Goal: Transaction & Acquisition: Purchase product/service

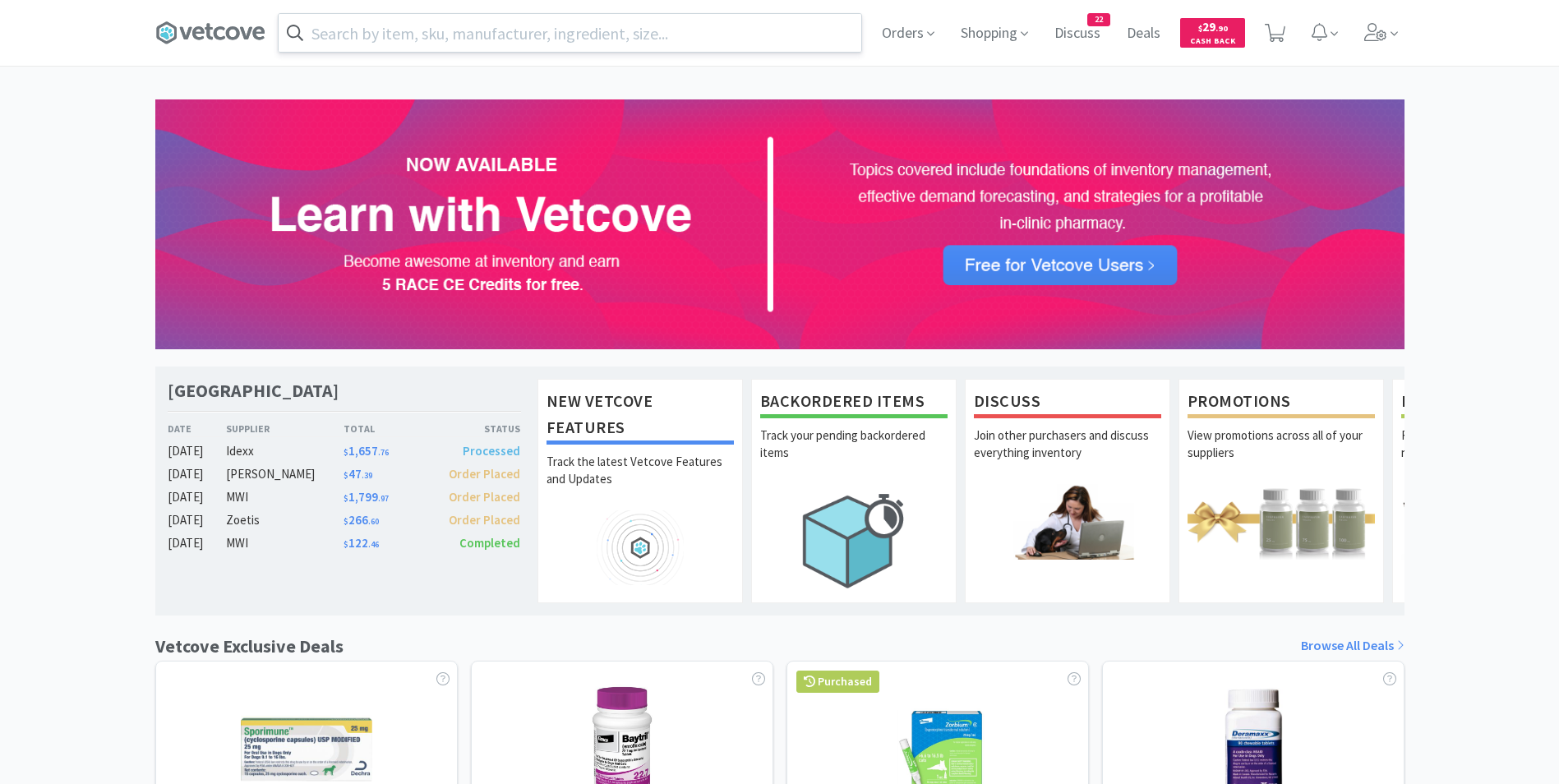
click at [532, 32] on input "text" at bounding box center [569, 32] width 583 height 38
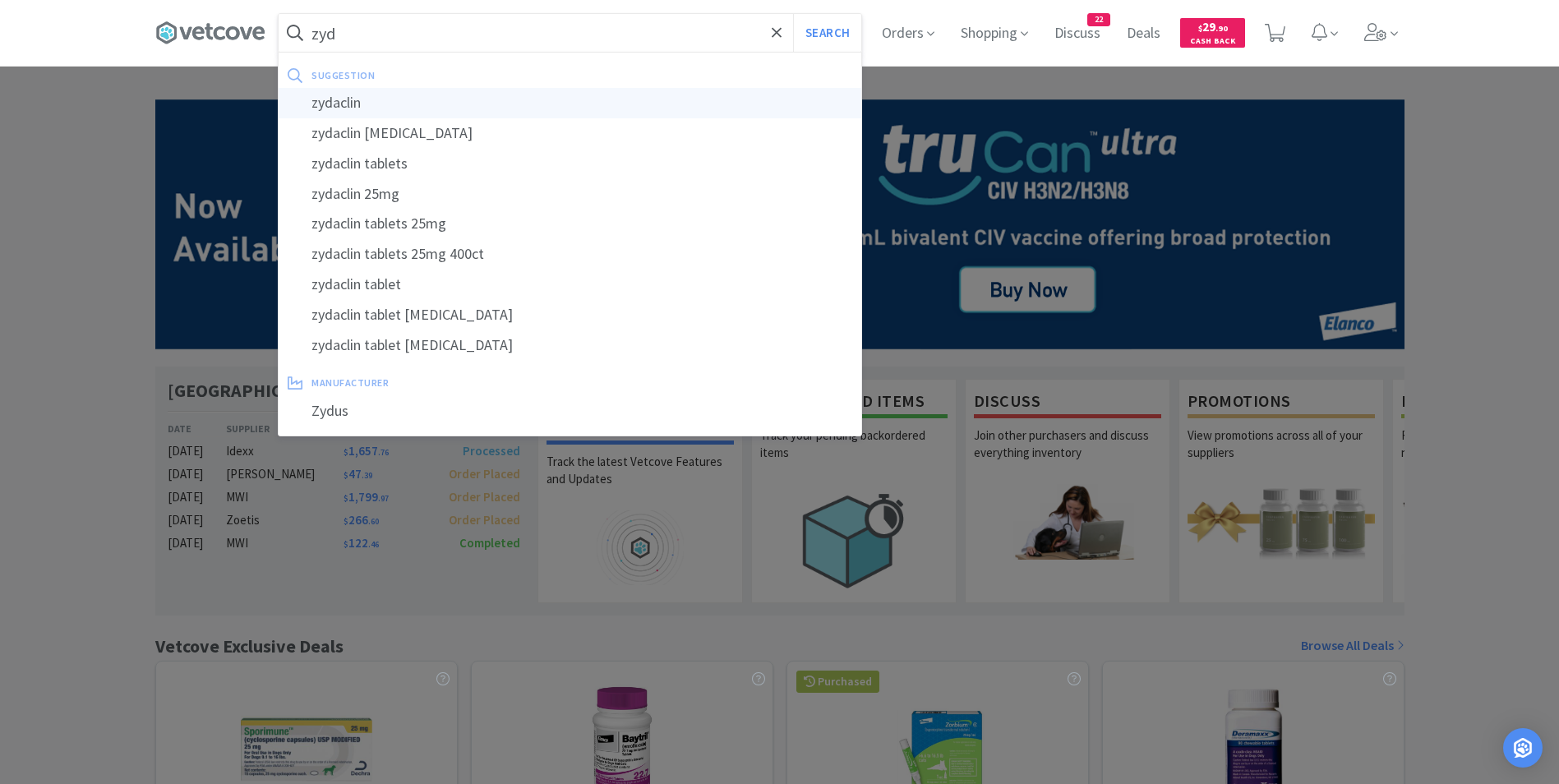
click at [472, 100] on div "zydaclin" at bounding box center [569, 103] width 583 height 31
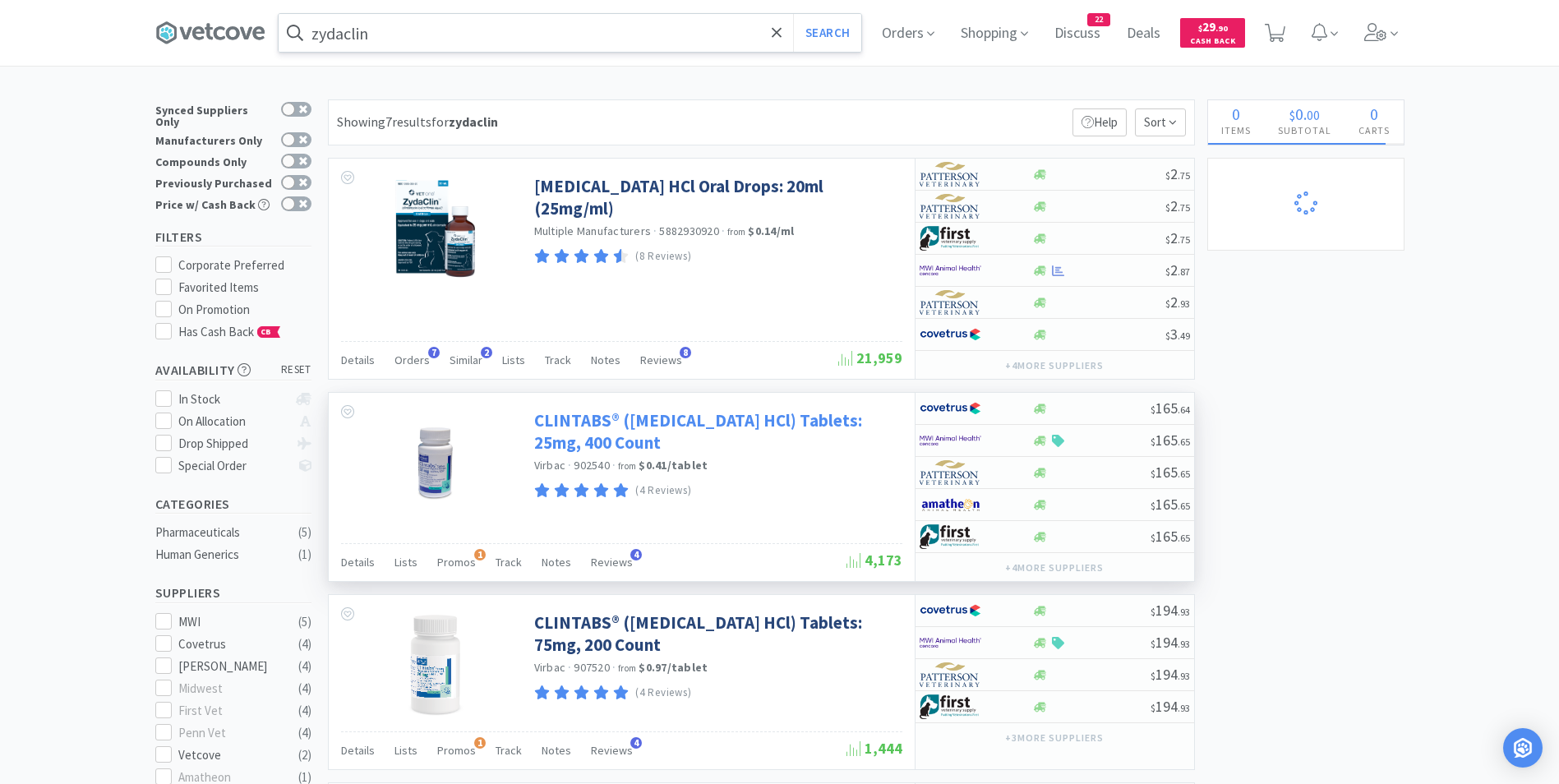
click at [571, 423] on link "CLINTABS® ([MEDICAL_DATA] HCl) Tablets: 25mg, 400 Count" at bounding box center [716, 432] width 364 height 45
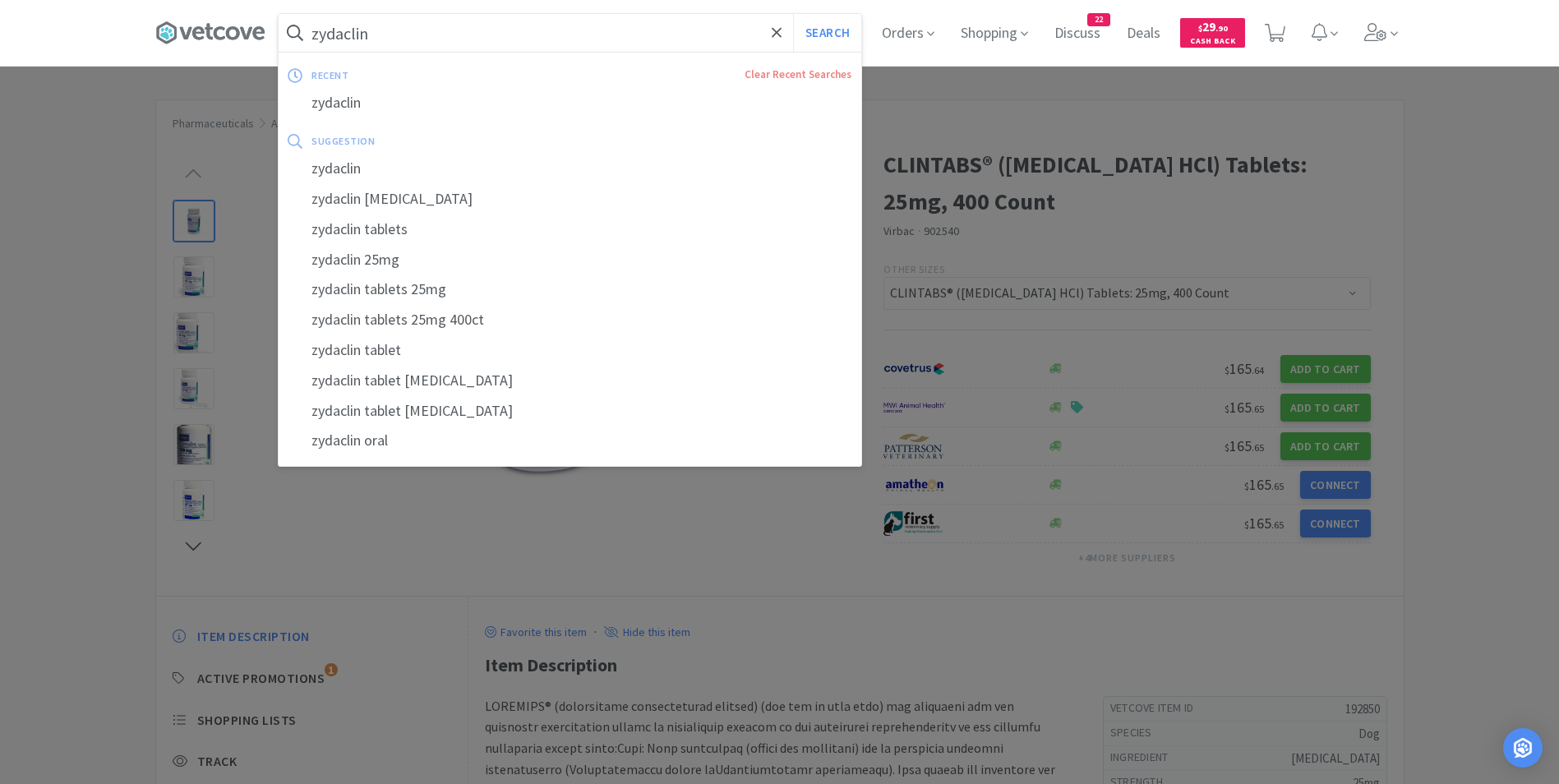
click at [404, 36] on input "zydaclin" at bounding box center [569, 32] width 583 height 38
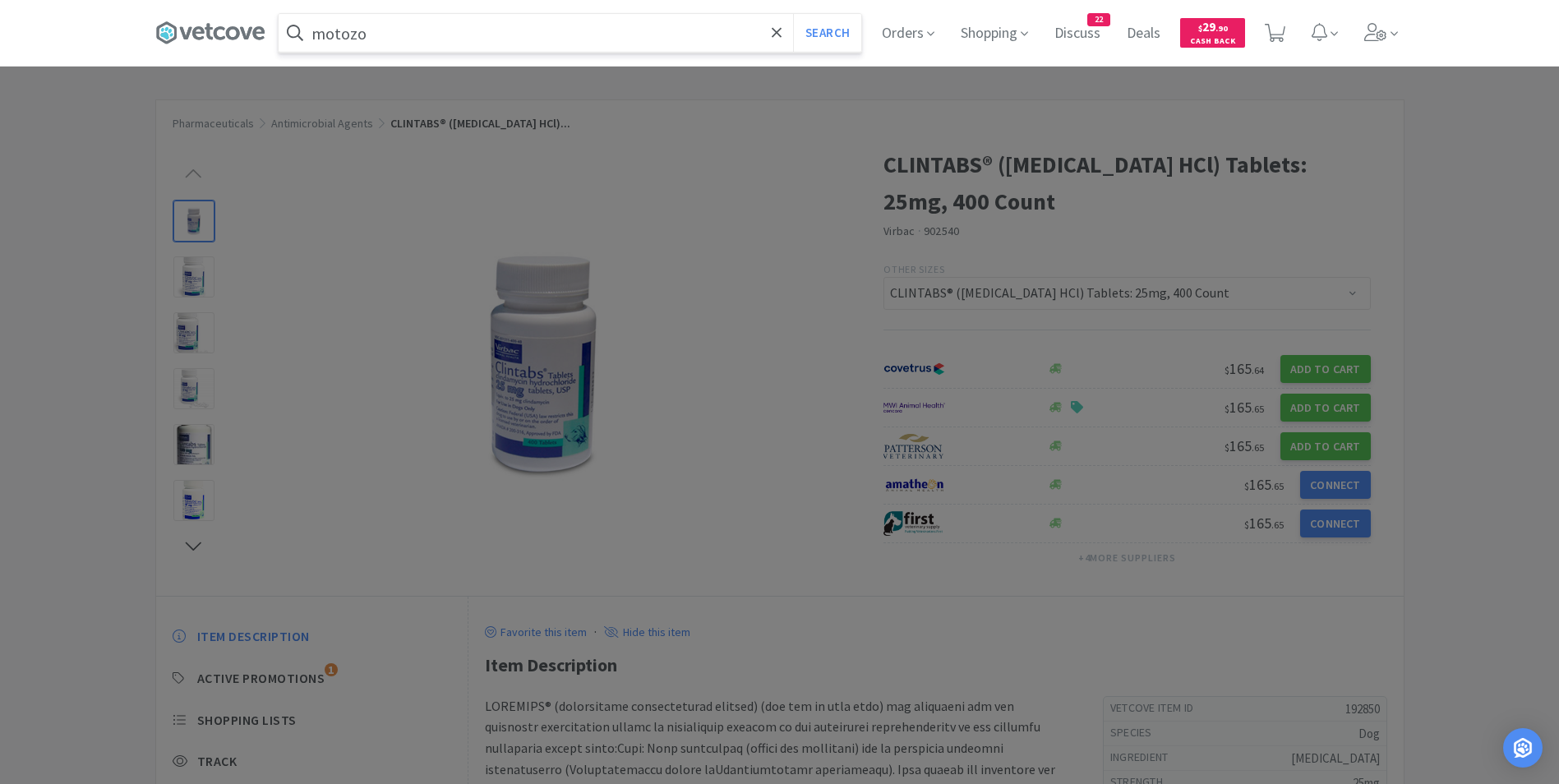
click at [793, 14] on button "Search" at bounding box center [827, 32] width 68 height 38
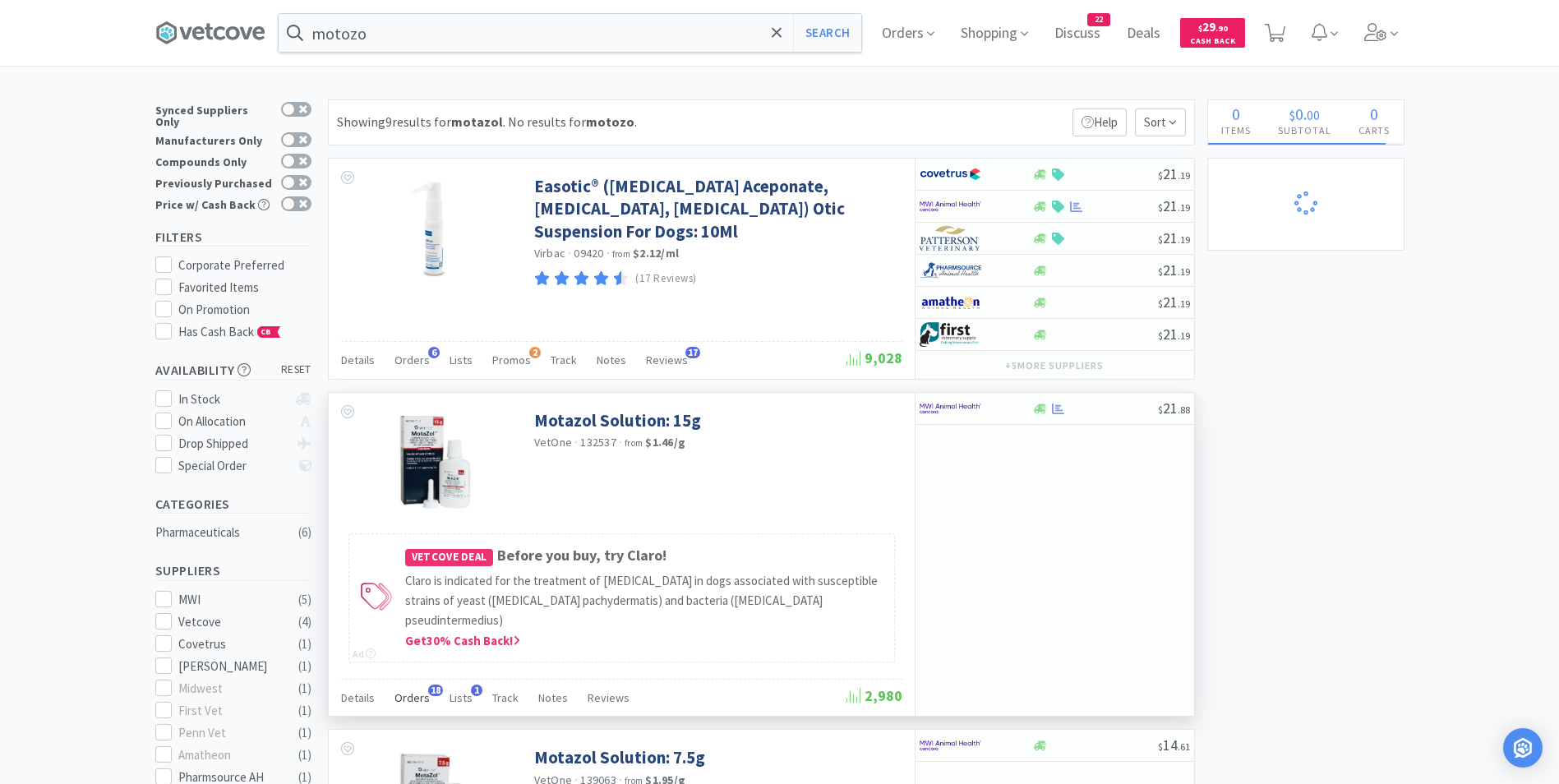
click at [412, 690] on span "Orders" at bounding box center [412, 697] width 35 height 15
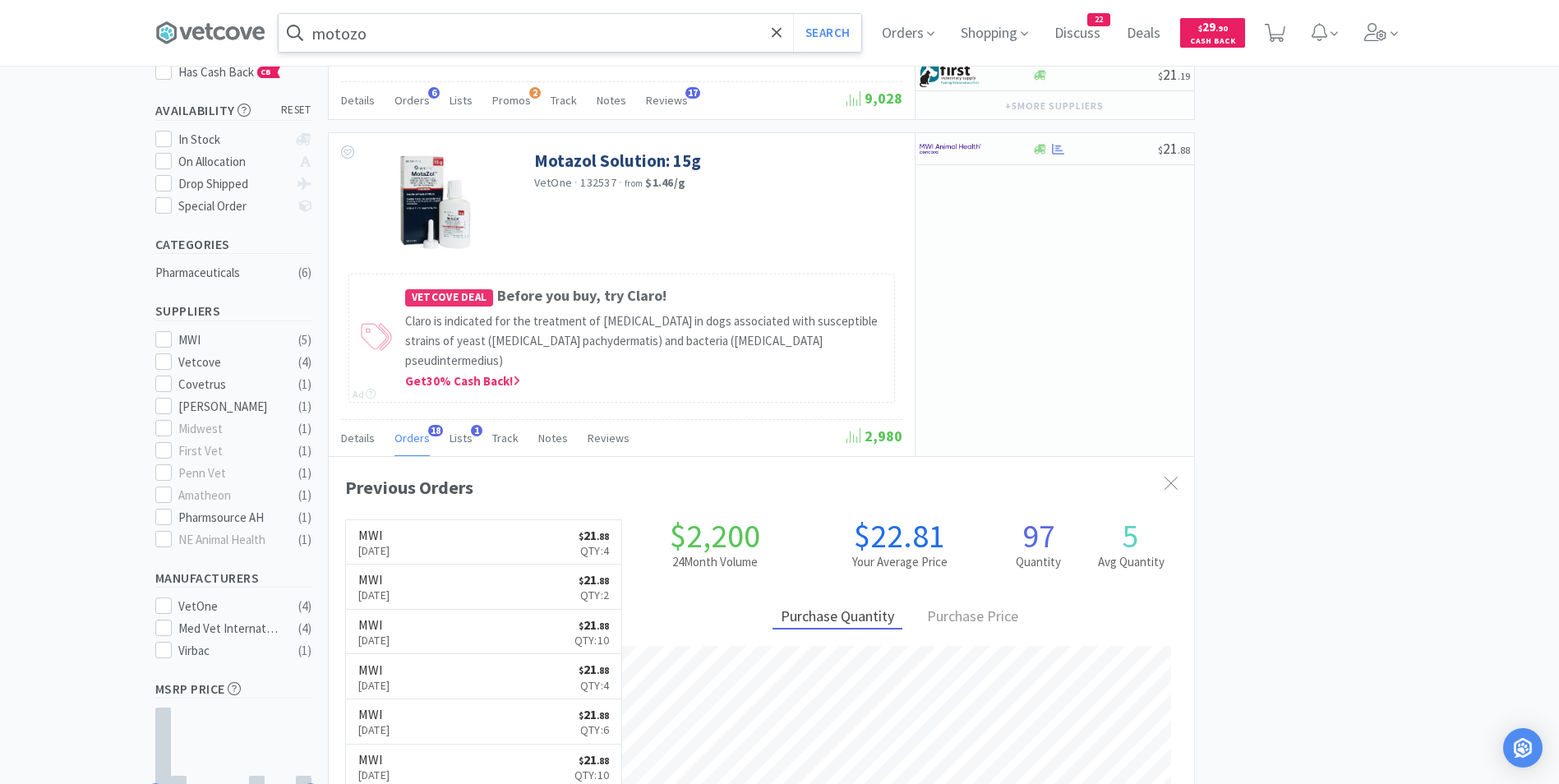
click at [420, 38] on input "motozo" at bounding box center [569, 32] width 583 height 38
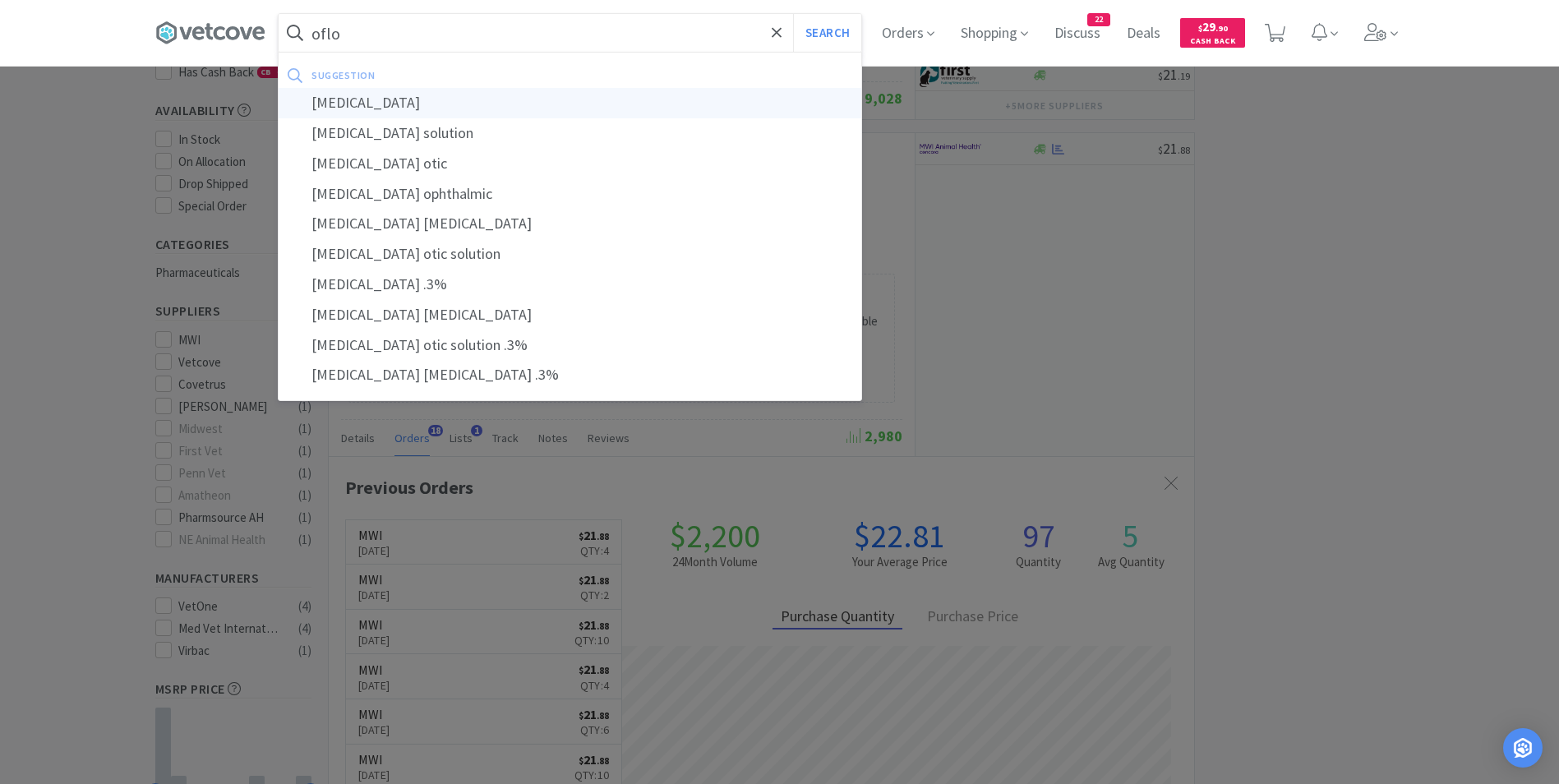
click at [384, 104] on div "[MEDICAL_DATA]" at bounding box center [569, 103] width 583 height 31
type input "[MEDICAL_DATA]"
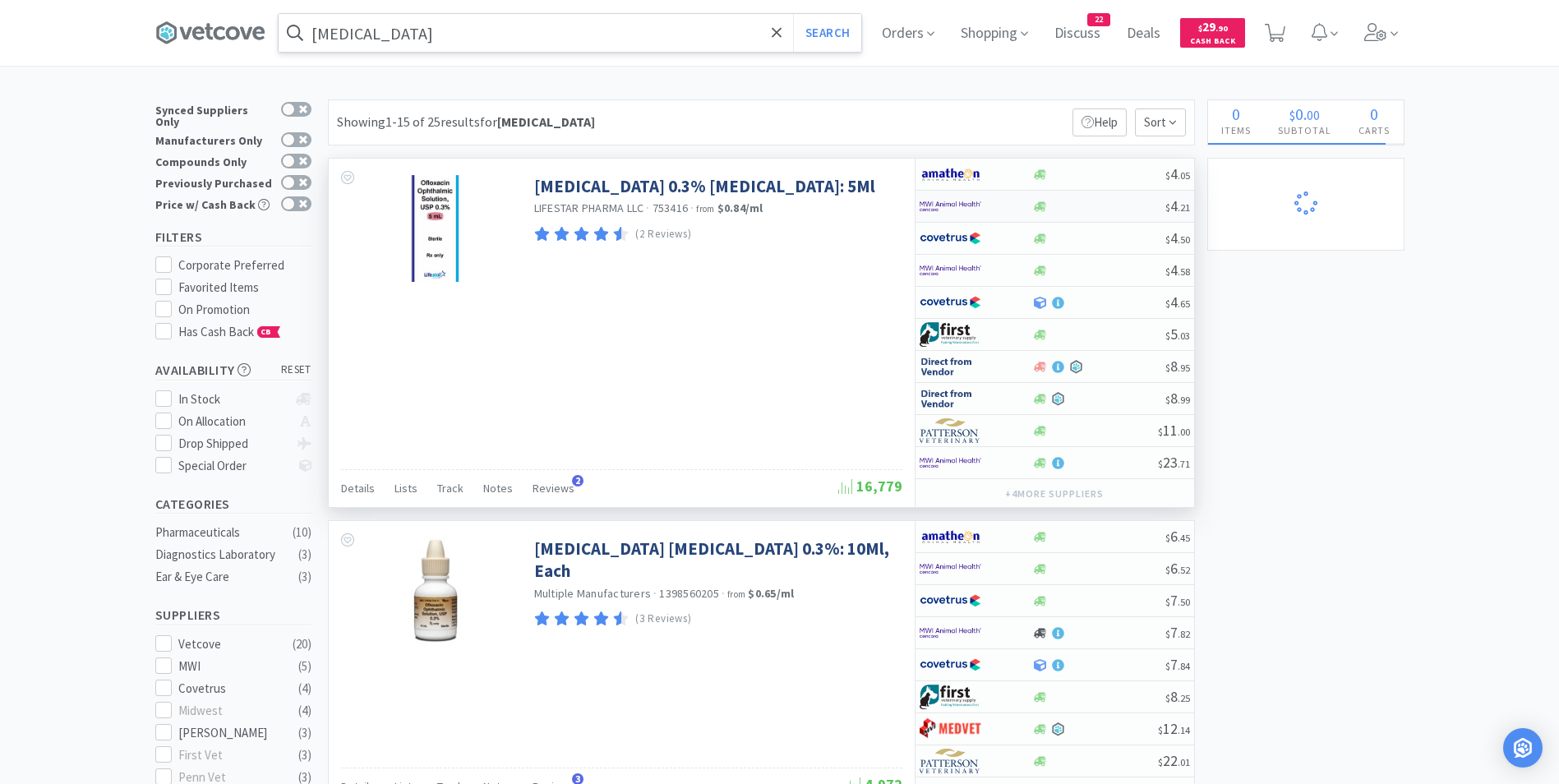
click at [964, 213] on img at bounding box center [950, 206] width 62 height 24
select select "1"
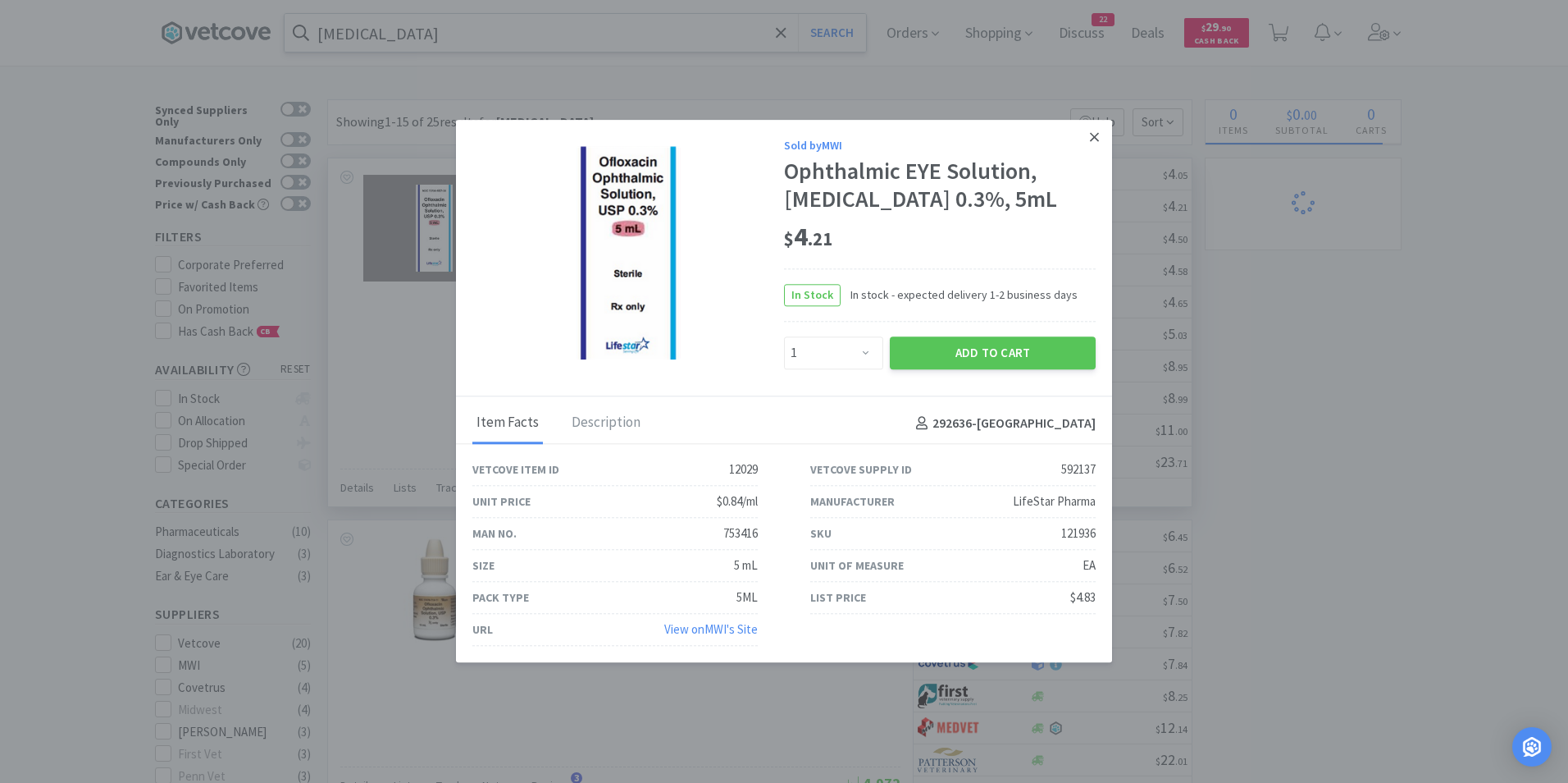
click at [1096, 133] on icon at bounding box center [1094, 137] width 9 height 15
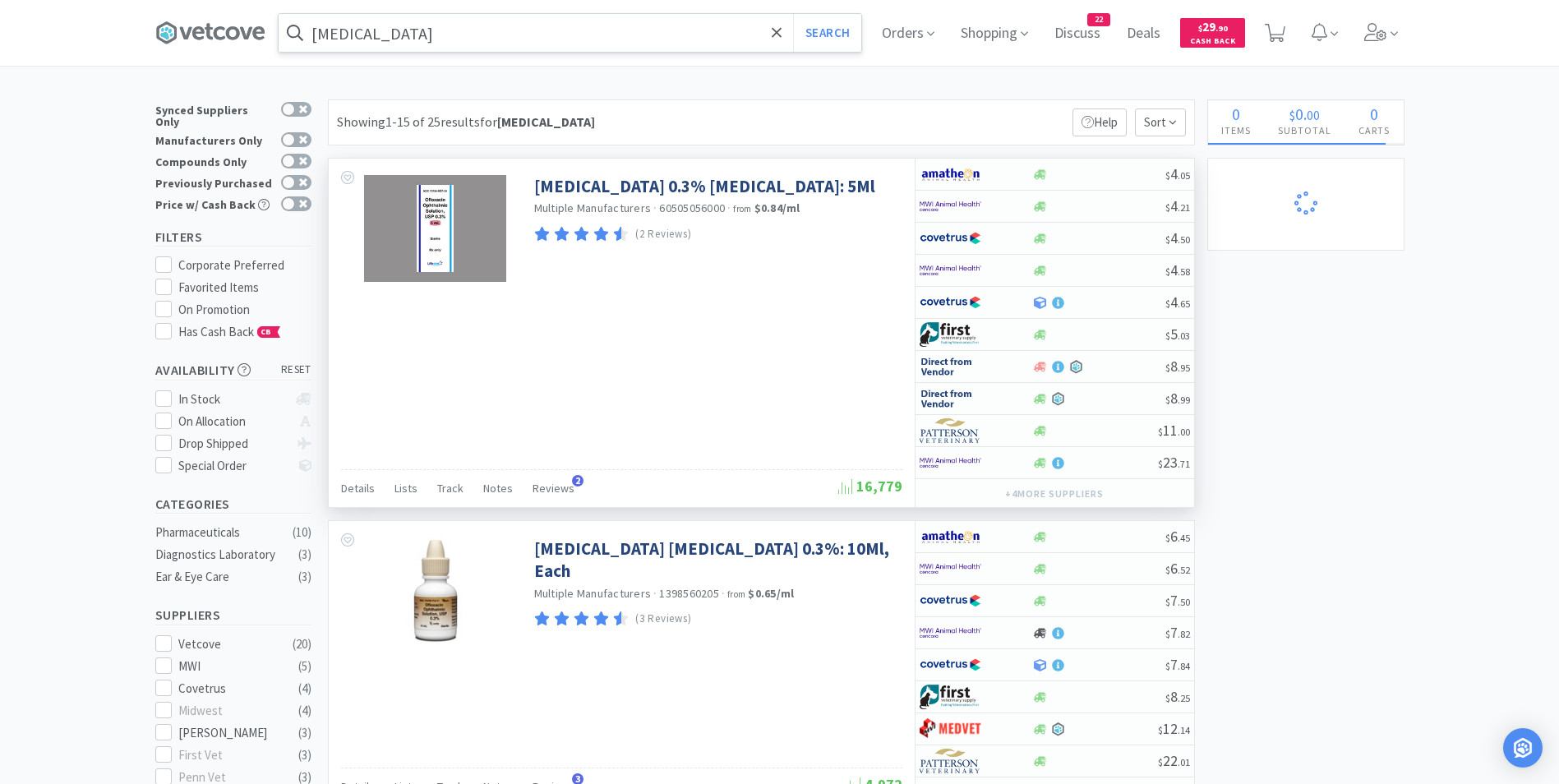
click at [466, 21] on input "[MEDICAL_DATA]" at bounding box center [569, 32] width 583 height 38
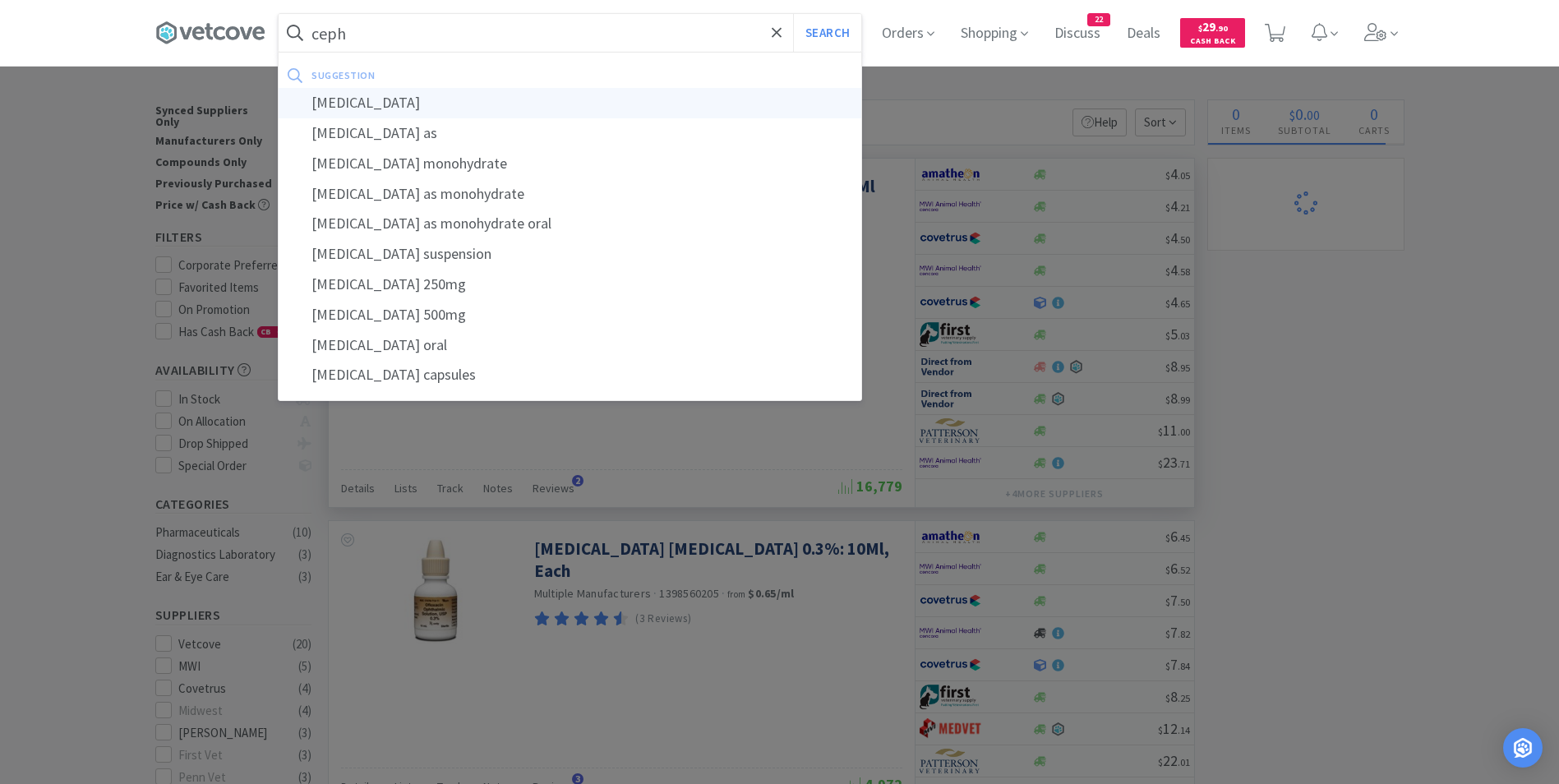
click at [424, 98] on div "[MEDICAL_DATA]" at bounding box center [569, 103] width 583 height 31
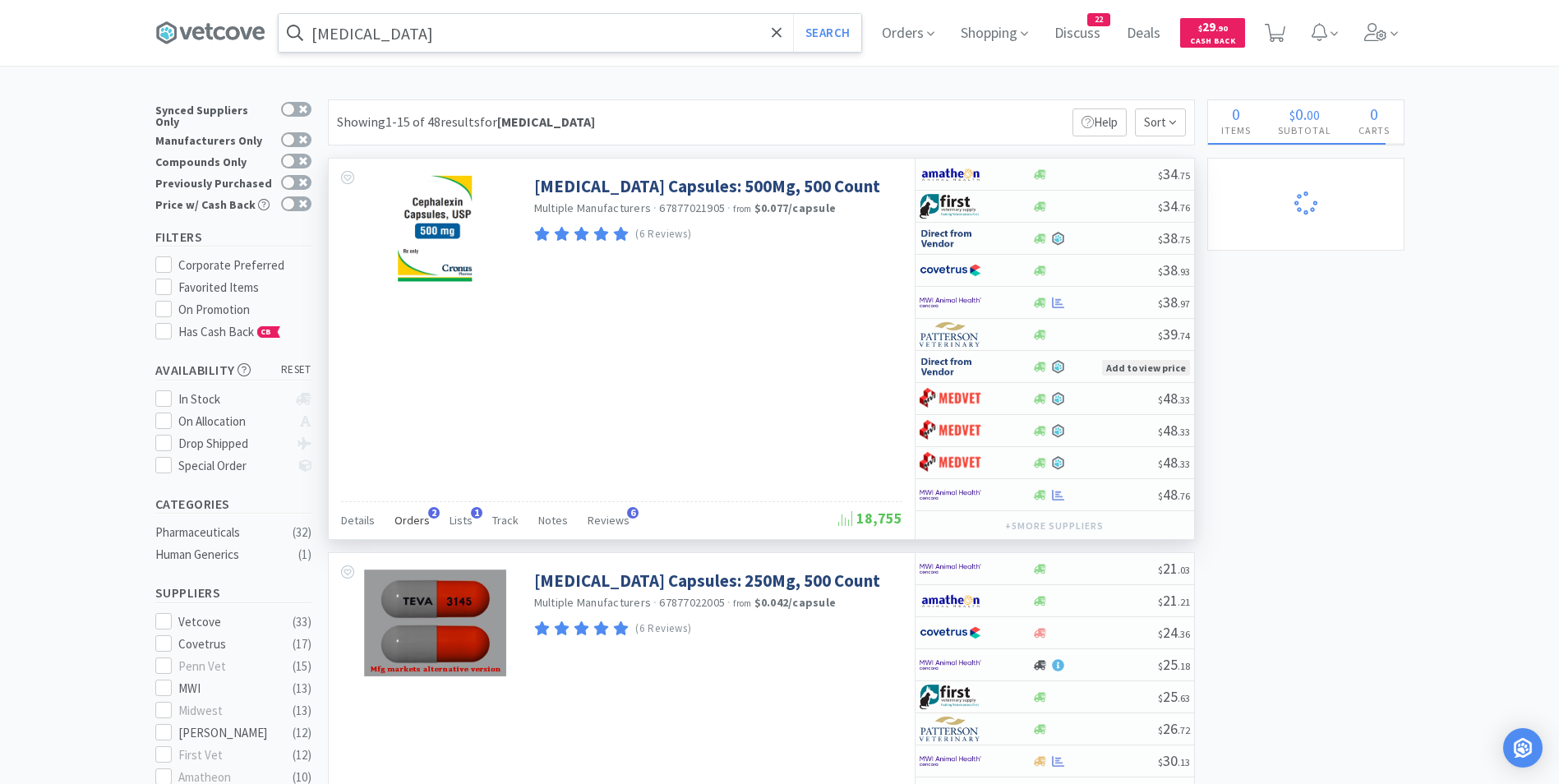
click at [404, 519] on span "Orders" at bounding box center [412, 519] width 35 height 15
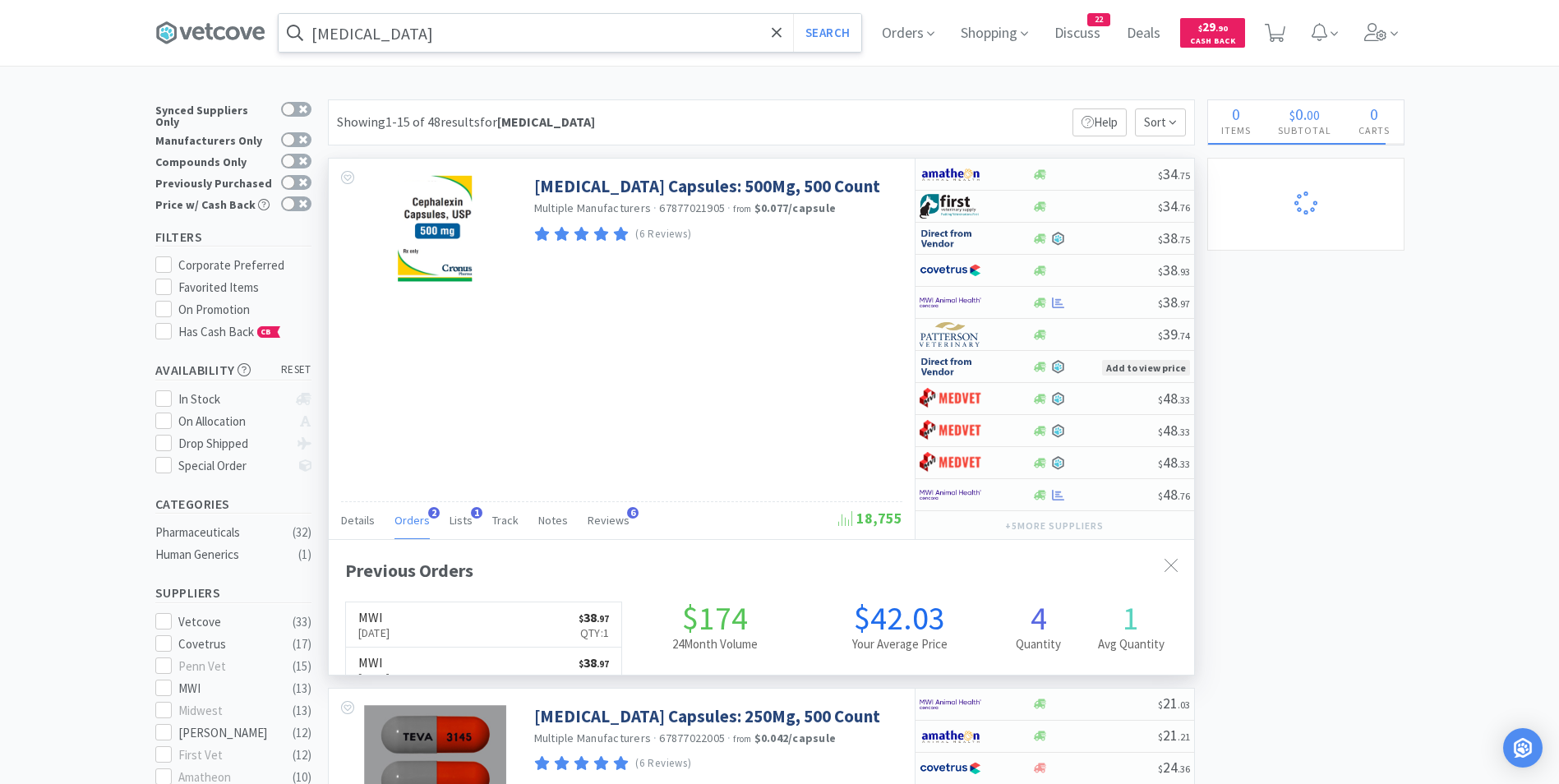
scroll to position [425, 866]
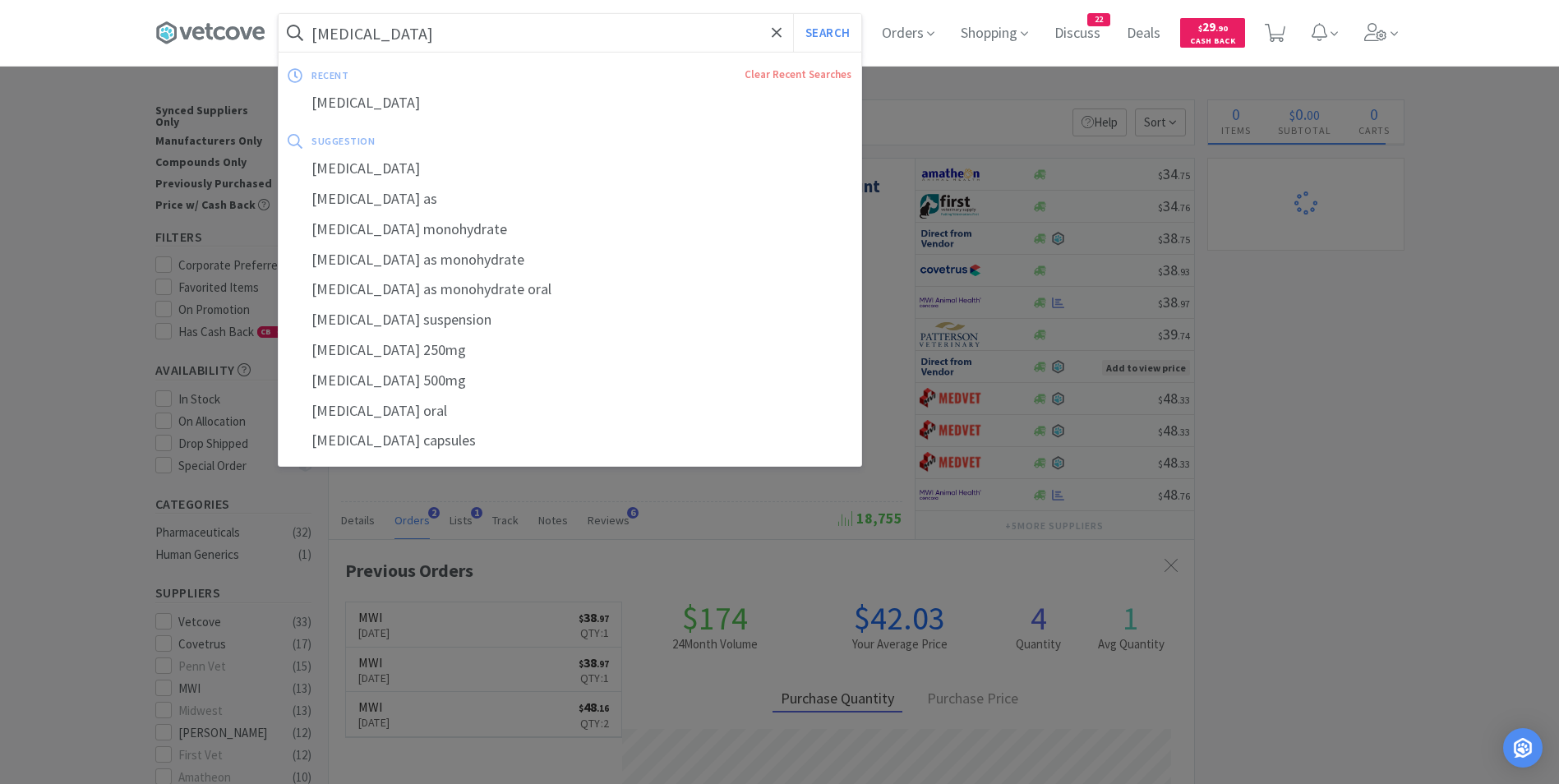
click at [505, 31] on input "[MEDICAL_DATA]" at bounding box center [569, 32] width 583 height 38
click at [471, 113] on div "[MEDICAL_DATA]" at bounding box center [569, 103] width 583 height 31
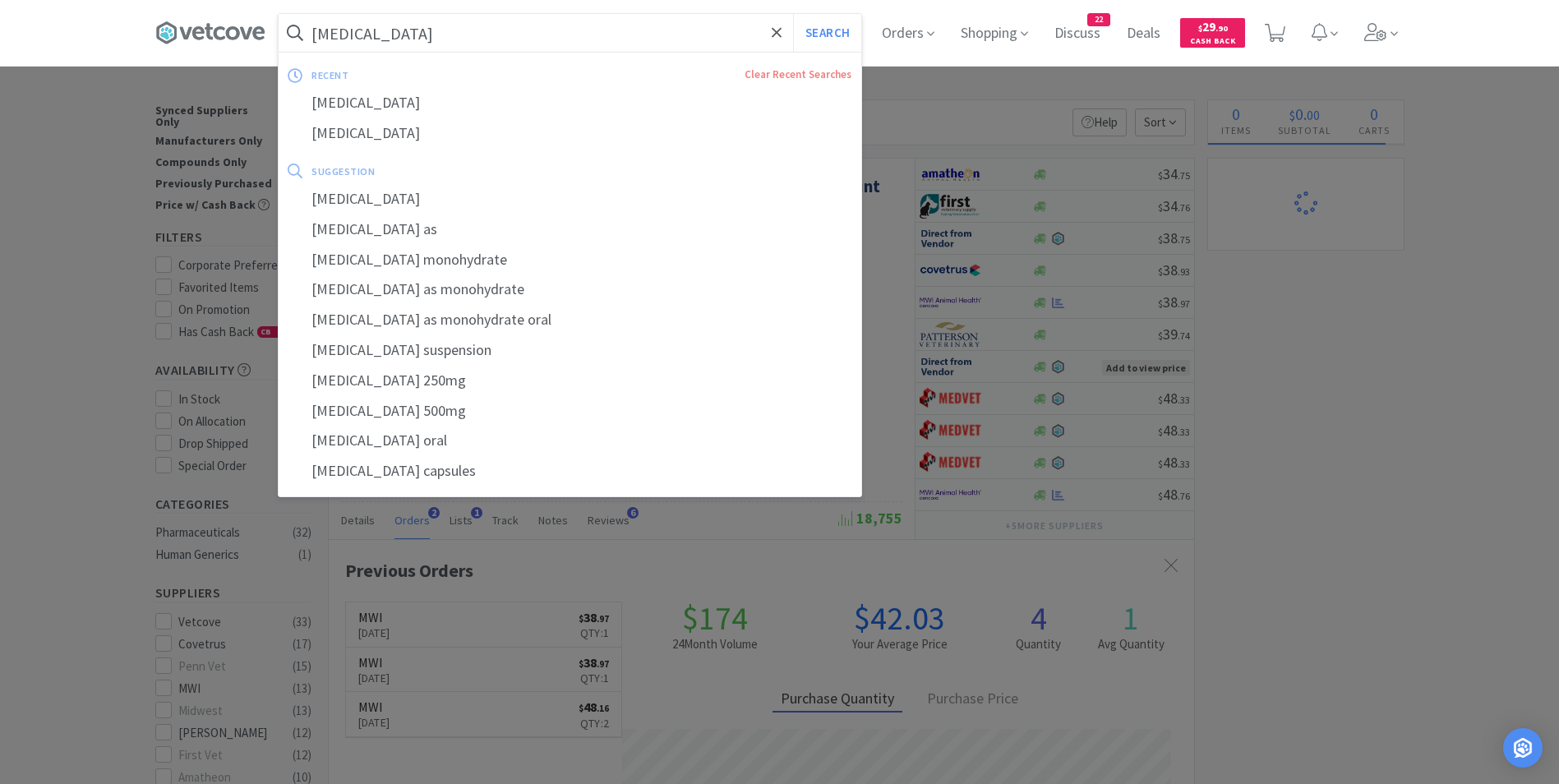
drag, startPoint x: 484, startPoint y: 36, endPoint x: 461, endPoint y: 31, distance: 23.5
click at [461, 31] on input "[MEDICAL_DATA]" at bounding box center [569, 32] width 583 height 38
click at [913, 35] on span "Orders" at bounding box center [907, 32] width 66 height 65
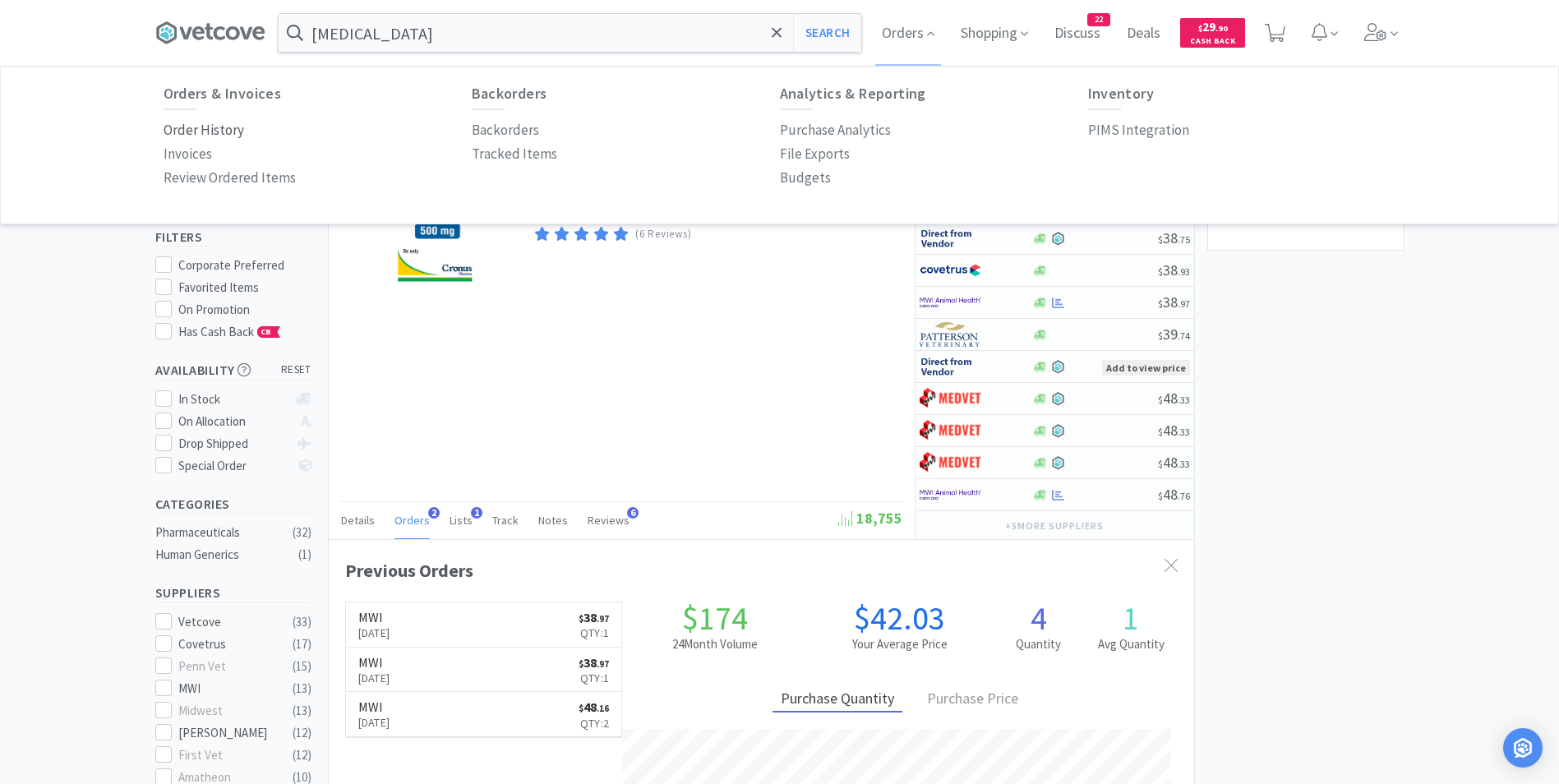
click at [227, 129] on p "Order History" at bounding box center [203, 129] width 80 height 22
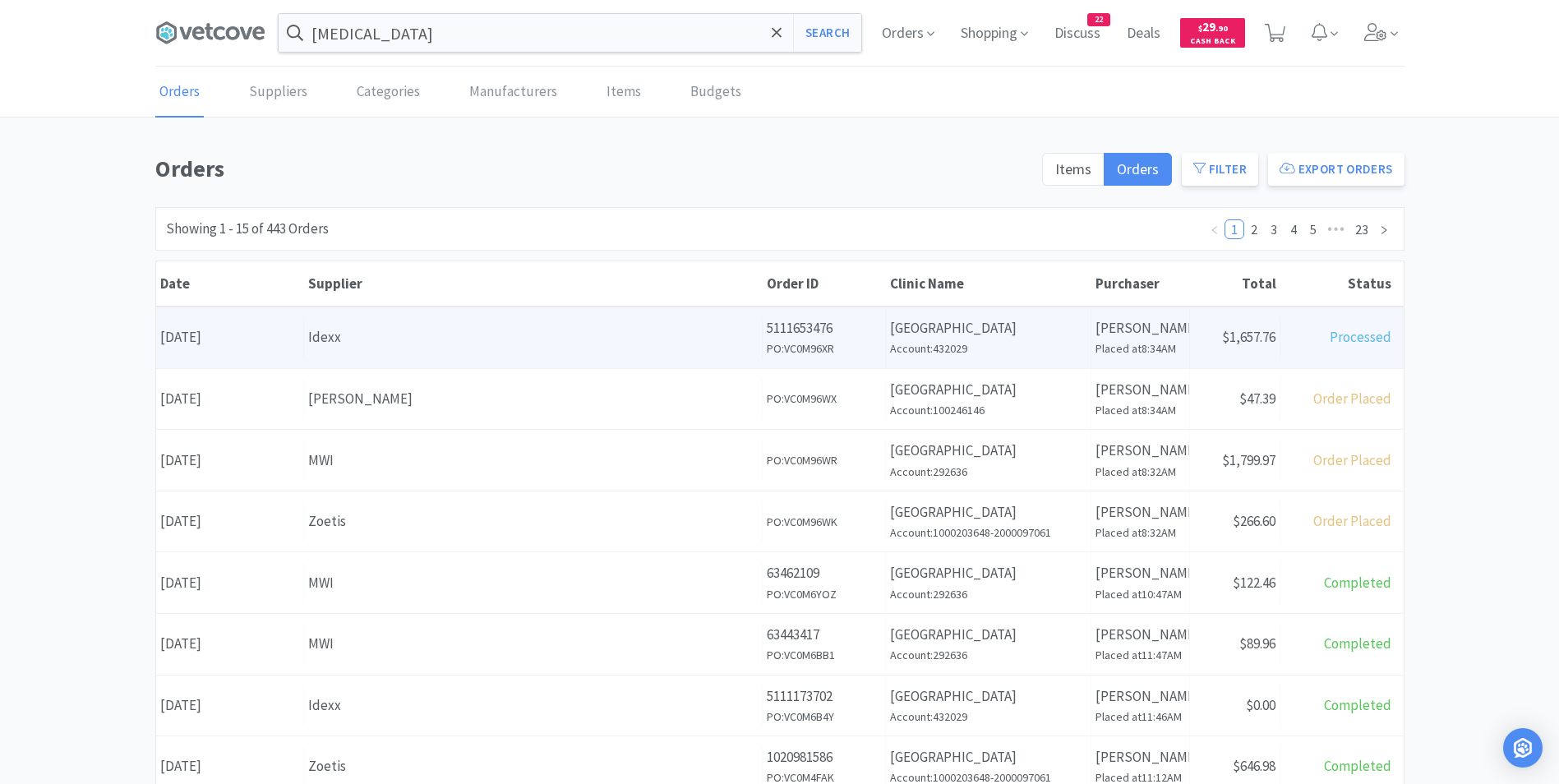
click at [281, 347] on div "Date [DATE]" at bounding box center [230, 337] width 148 height 42
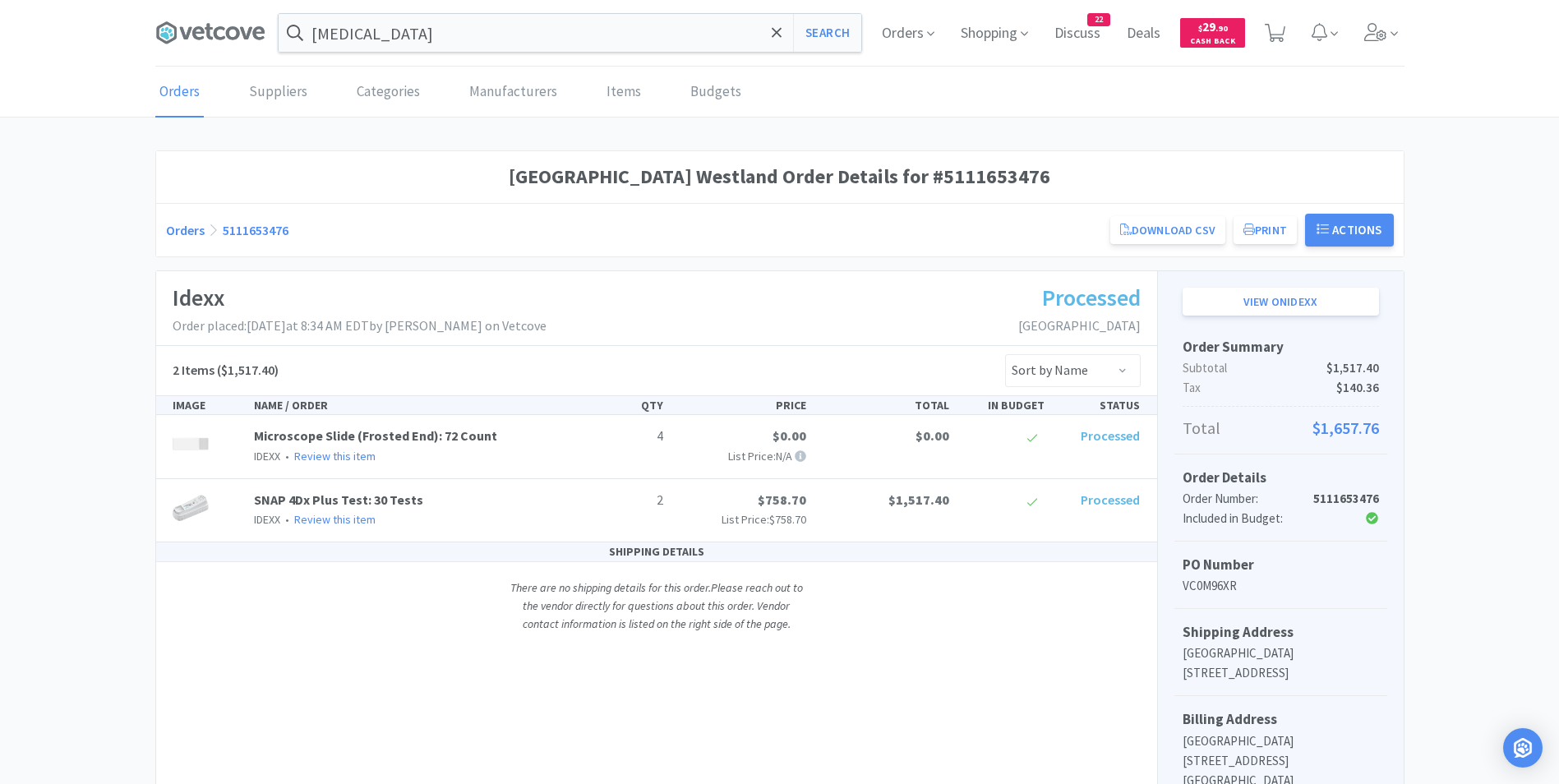
click at [175, 100] on link "Orders" at bounding box center [180, 92] width 49 height 50
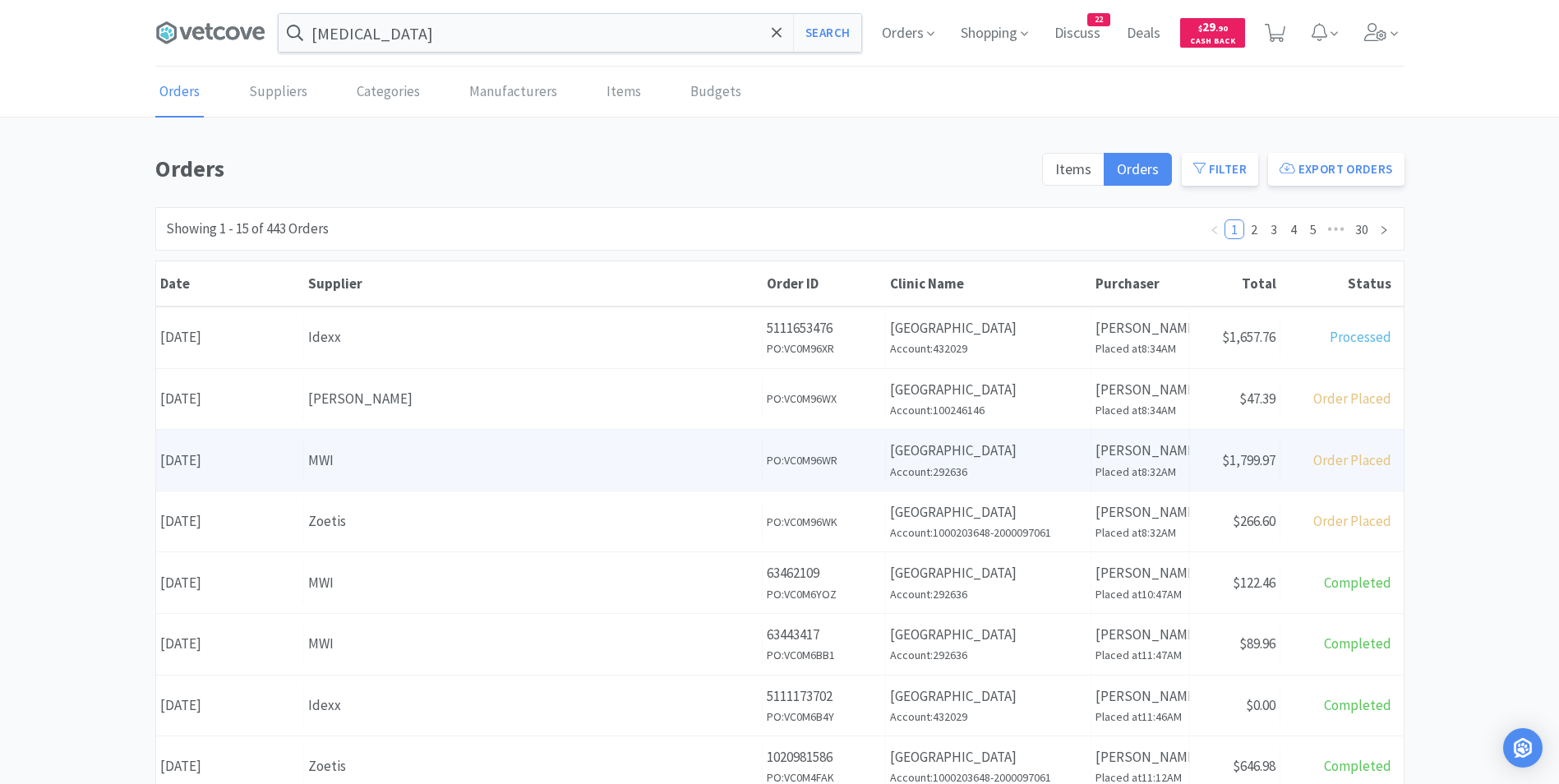
click at [210, 466] on div "Date [DATE]" at bounding box center [230, 460] width 148 height 42
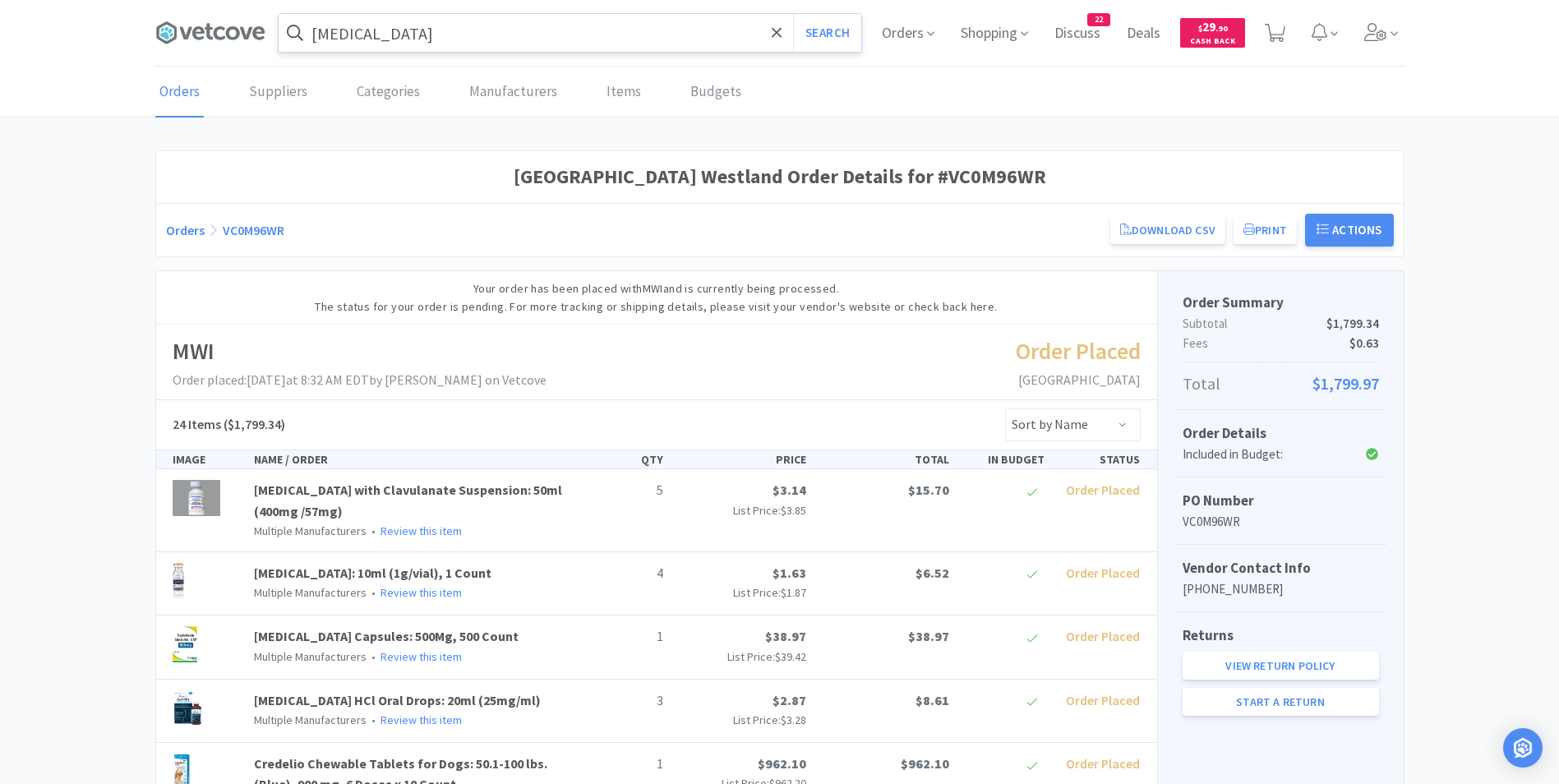
click at [404, 39] on input "[MEDICAL_DATA]" at bounding box center [569, 32] width 583 height 38
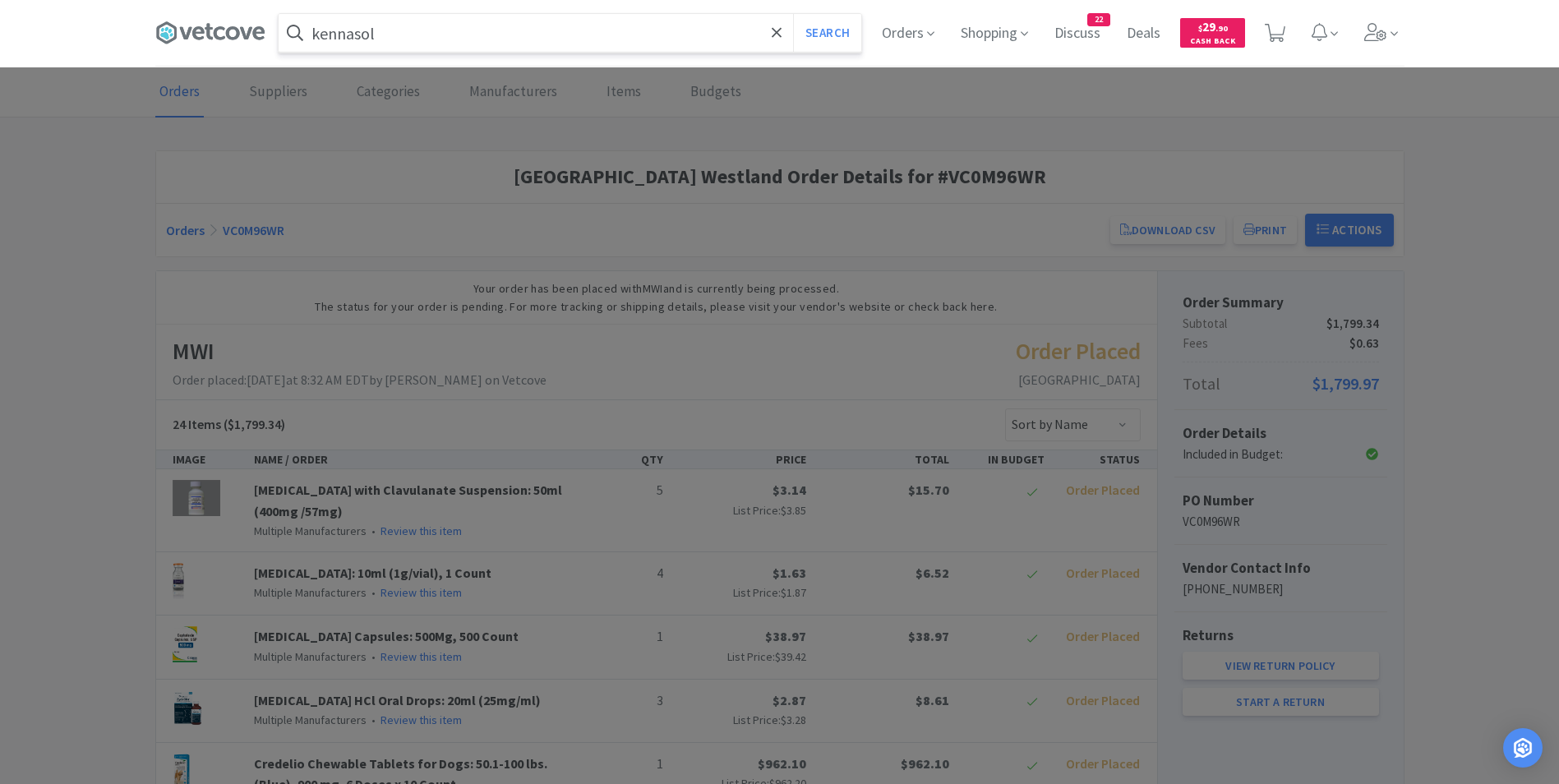
type input "kennasol"
click at [793, 14] on button "Search" at bounding box center [827, 32] width 68 height 38
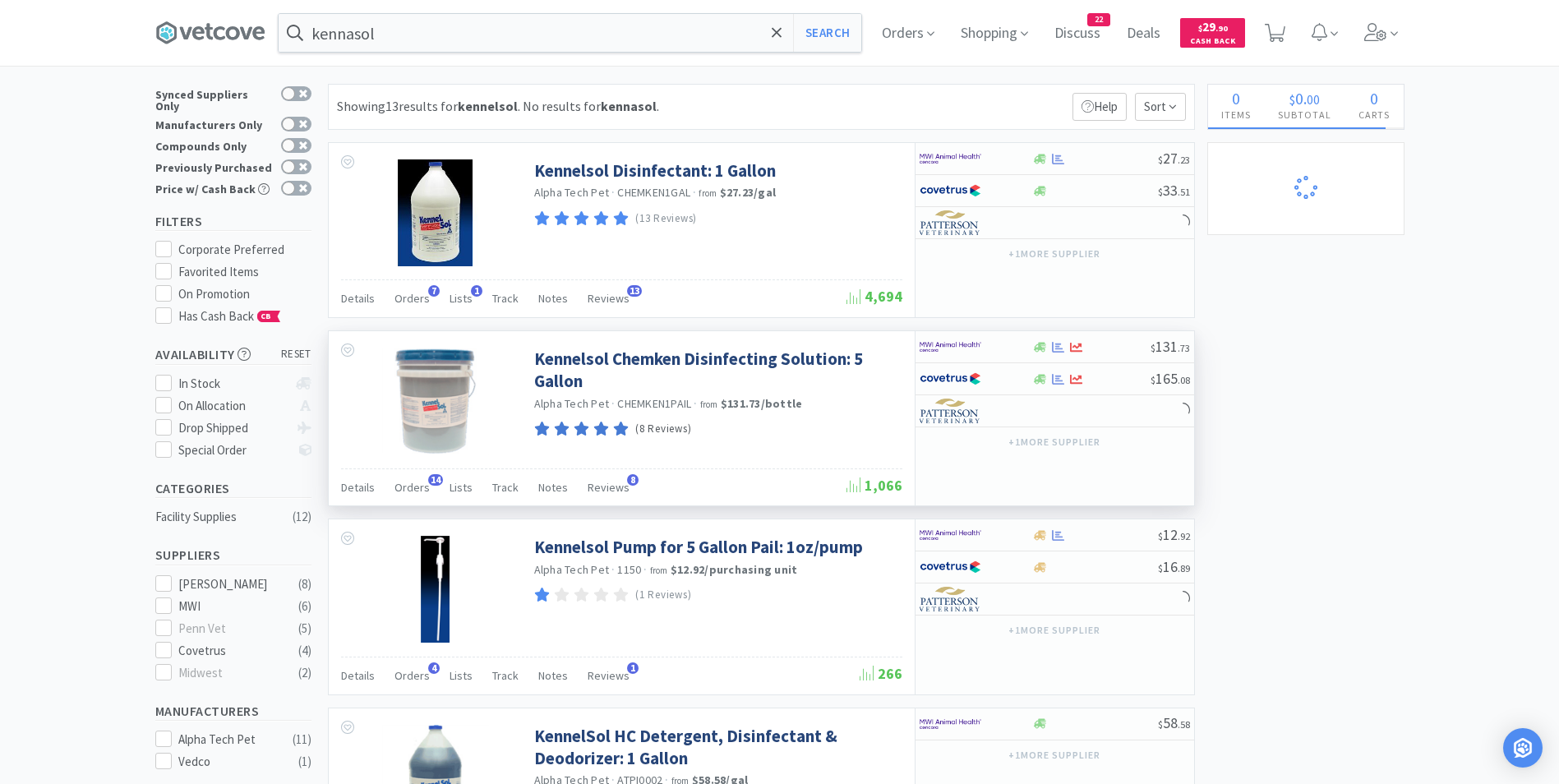
scroll to position [11, 0]
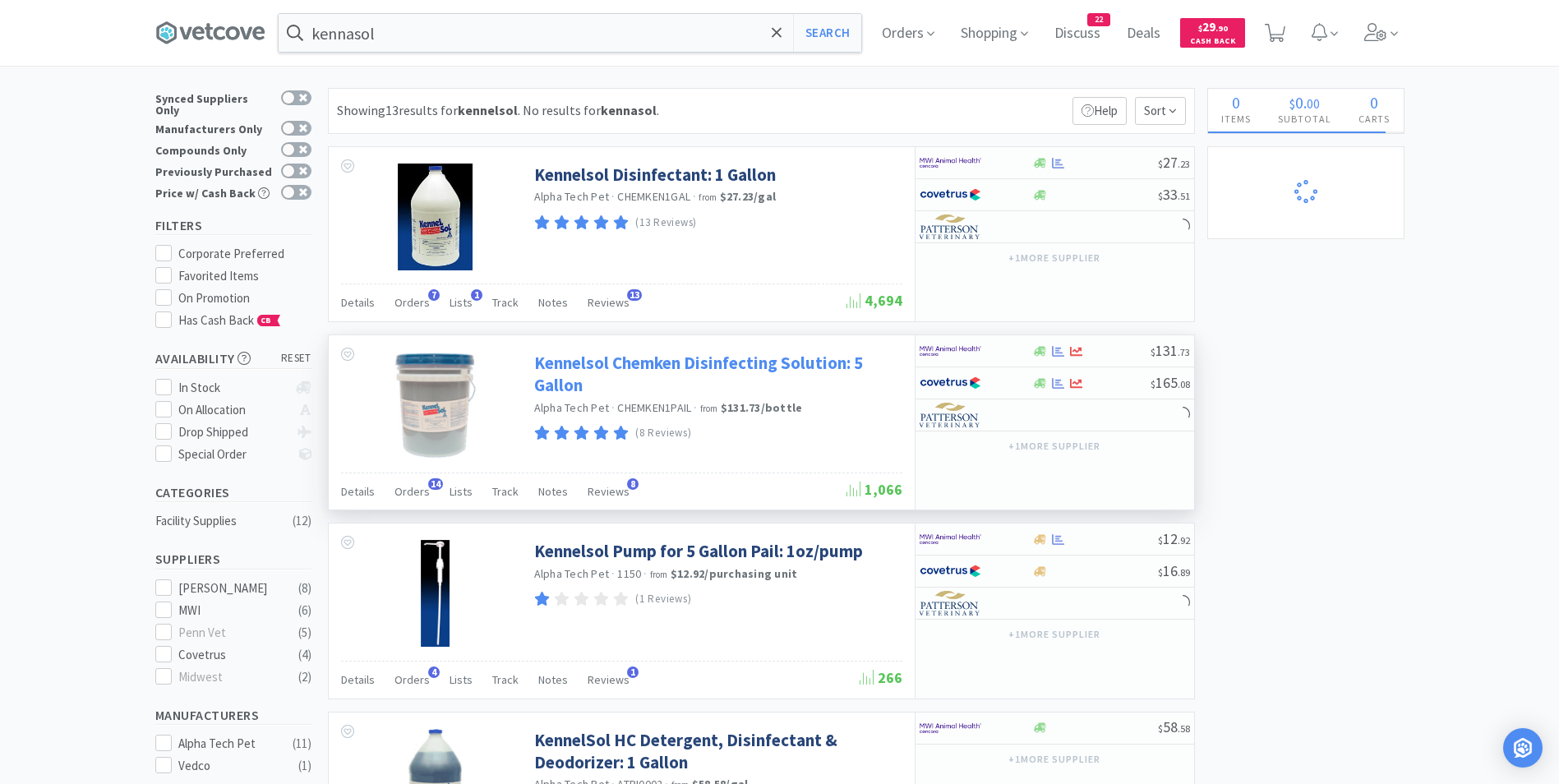
click at [652, 368] on link "Kennelsol Chemken Disinfecting Solution: 5 Gallon" at bounding box center [716, 375] width 364 height 45
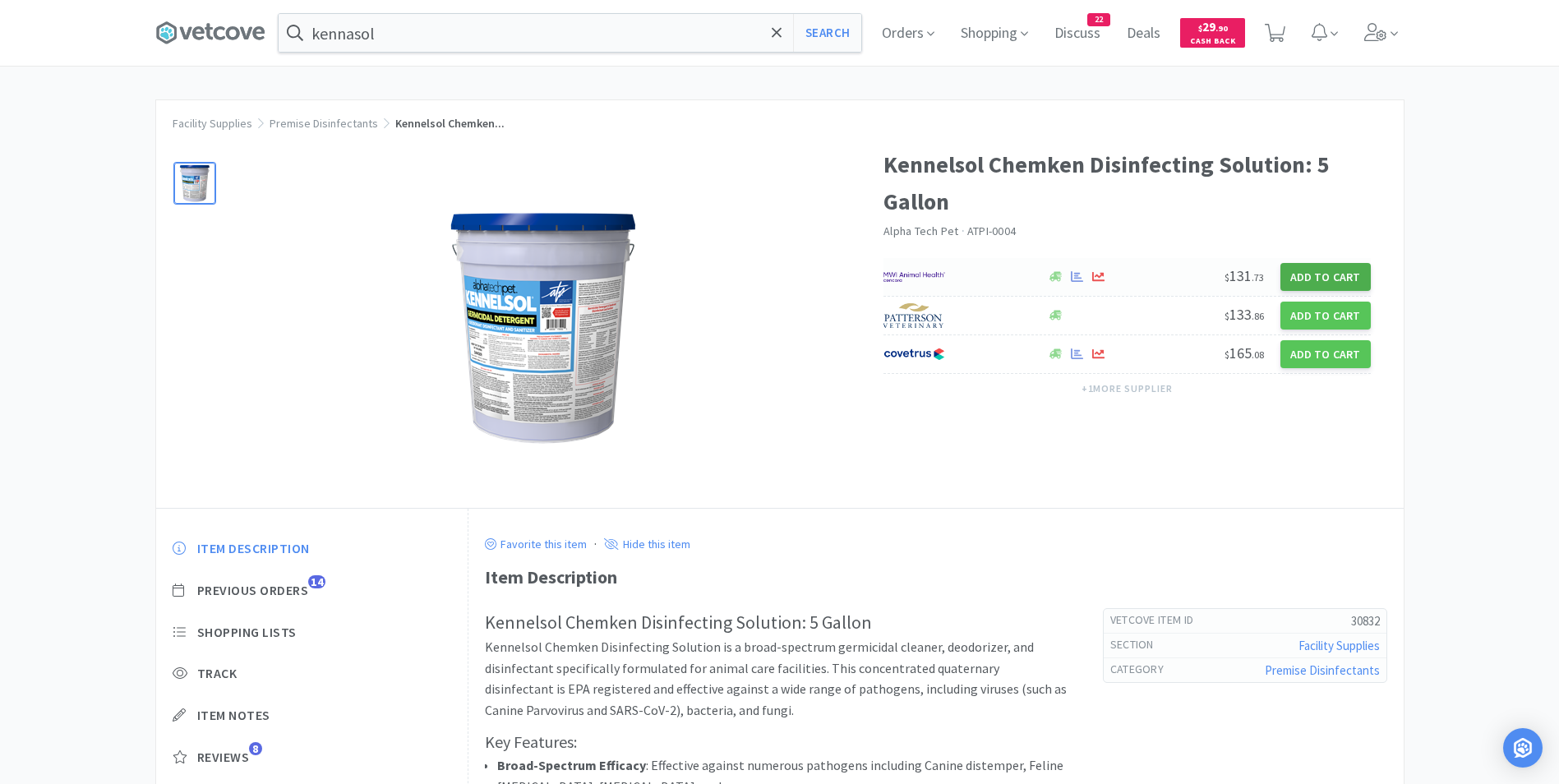
click at [1313, 272] on button "Add to Cart" at bounding box center [1325, 277] width 90 height 28
select select "1"
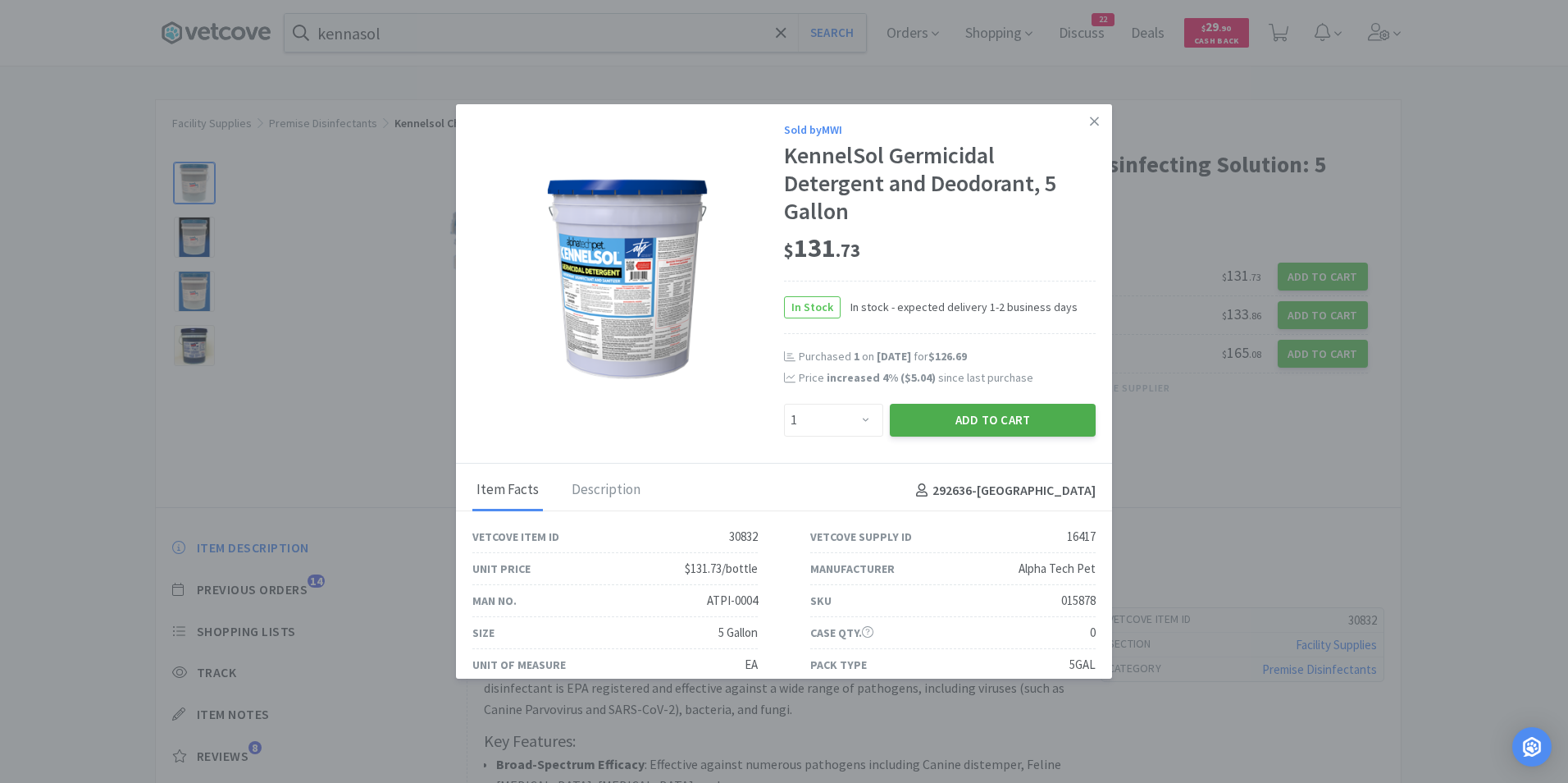
click at [1007, 412] on button "Add to Cart" at bounding box center [993, 420] width 206 height 33
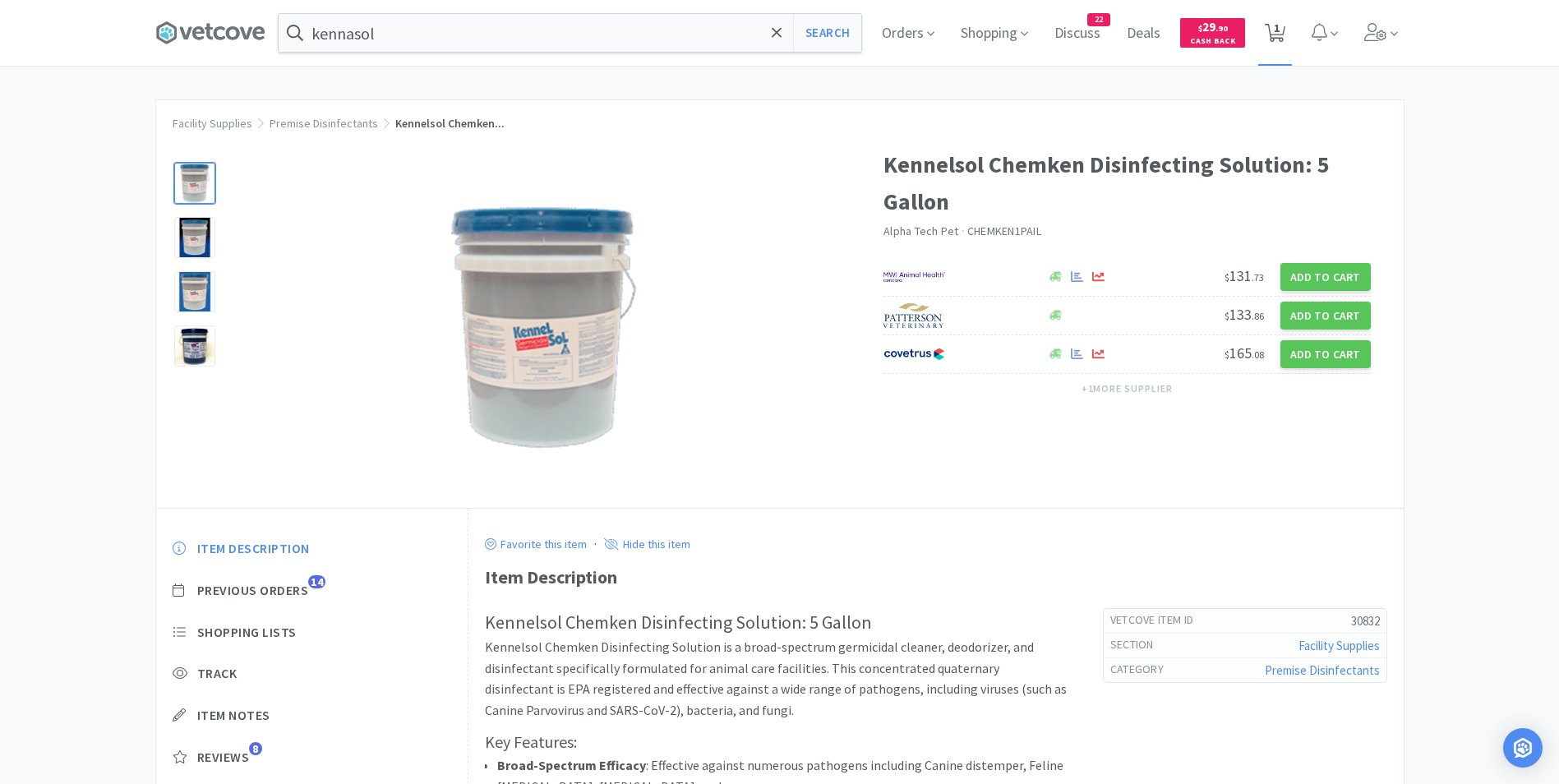
click at [1280, 29] on span "1" at bounding box center [1276, 27] width 6 height 65
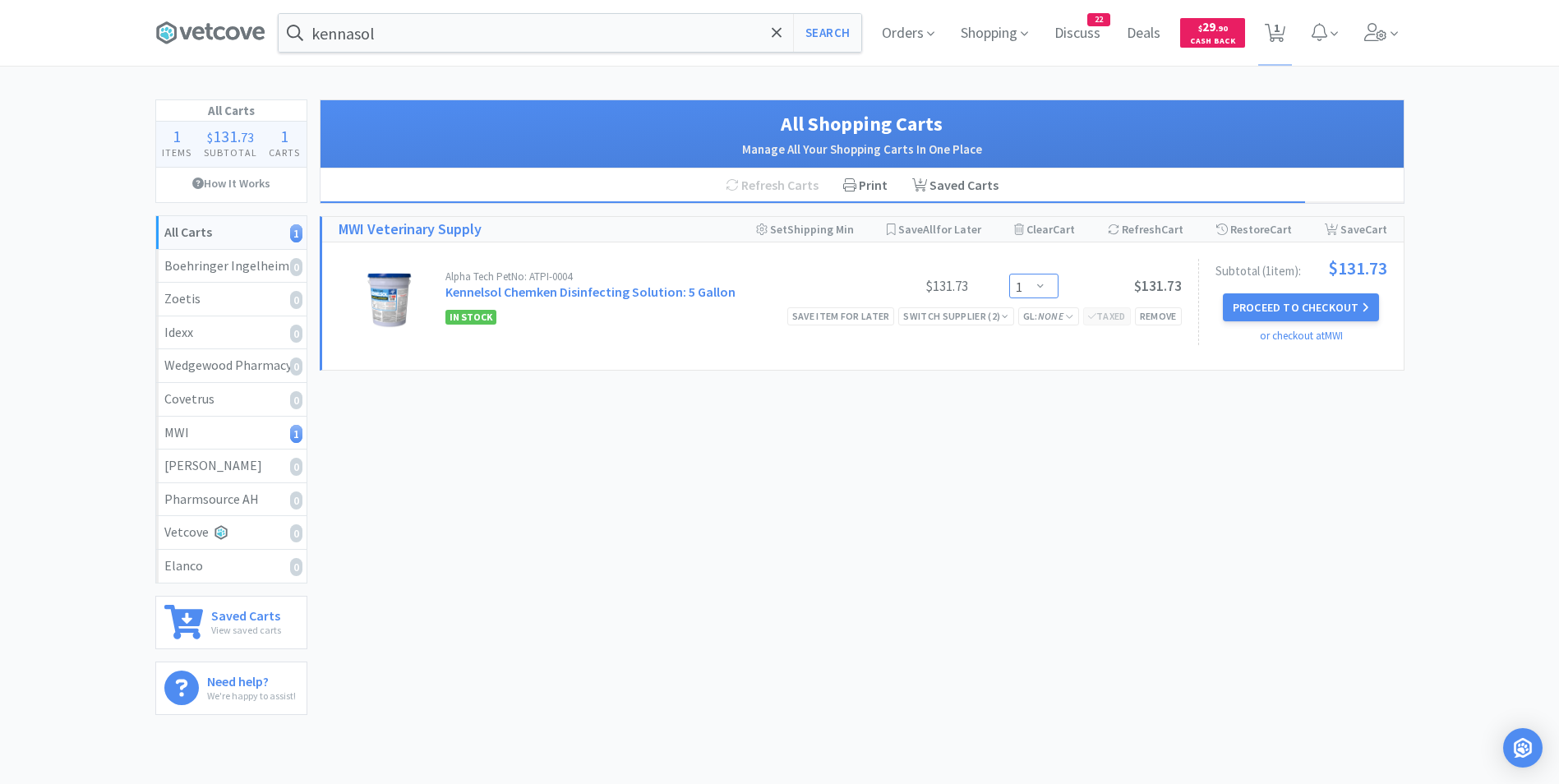
click at [1043, 292] on select "Enter Quantity 1 2 3 4 5 6 7 8 9 10 11 12 13 14 15 16 17 18 19 20 Enter Quantity" at bounding box center [1033, 285] width 49 height 24
click at [1009, 273] on select "Enter Quantity 1 2 3 4 5 6 7 8 9 10 11 12 13 14 15 16 17 18 19 20 Enter Quantity" at bounding box center [1033, 285] width 49 height 24
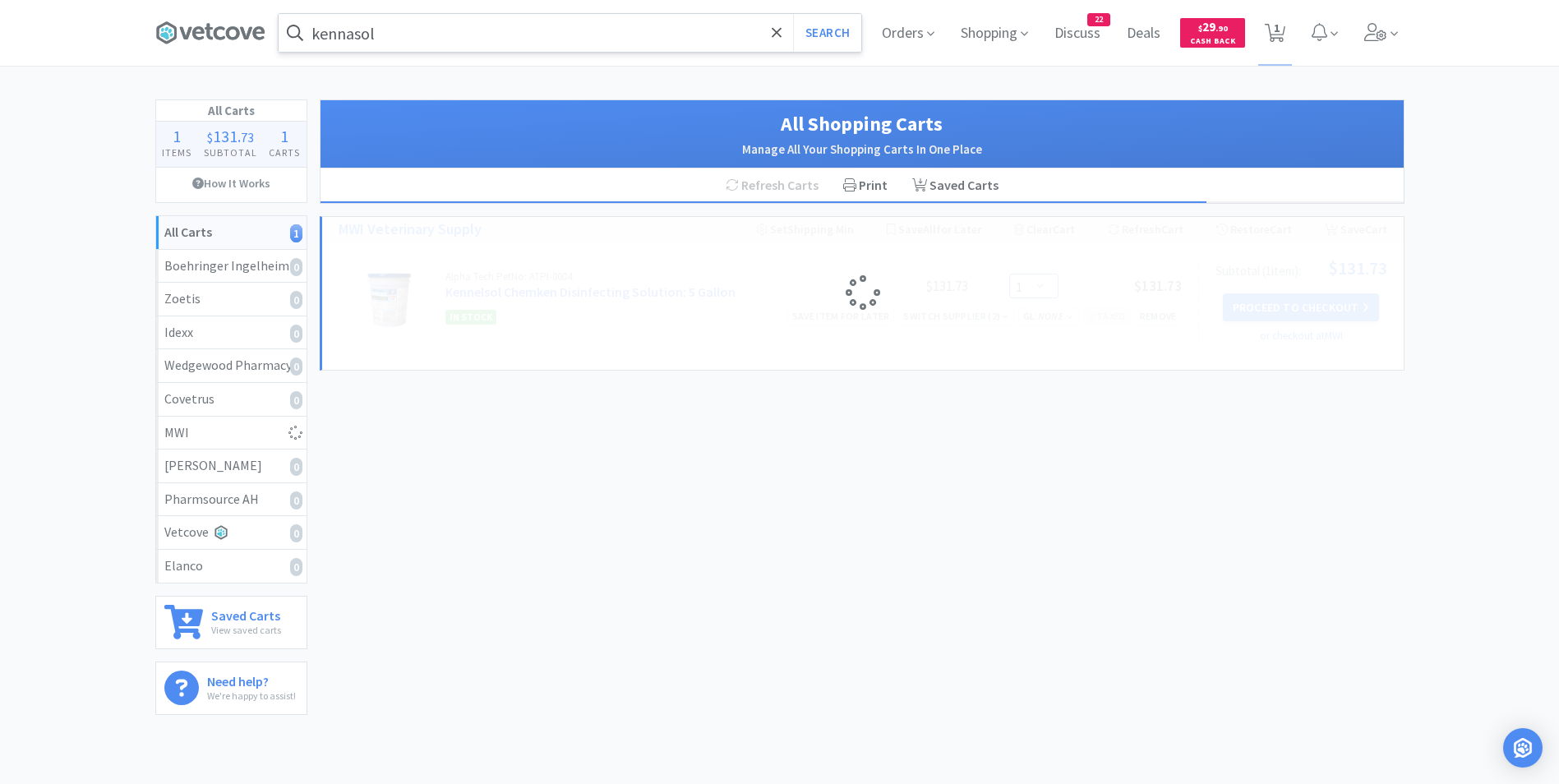
select select "2"
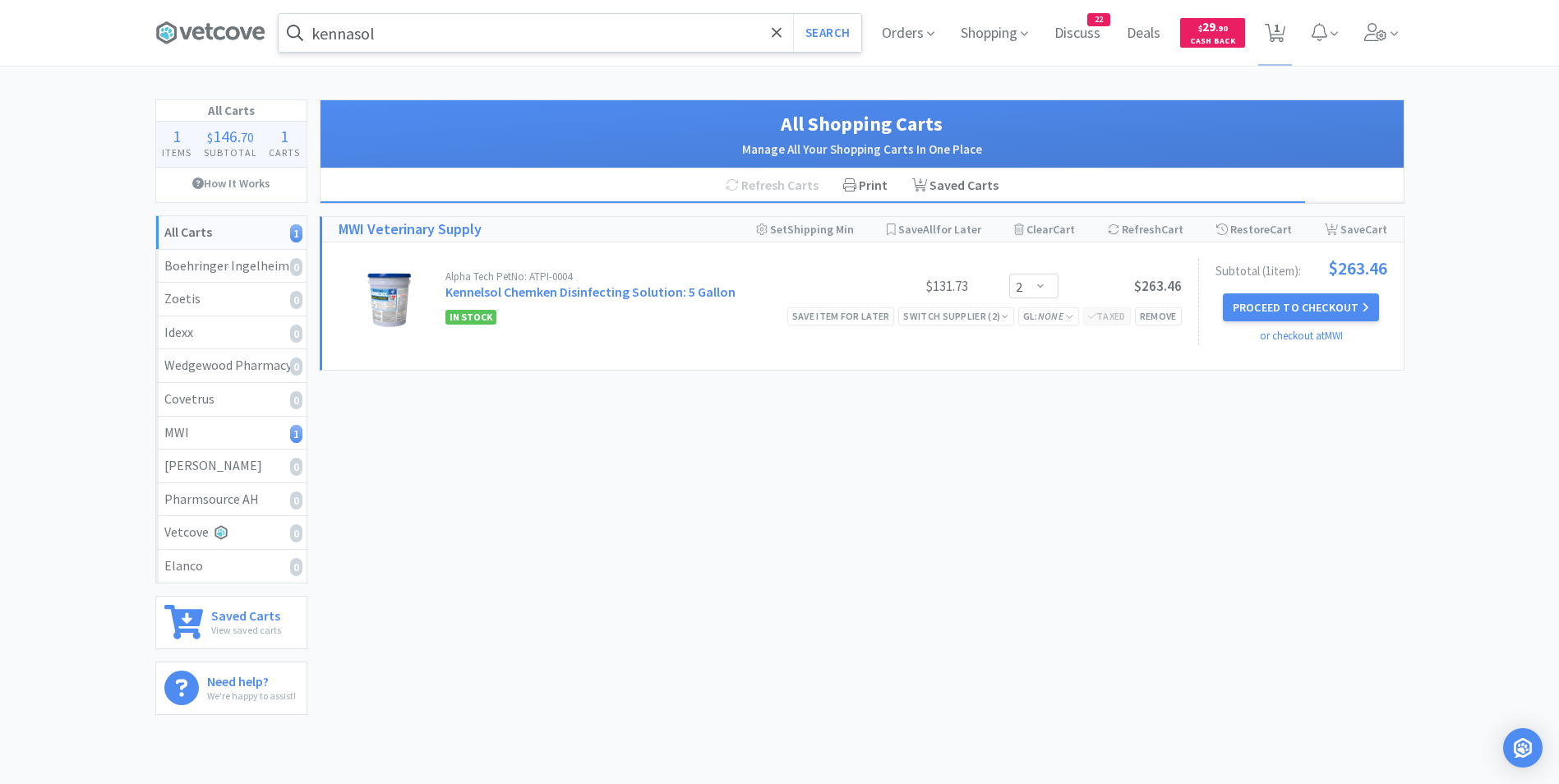
click at [601, 20] on input "kennasol" at bounding box center [569, 32] width 583 height 38
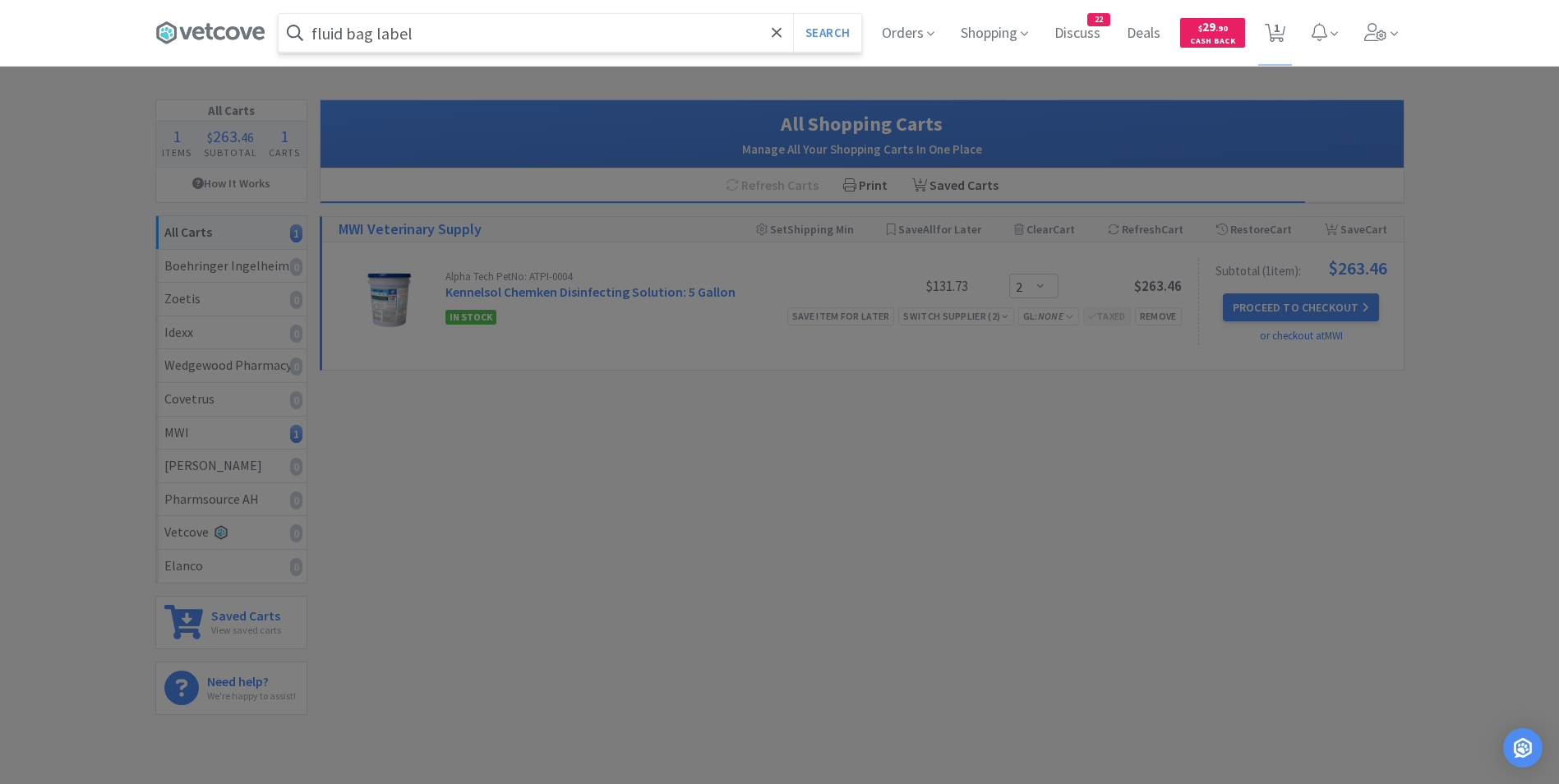
type input "fluid bag label"
click at [793, 14] on button "Search" at bounding box center [827, 32] width 68 height 38
select select "2"
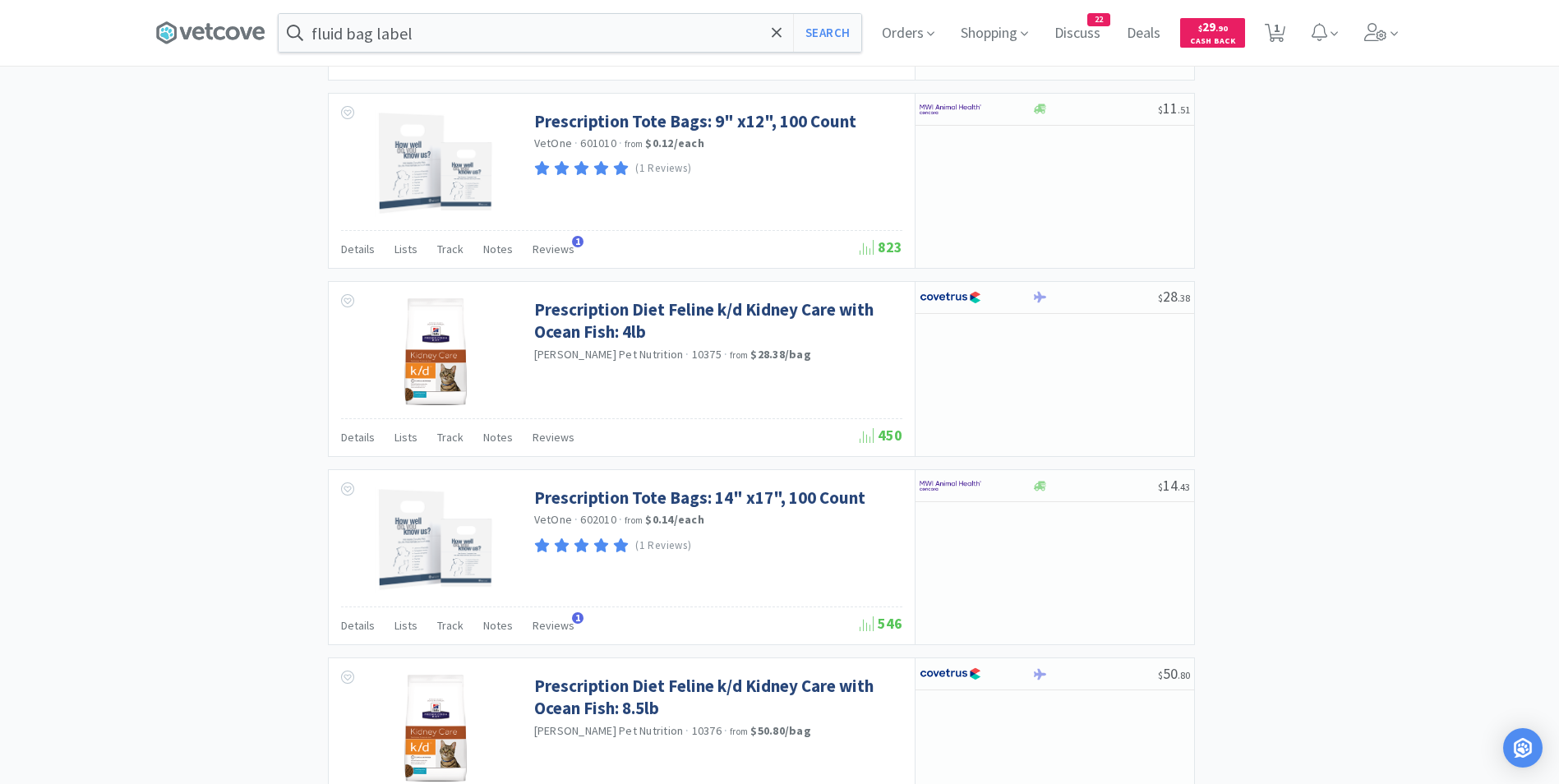
scroll to position [1468, 0]
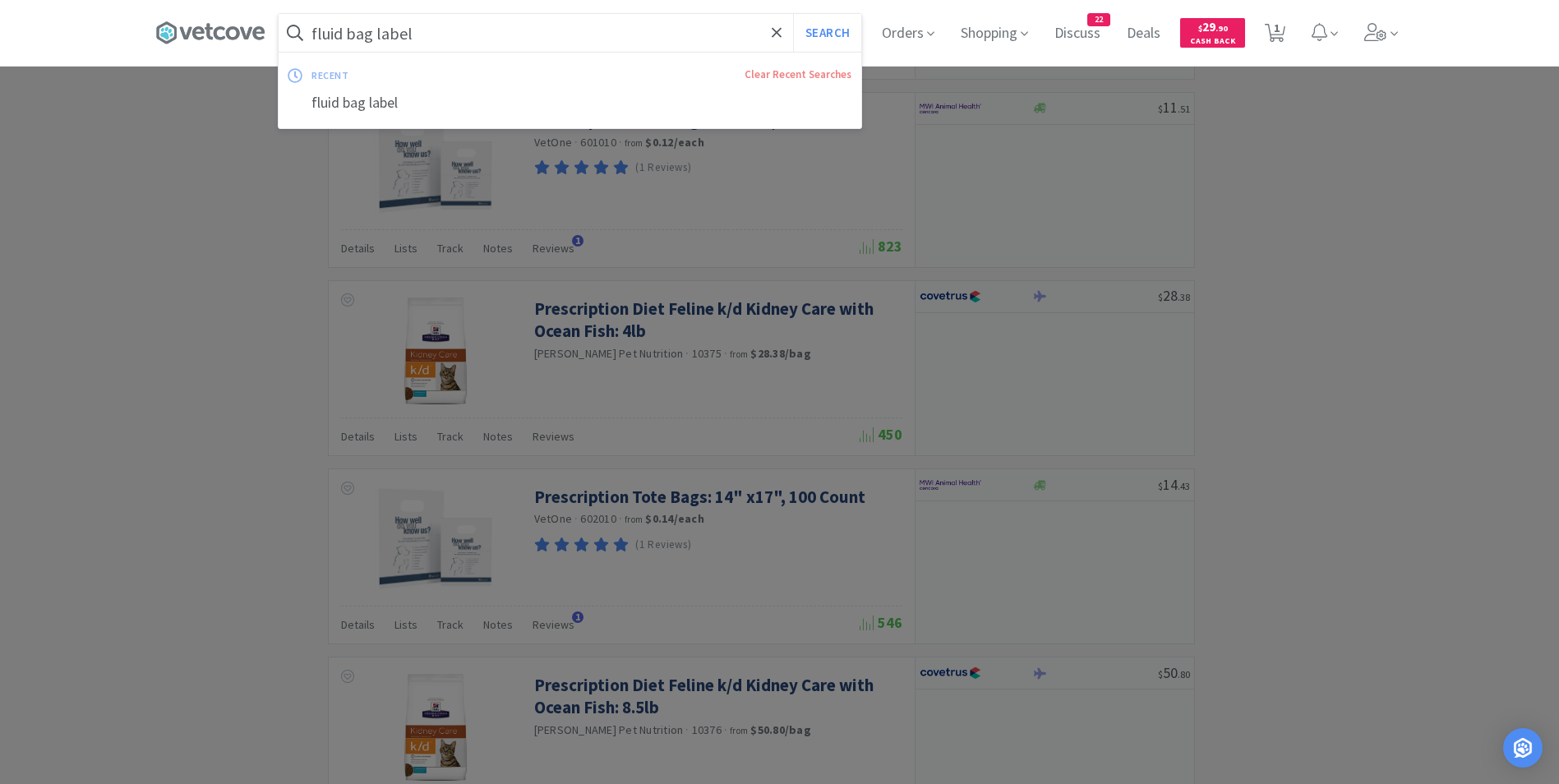
click at [381, 31] on input "fluid bag label" at bounding box center [569, 32] width 583 height 38
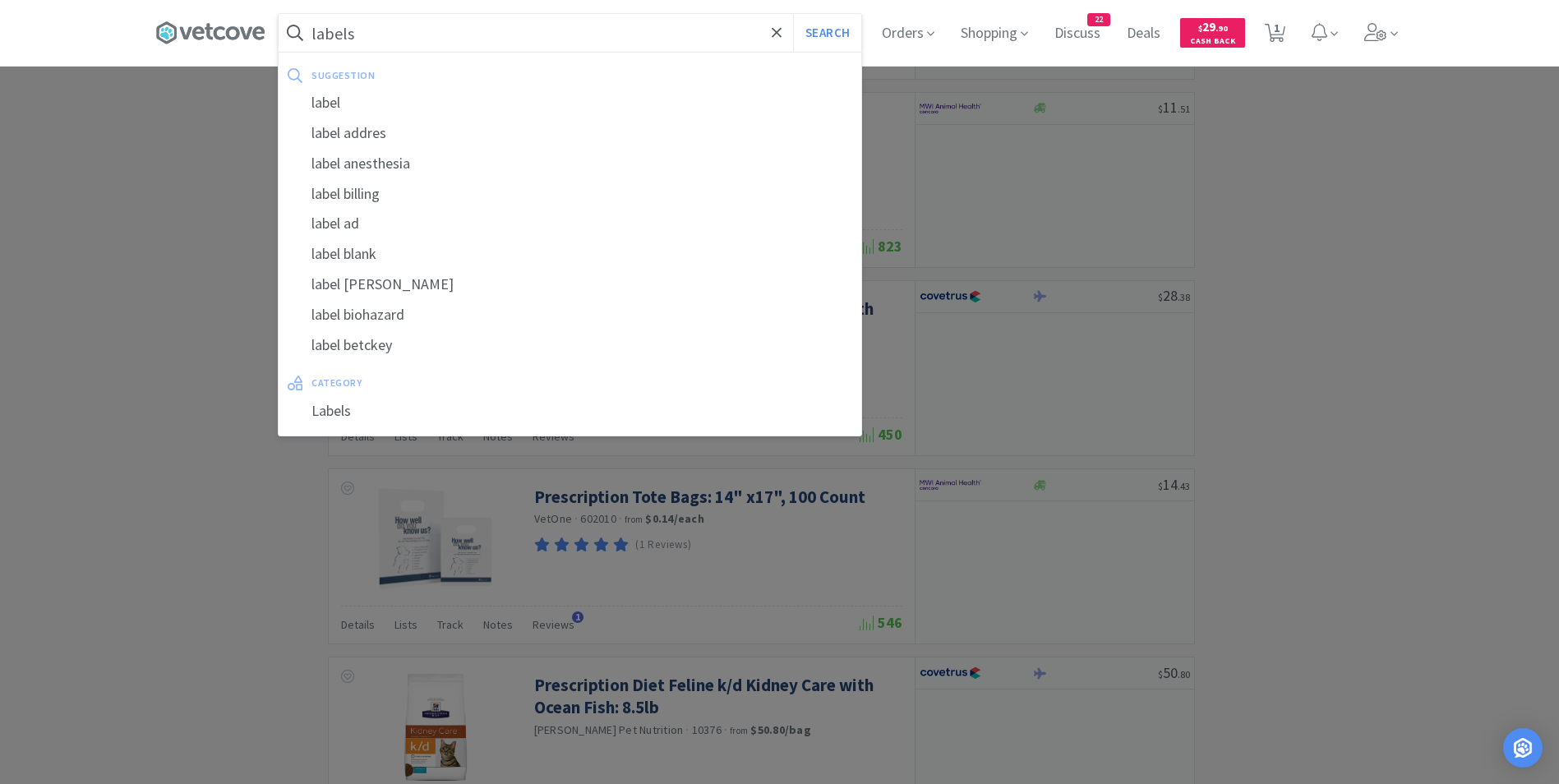
click at [793, 14] on button "Search" at bounding box center [827, 32] width 68 height 38
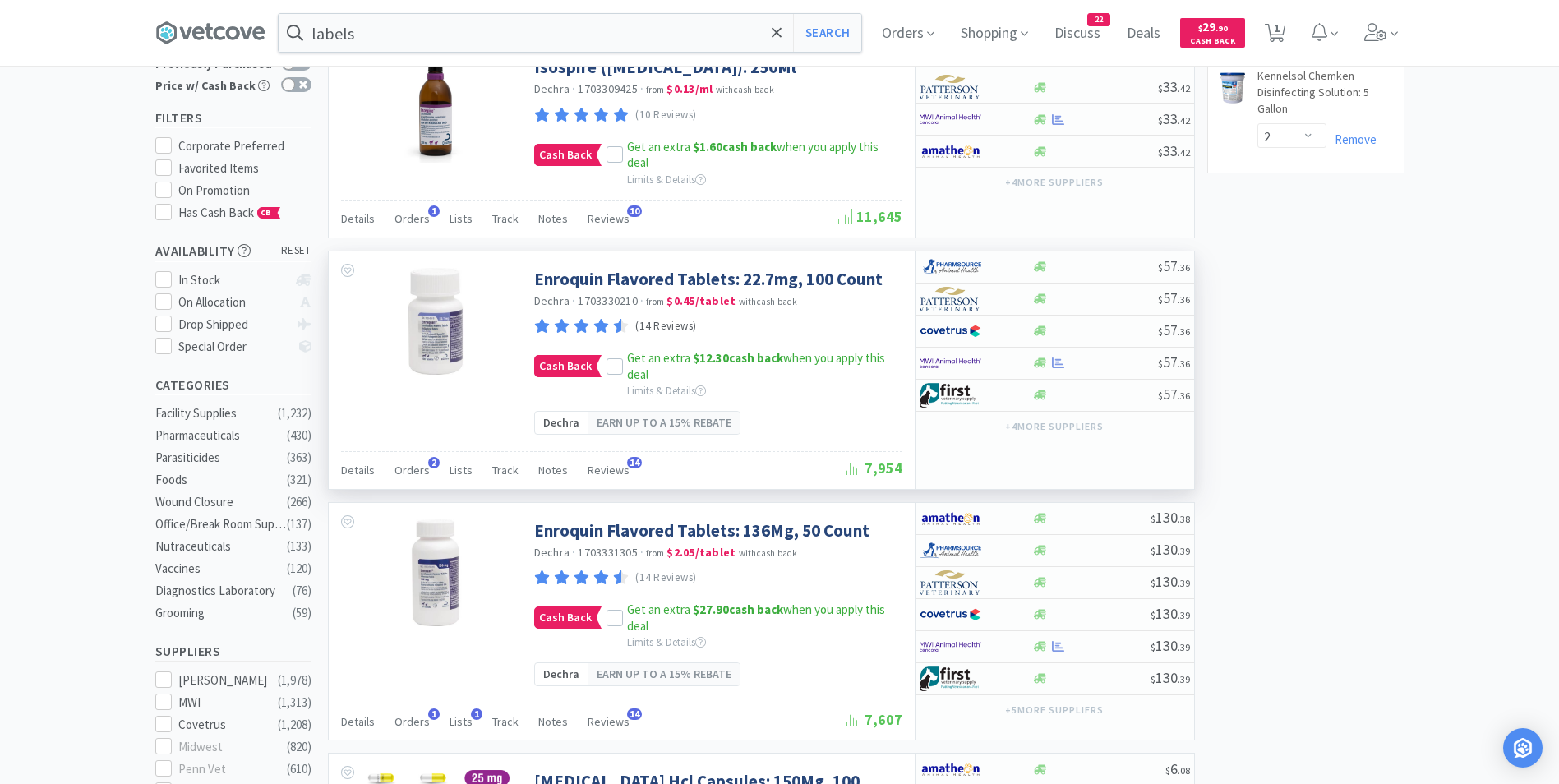
scroll to position [118, 0]
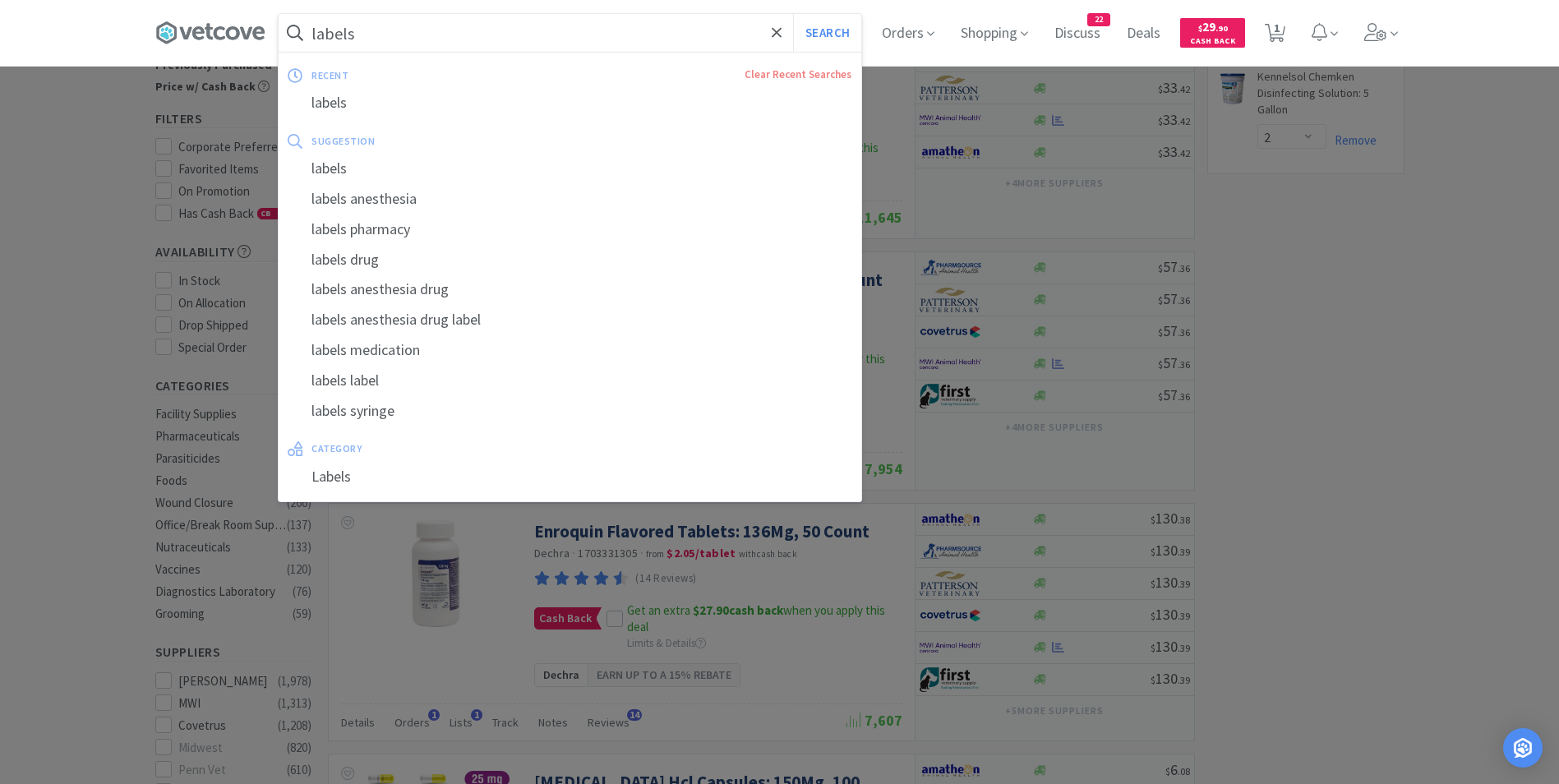
click at [390, 43] on input "labels" at bounding box center [569, 32] width 583 height 38
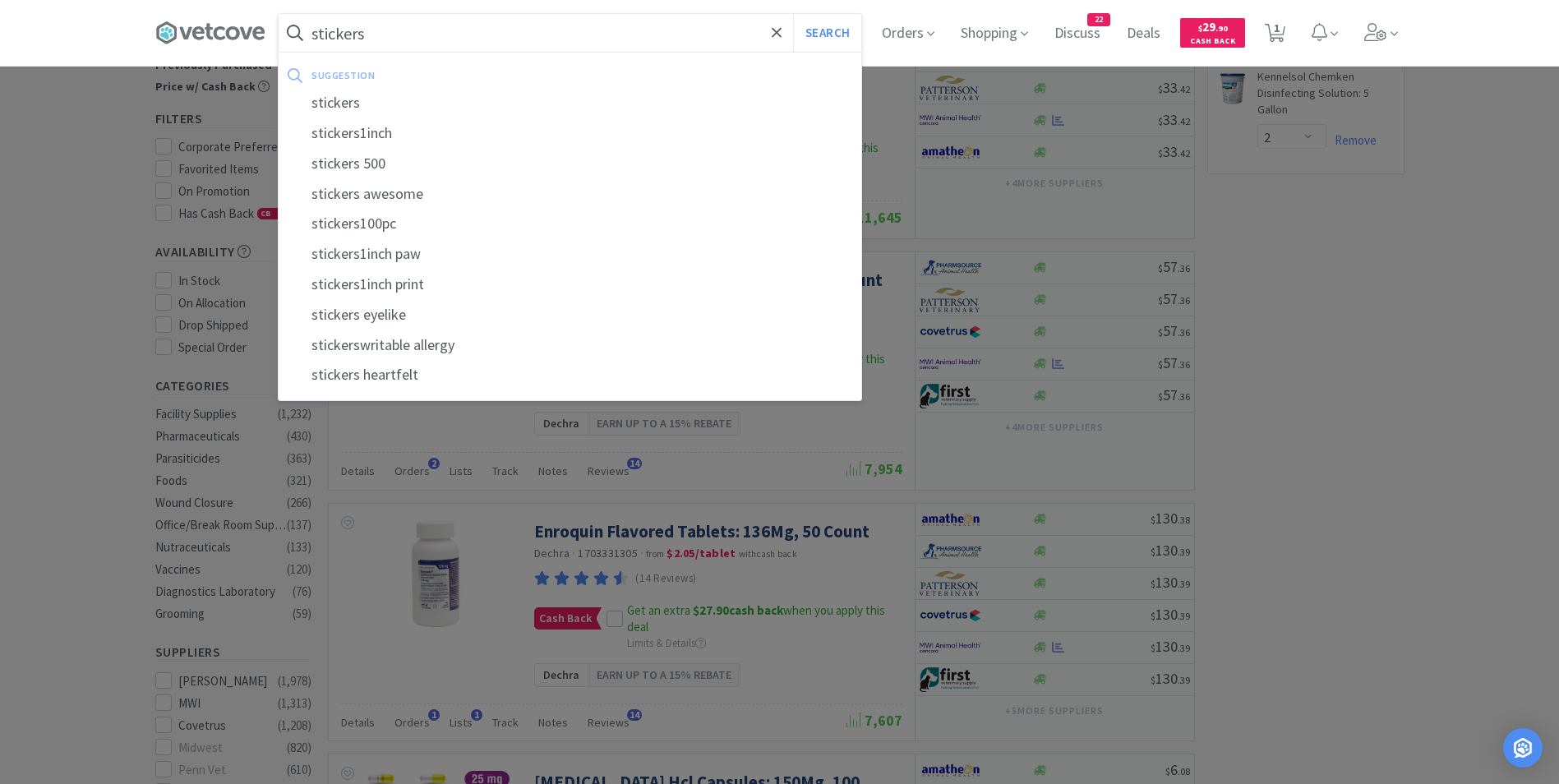
click at [793, 14] on button "Search" at bounding box center [827, 32] width 68 height 38
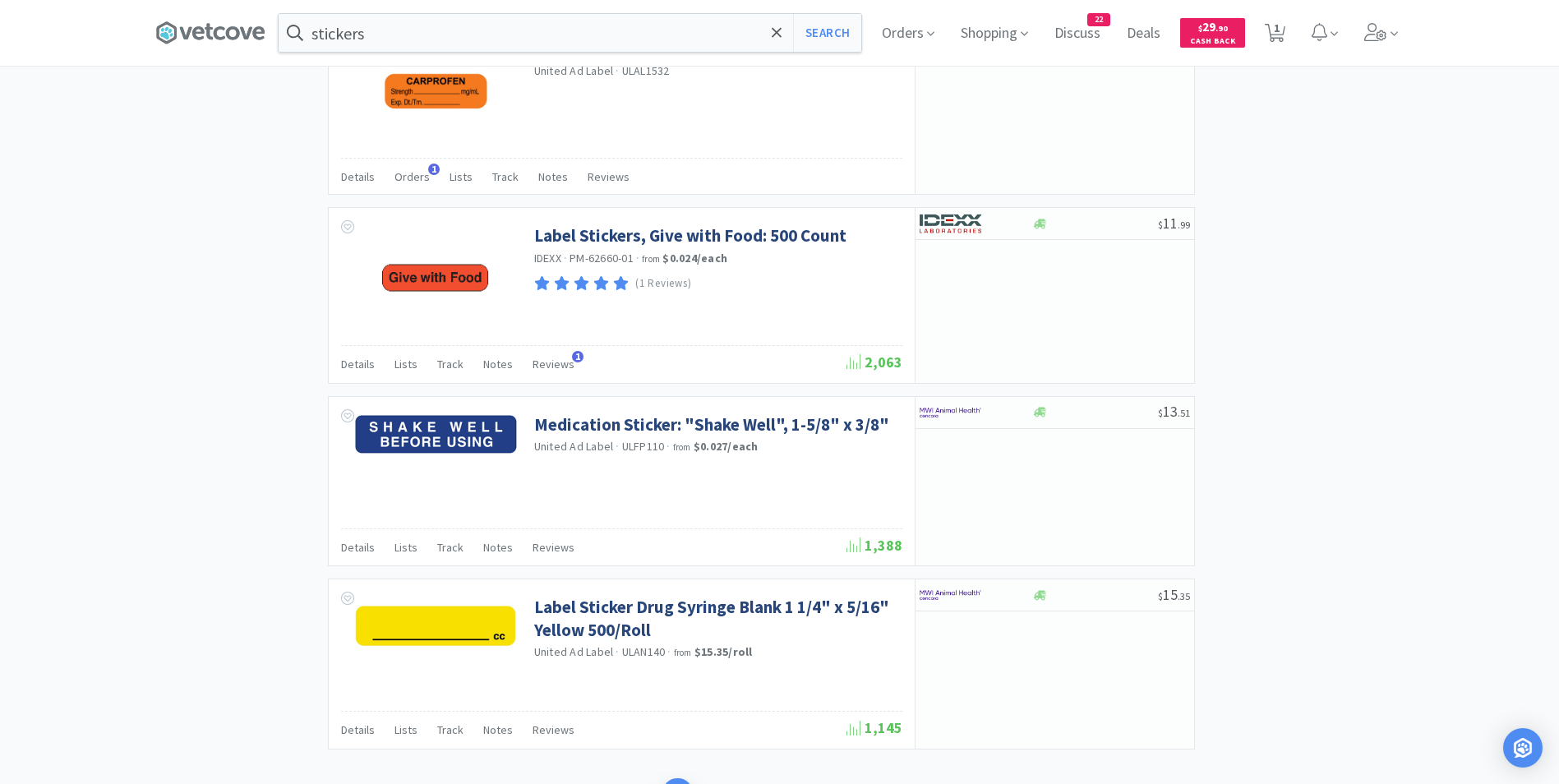
scroll to position [2294, 0]
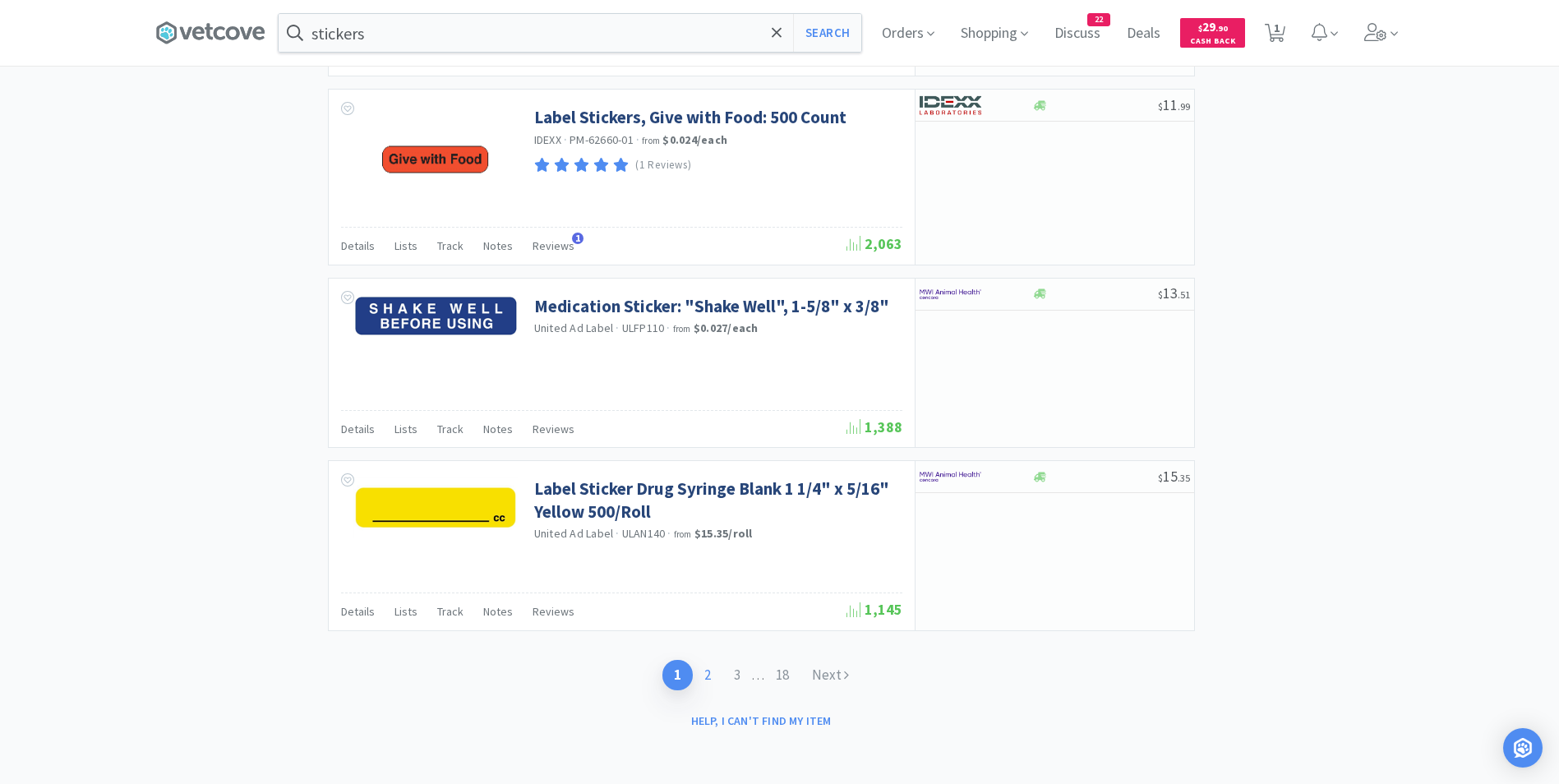
click at [713, 677] on link "2" at bounding box center [707, 675] width 30 height 31
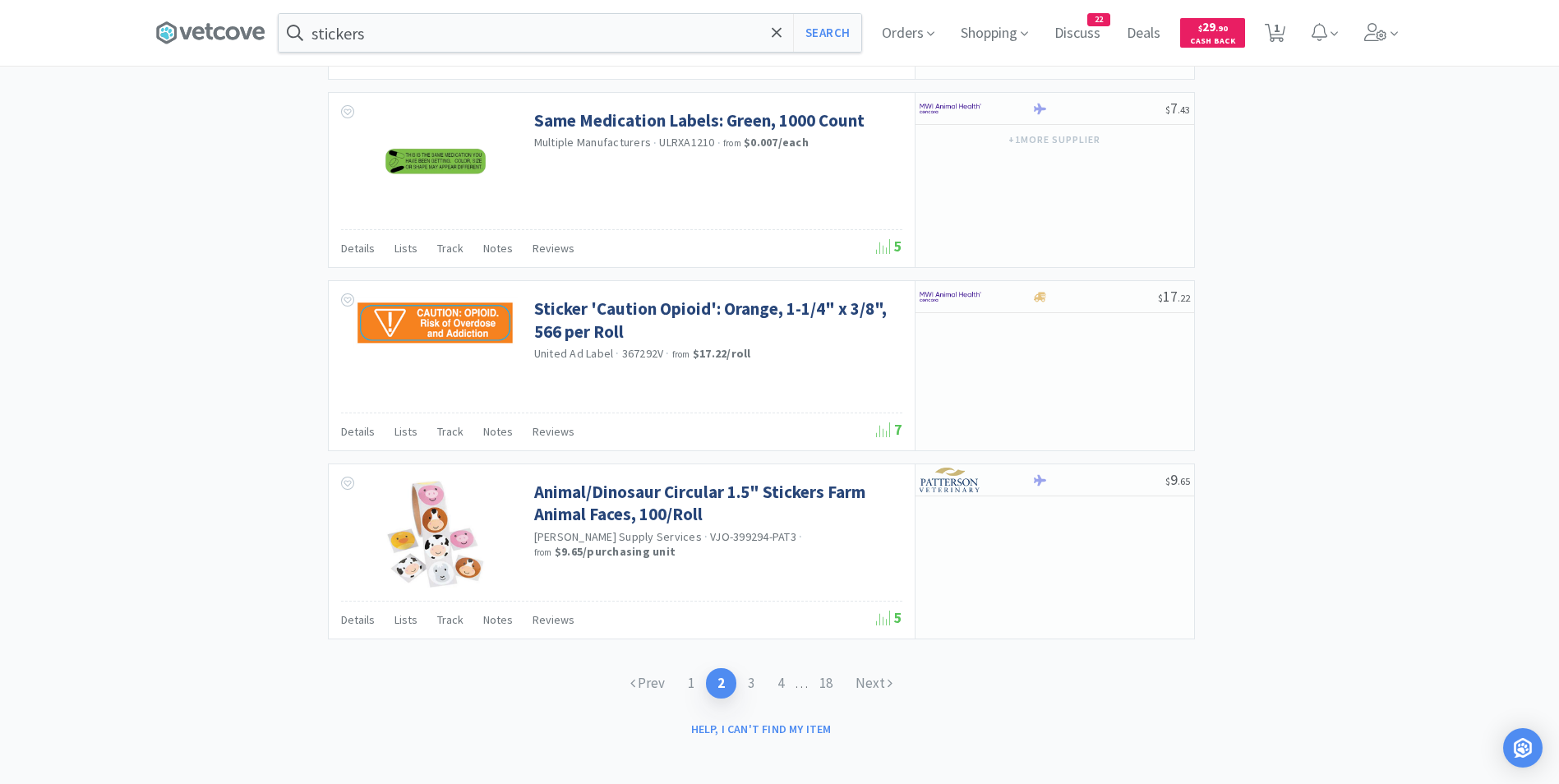
scroll to position [2317, 0]
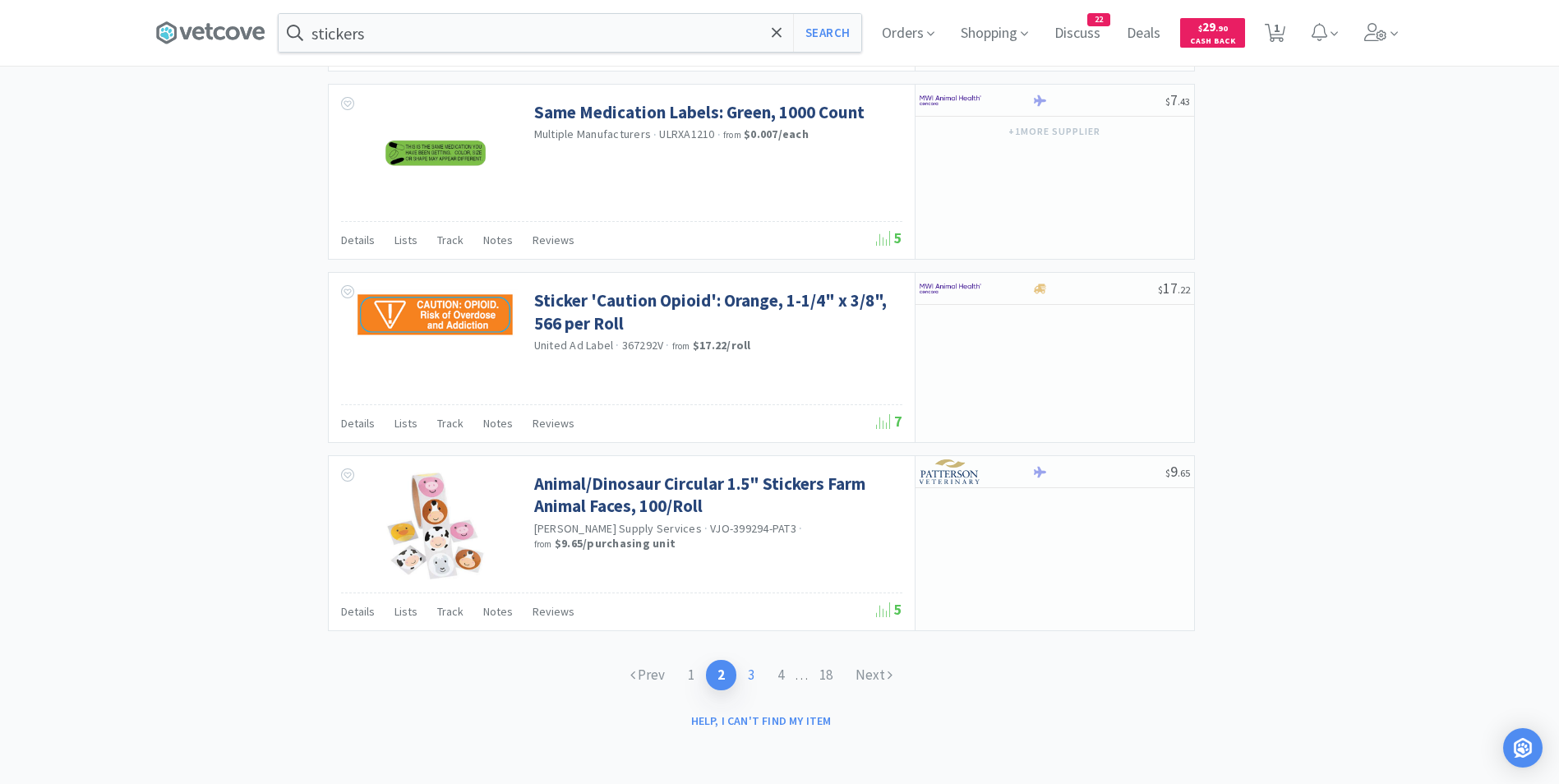
click at [746, 673] on link "3" at bounding box center [751, 675] width 30 height 31
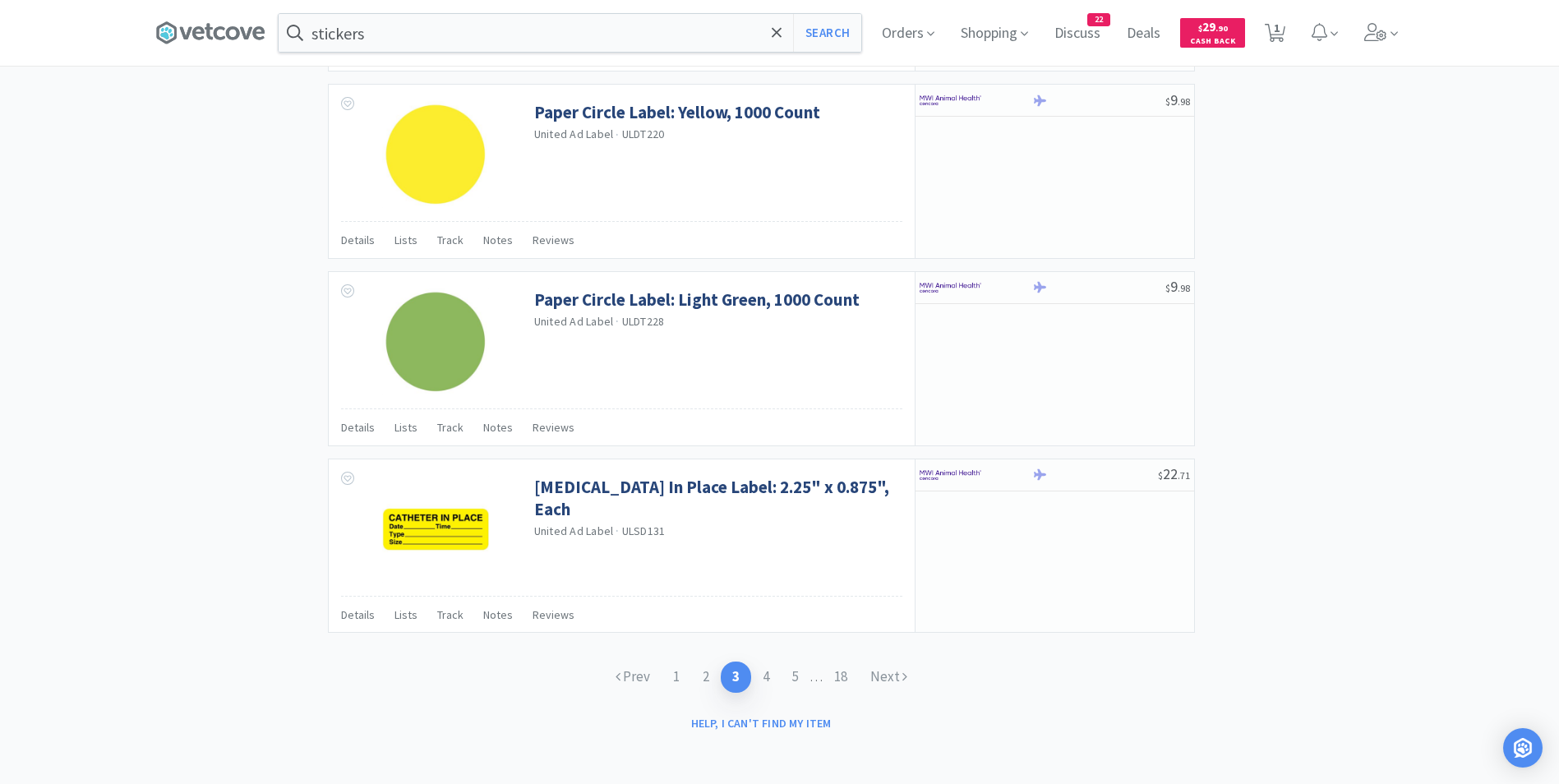
scroll to position [2329, 0]
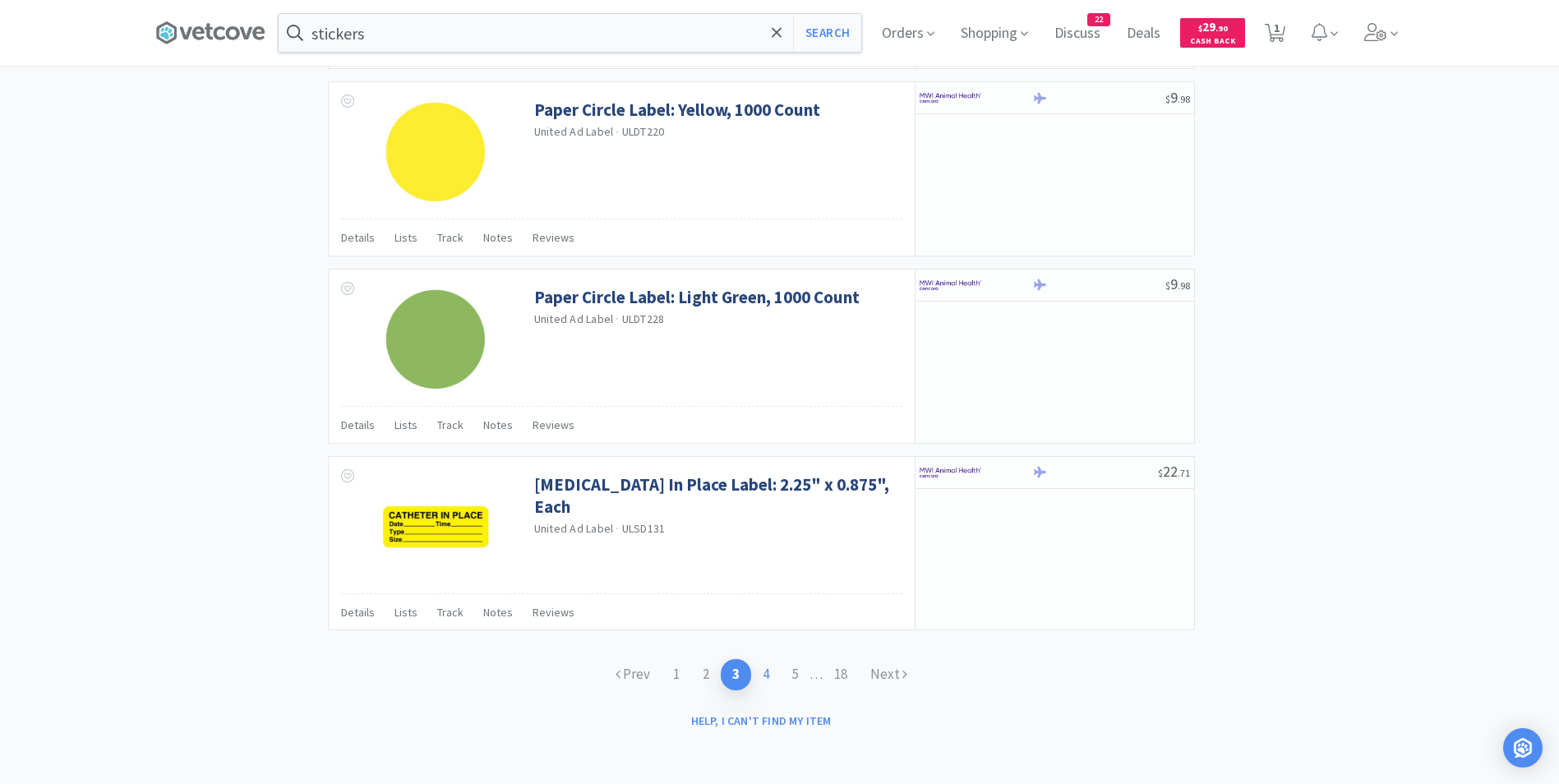
click at [765, 676] on link "4" at bounding box center [766, 674] width 30 height 31
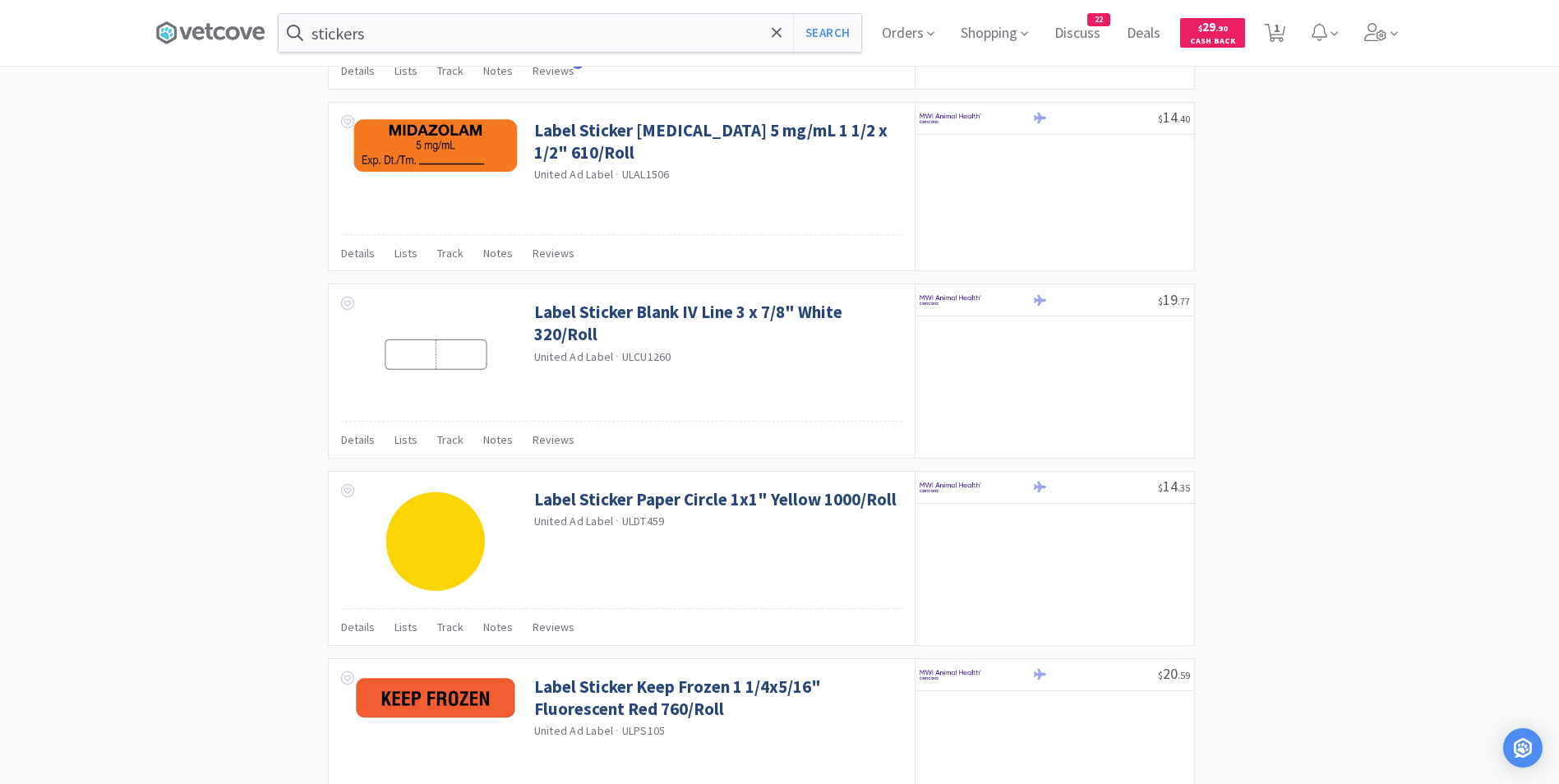
scroll to position [2285, 0]
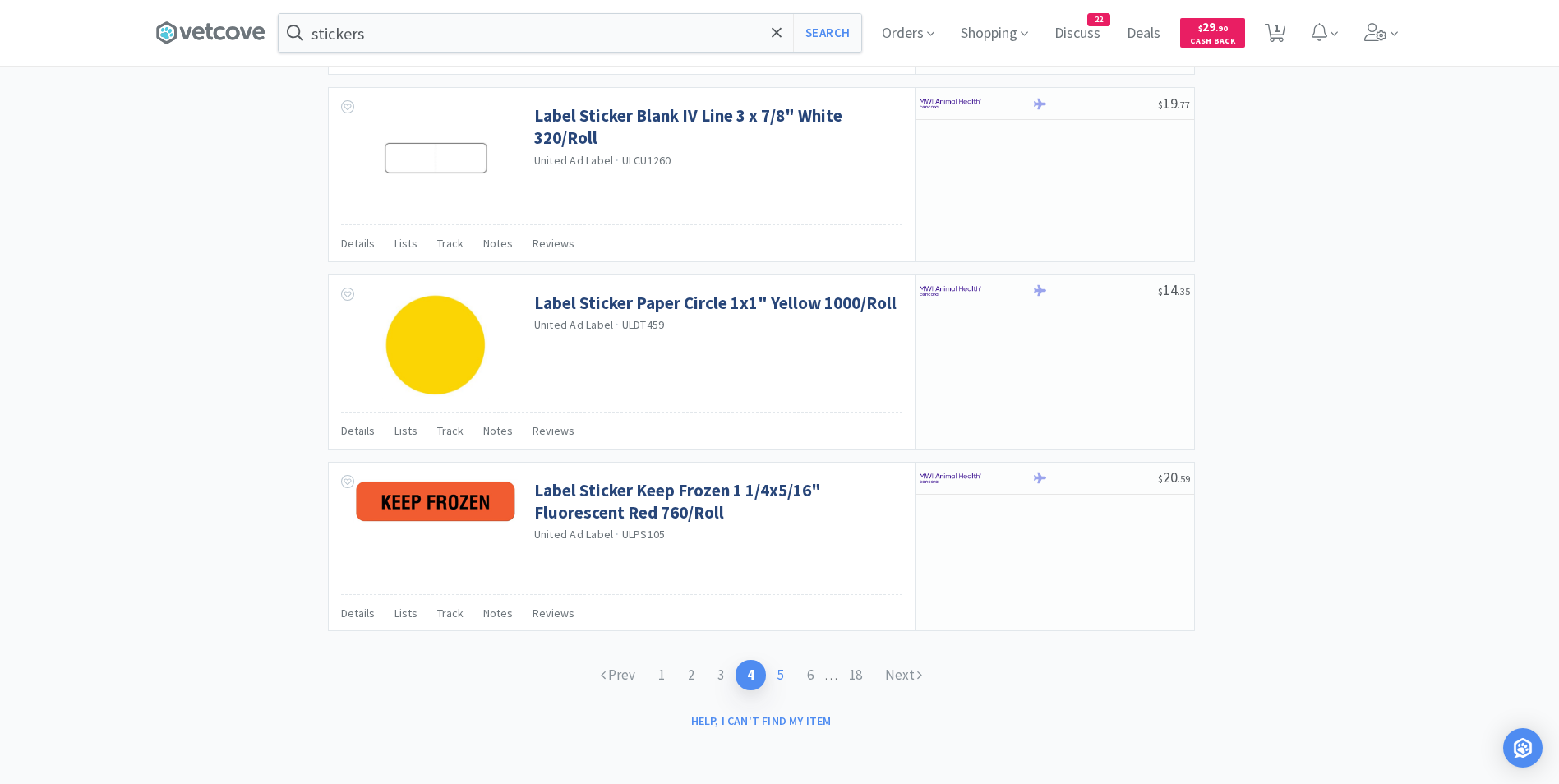
click at [776, 681] on link "5" at bounding box center [781, 675] width 30 height 31
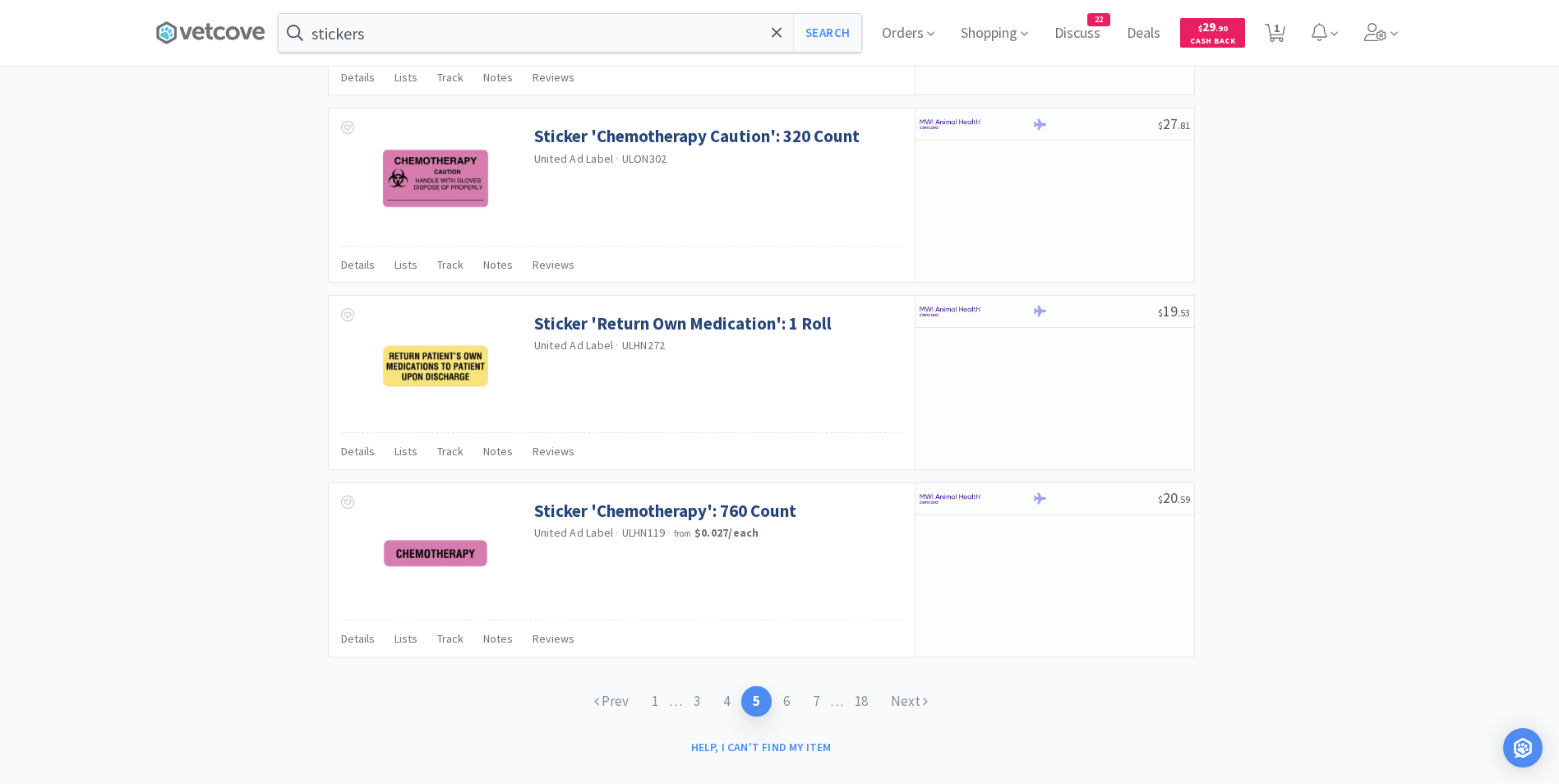
scroll to position [2302, 0]
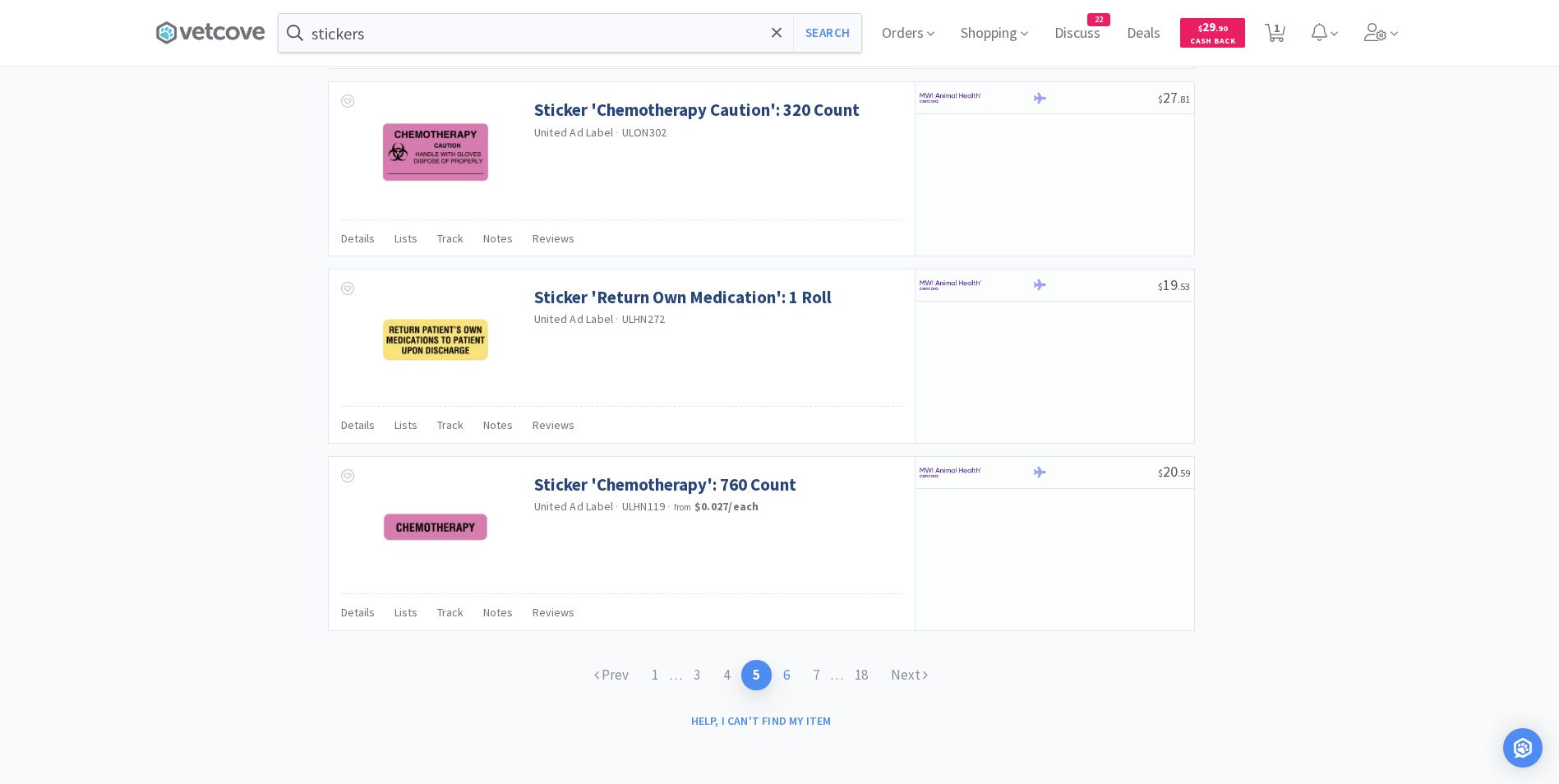
click at [786, 668] on link "6" at bounding box center [786, 675] width 30 height 31
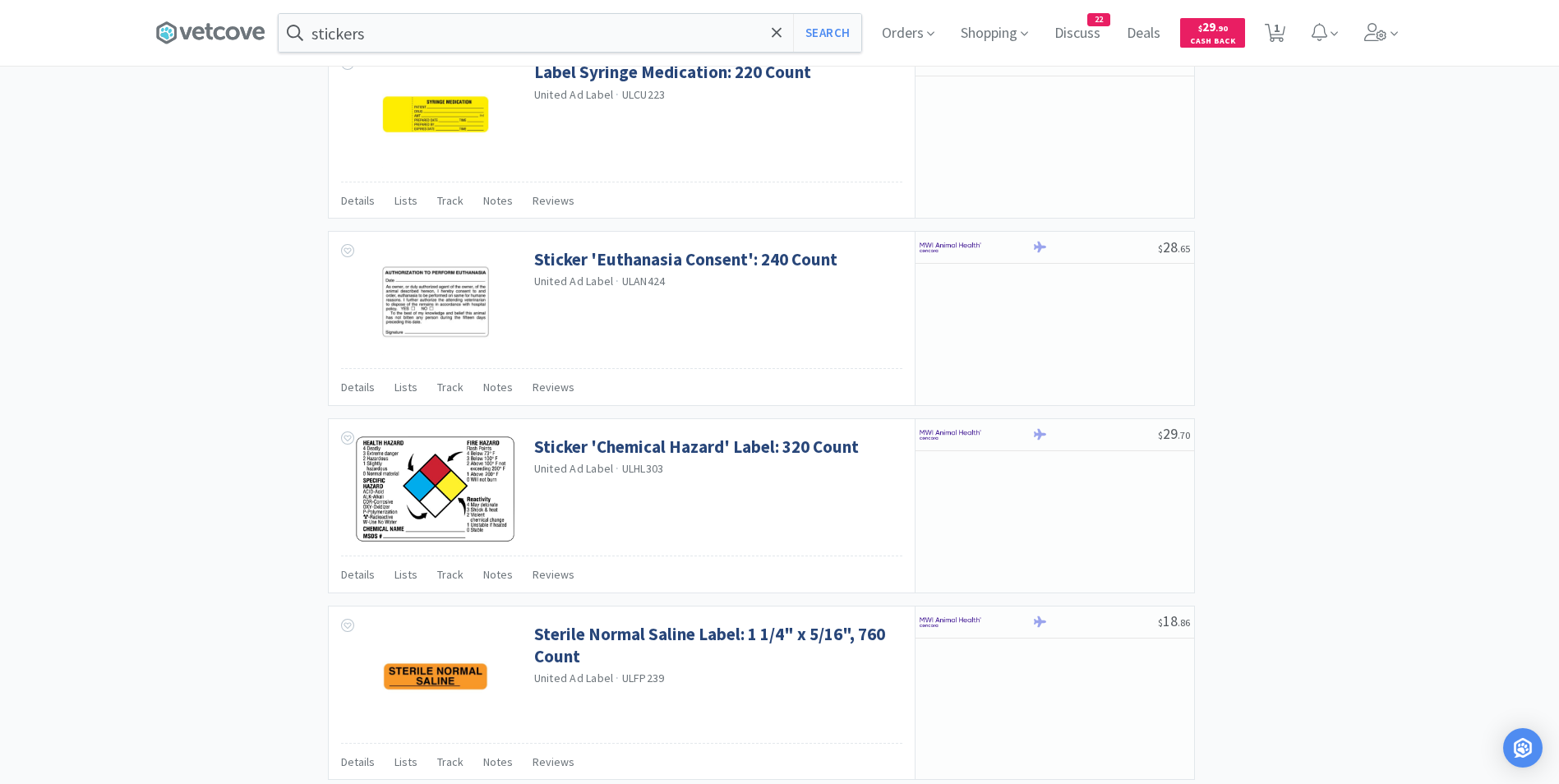
scroll to position [2316, 0]
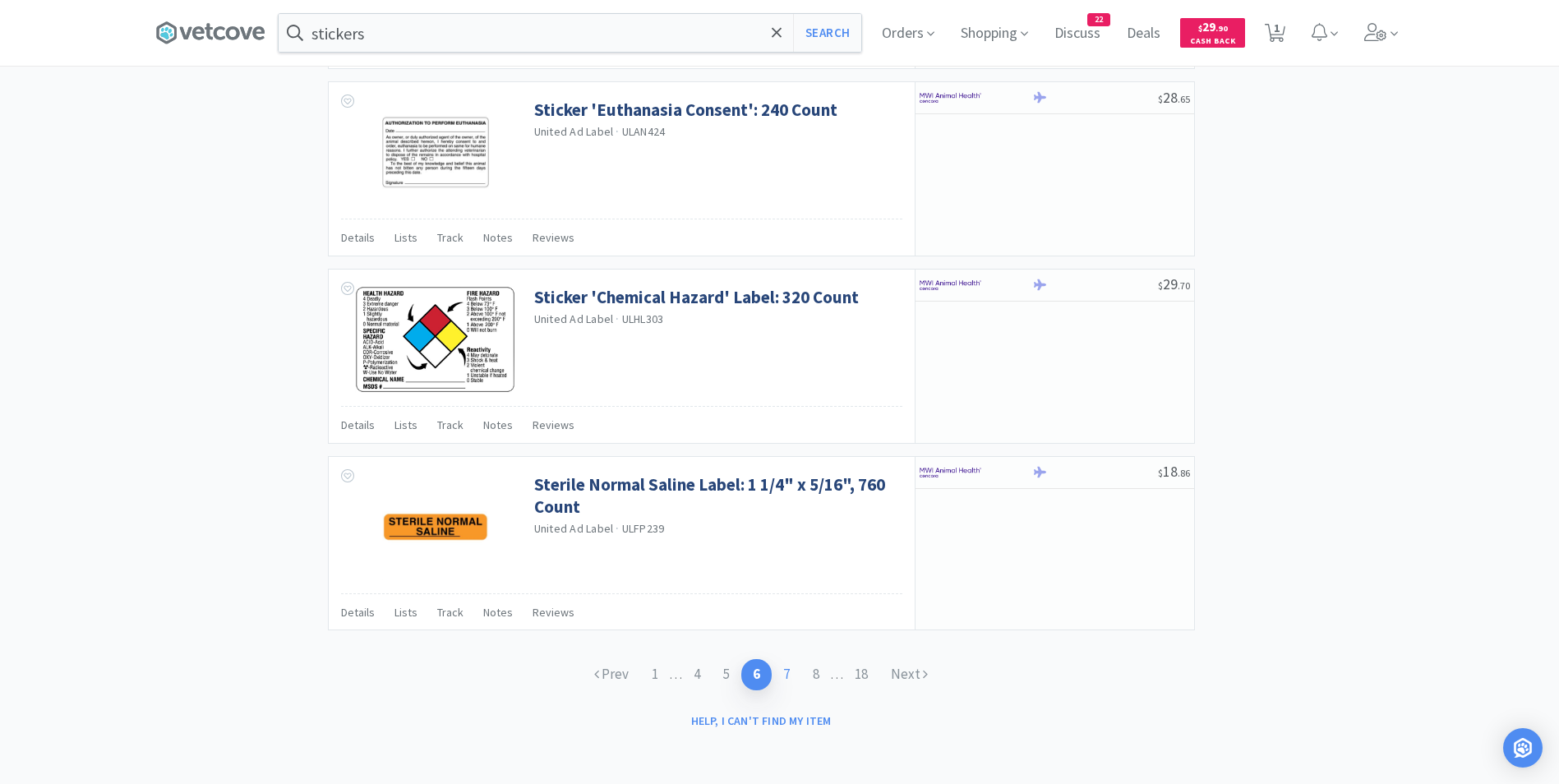
click at [773, 671] on link "7" at bounding box center [786, 674] width 30 height 31
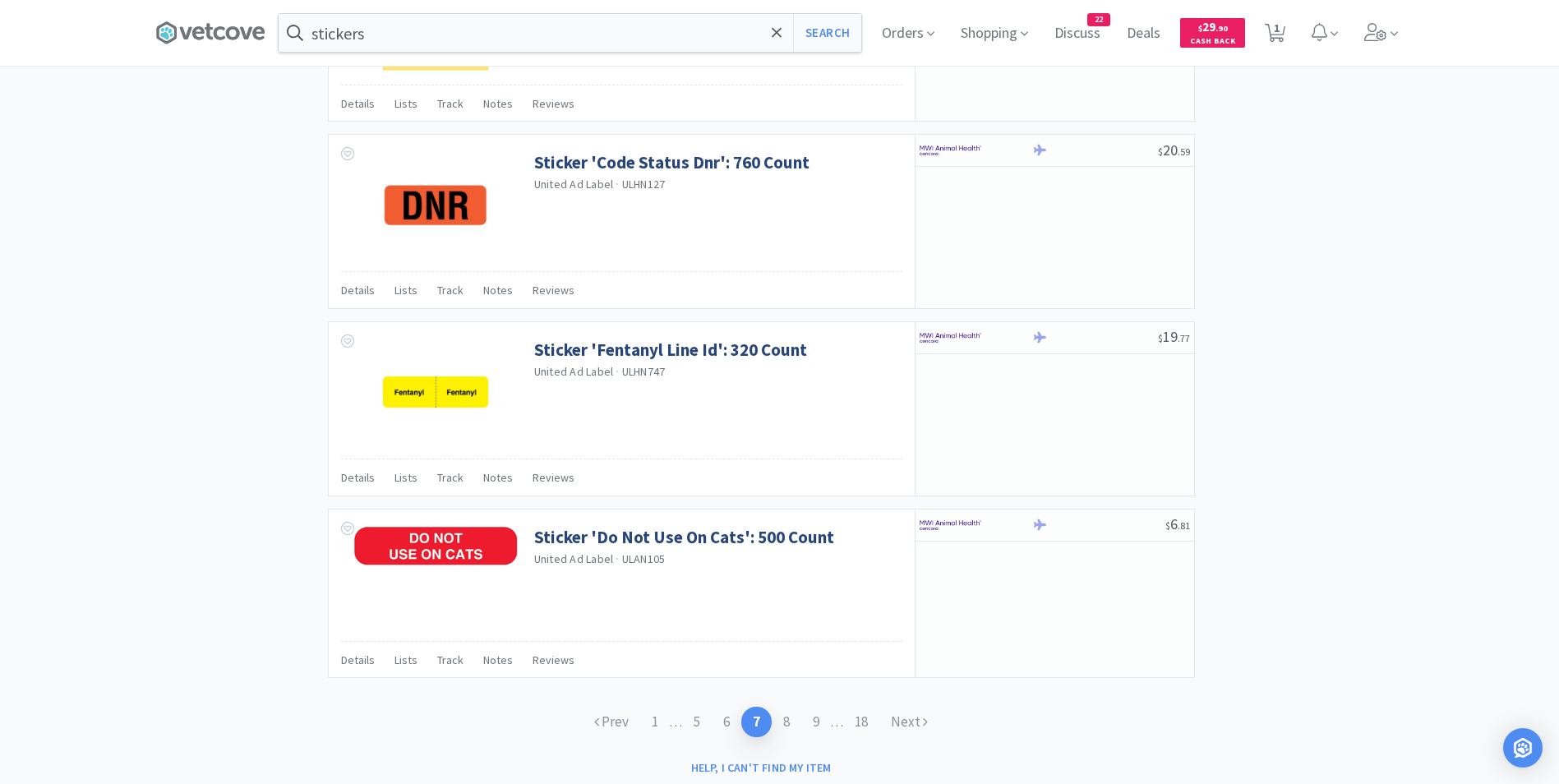
scroll to position [2311, 0]
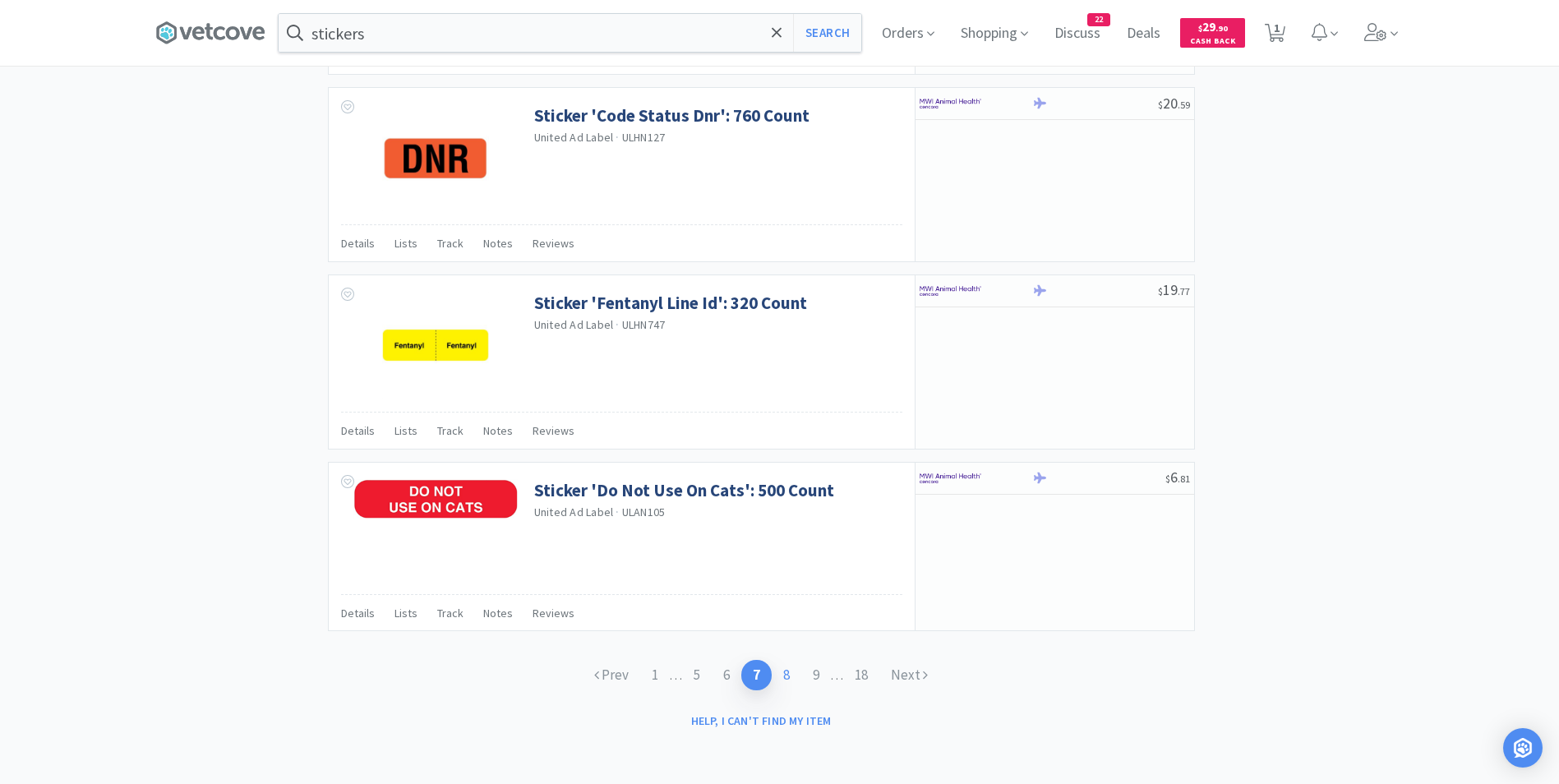
click at [787, 677] on link "8" at bounding box center [786, 675] width 30 height 31
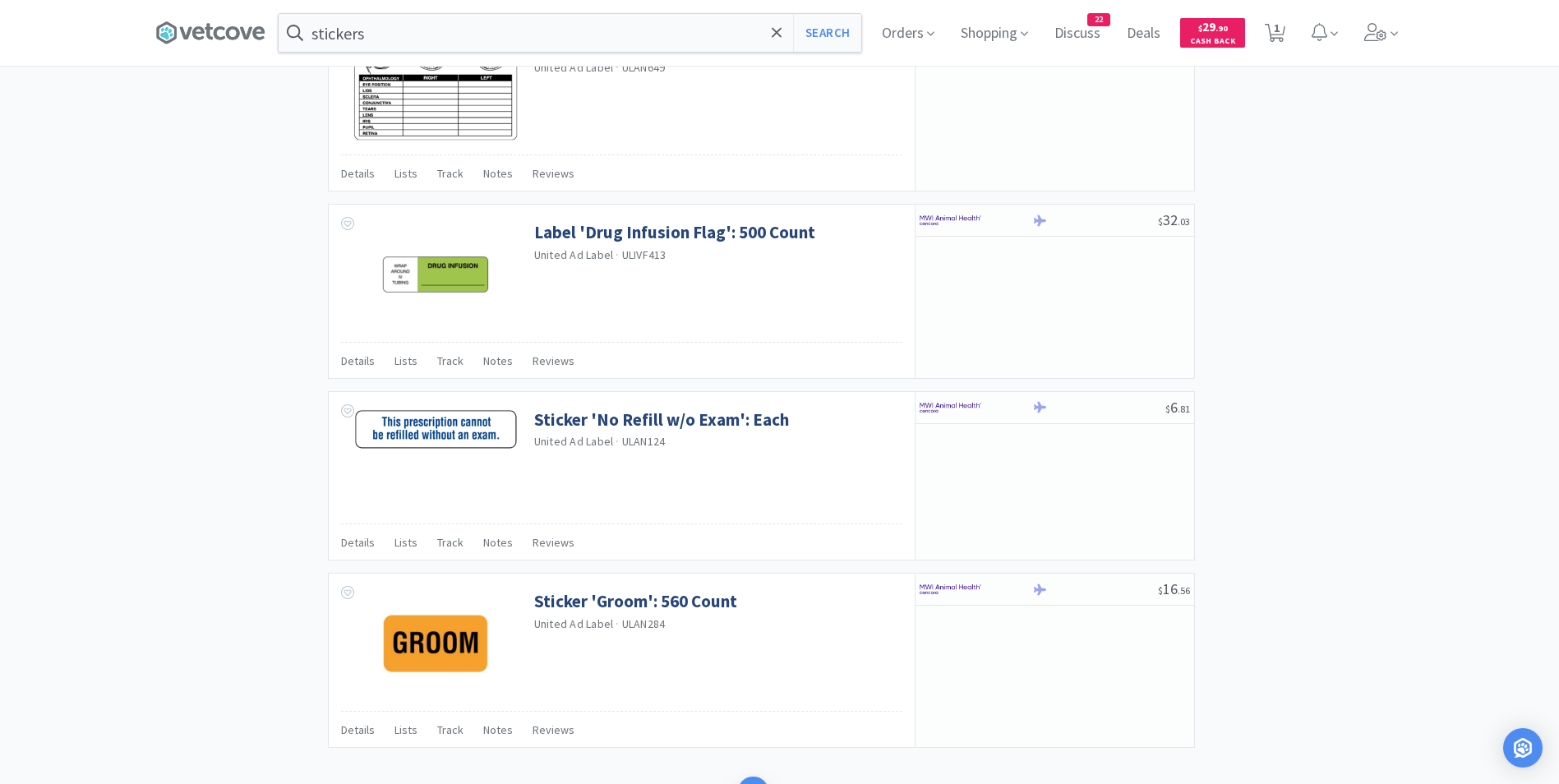
scroll to position [2300, 0]
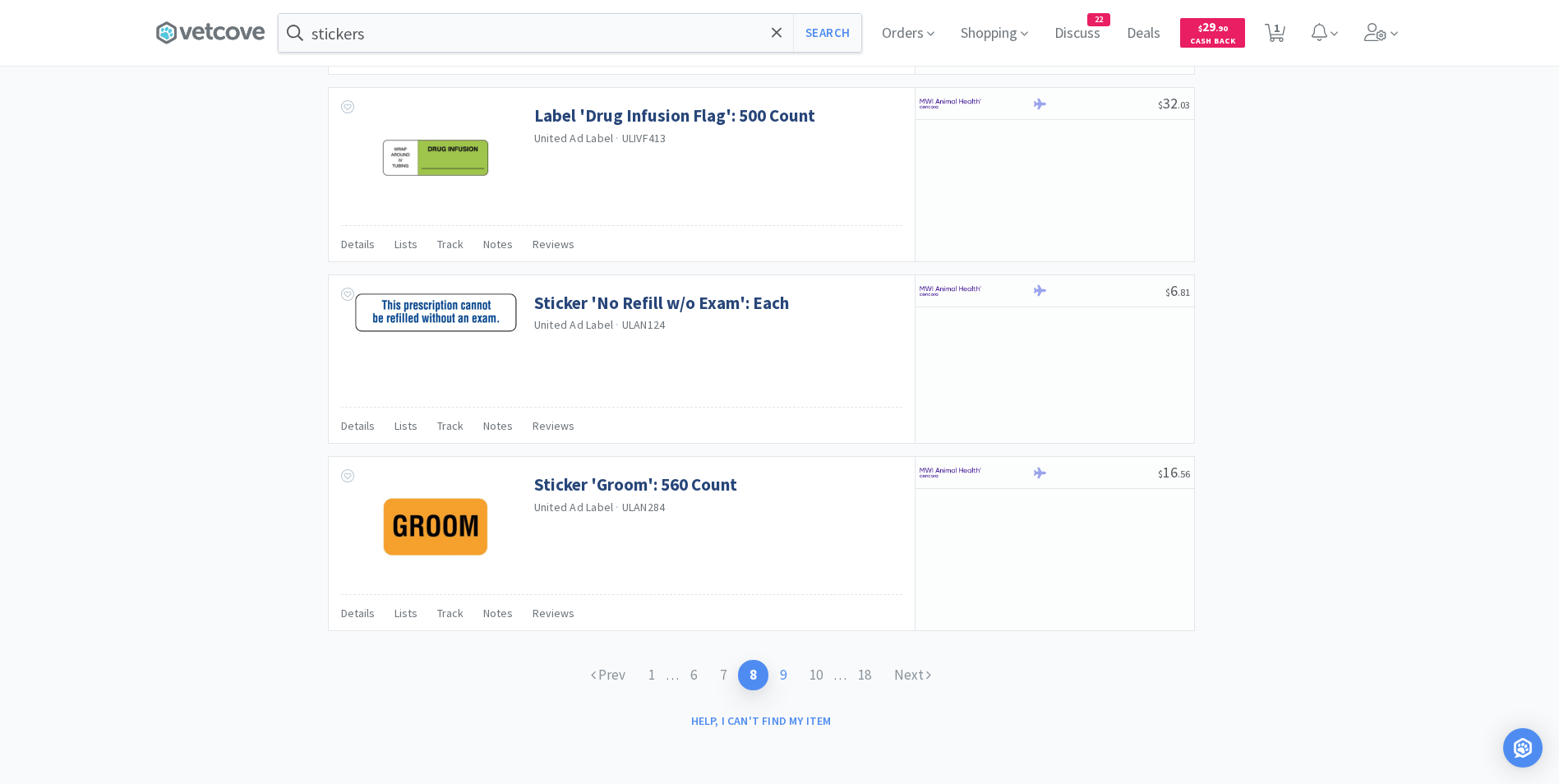
click at [786, 677] on link "9" at bounding box center [783, 675] width 30 height 31
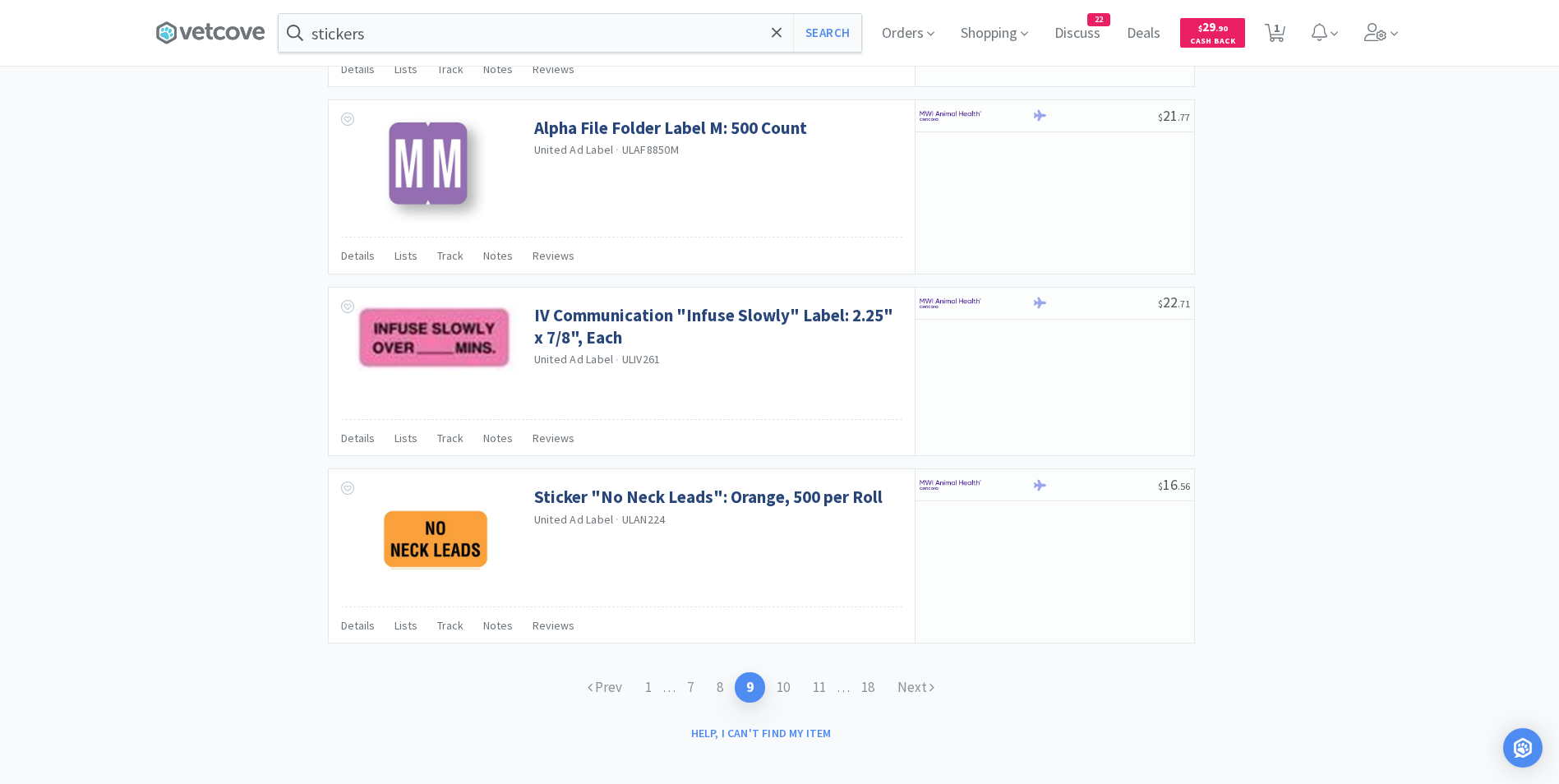
scroll to position [2311, 0]
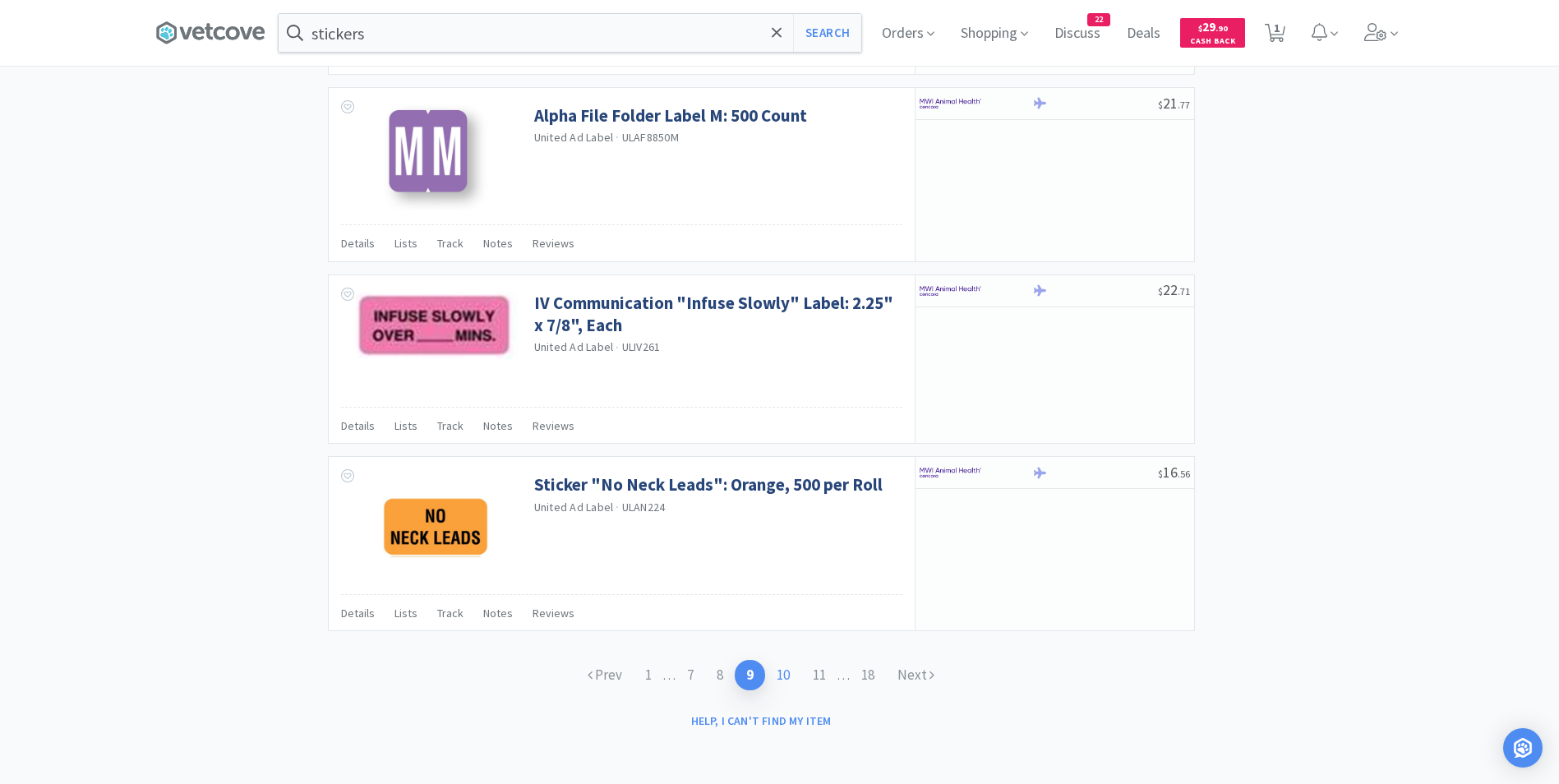
click at [786, 672] on link "10" at bounding box center [783, 675] width 36 height 31
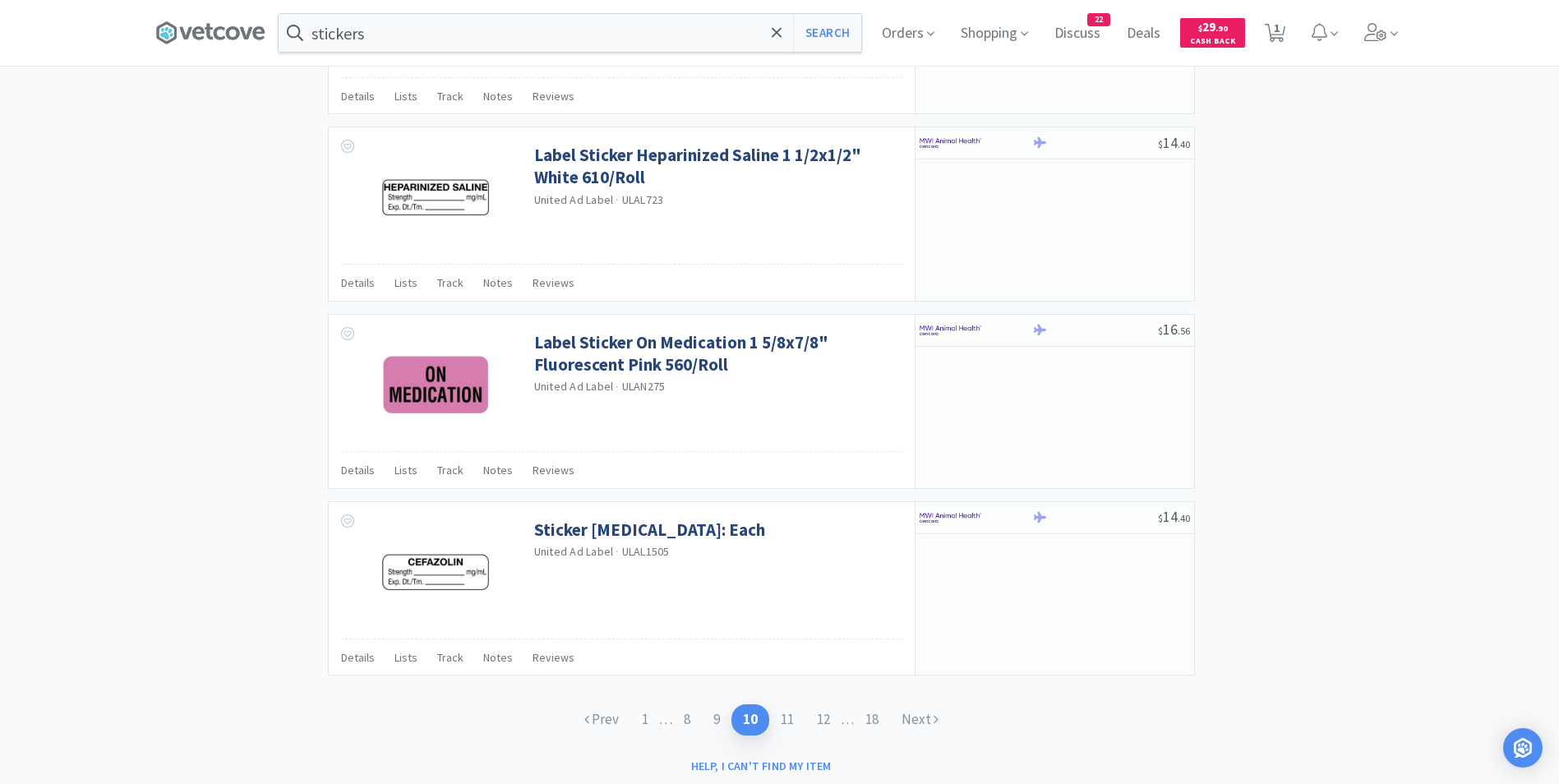
scroll to position [2316, 0]
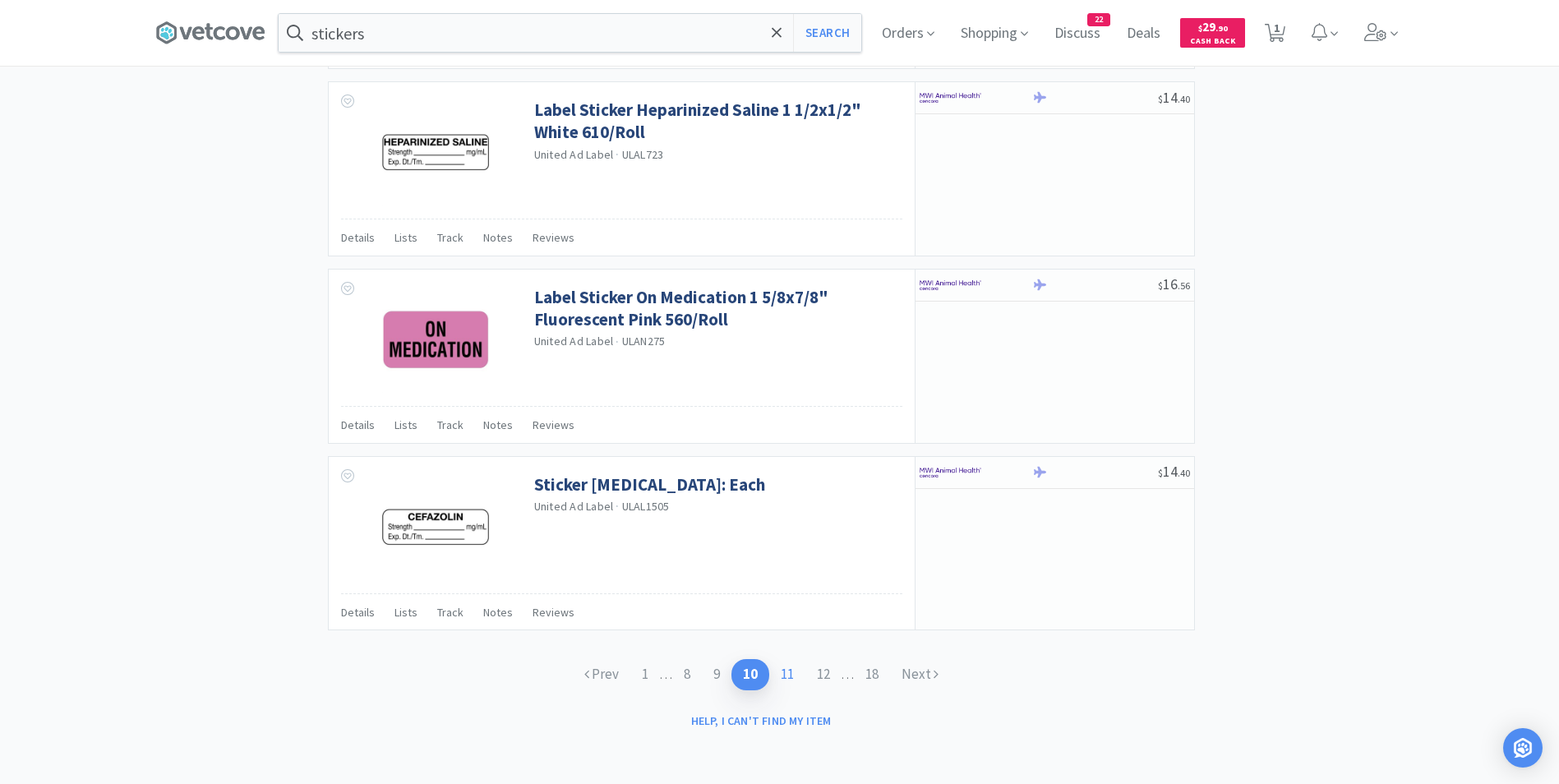
click at [788, 676] on link "11" at bounding box center [787, 674] width 36 height 31
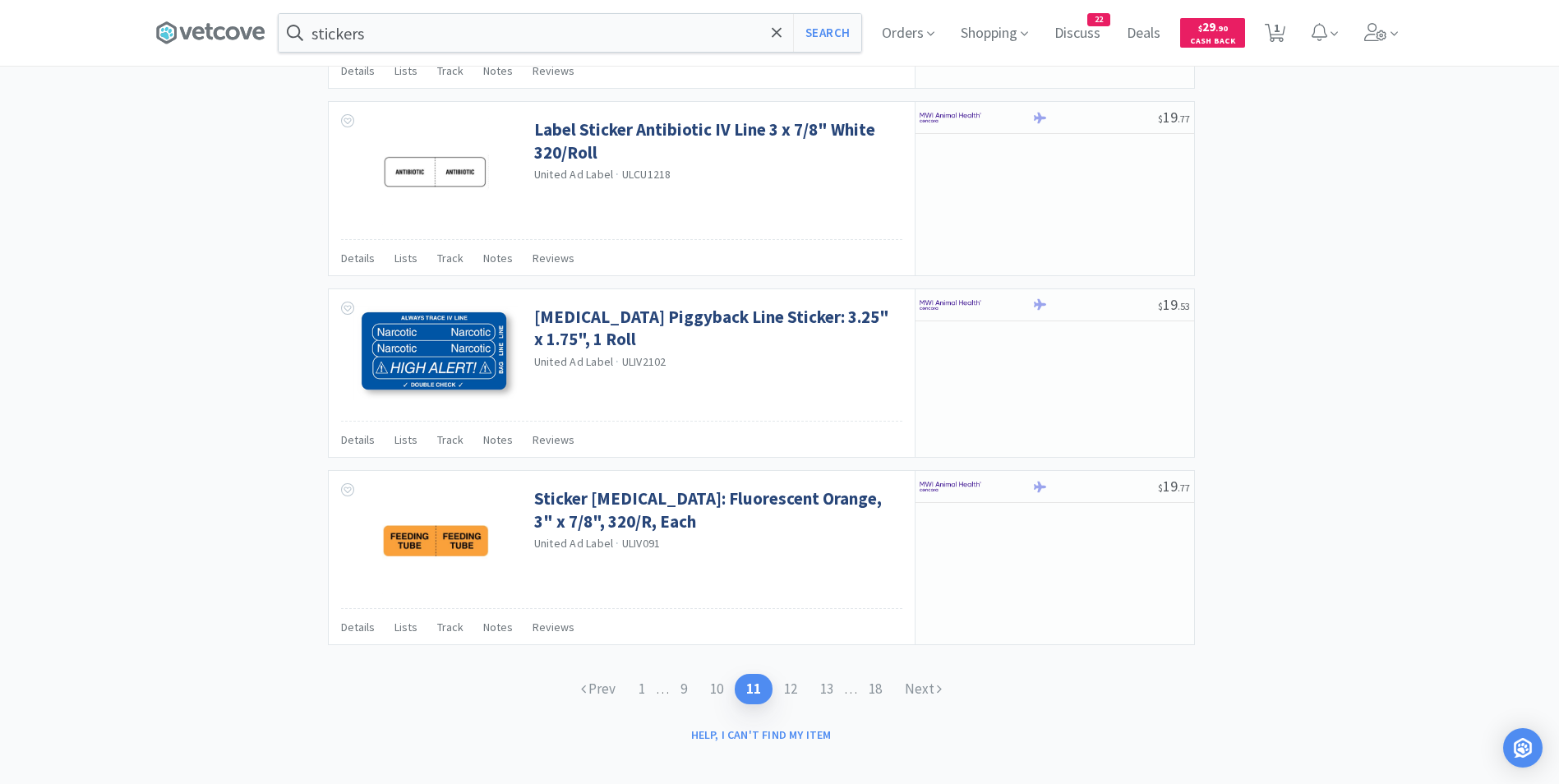
scroll to position [2300, 0]
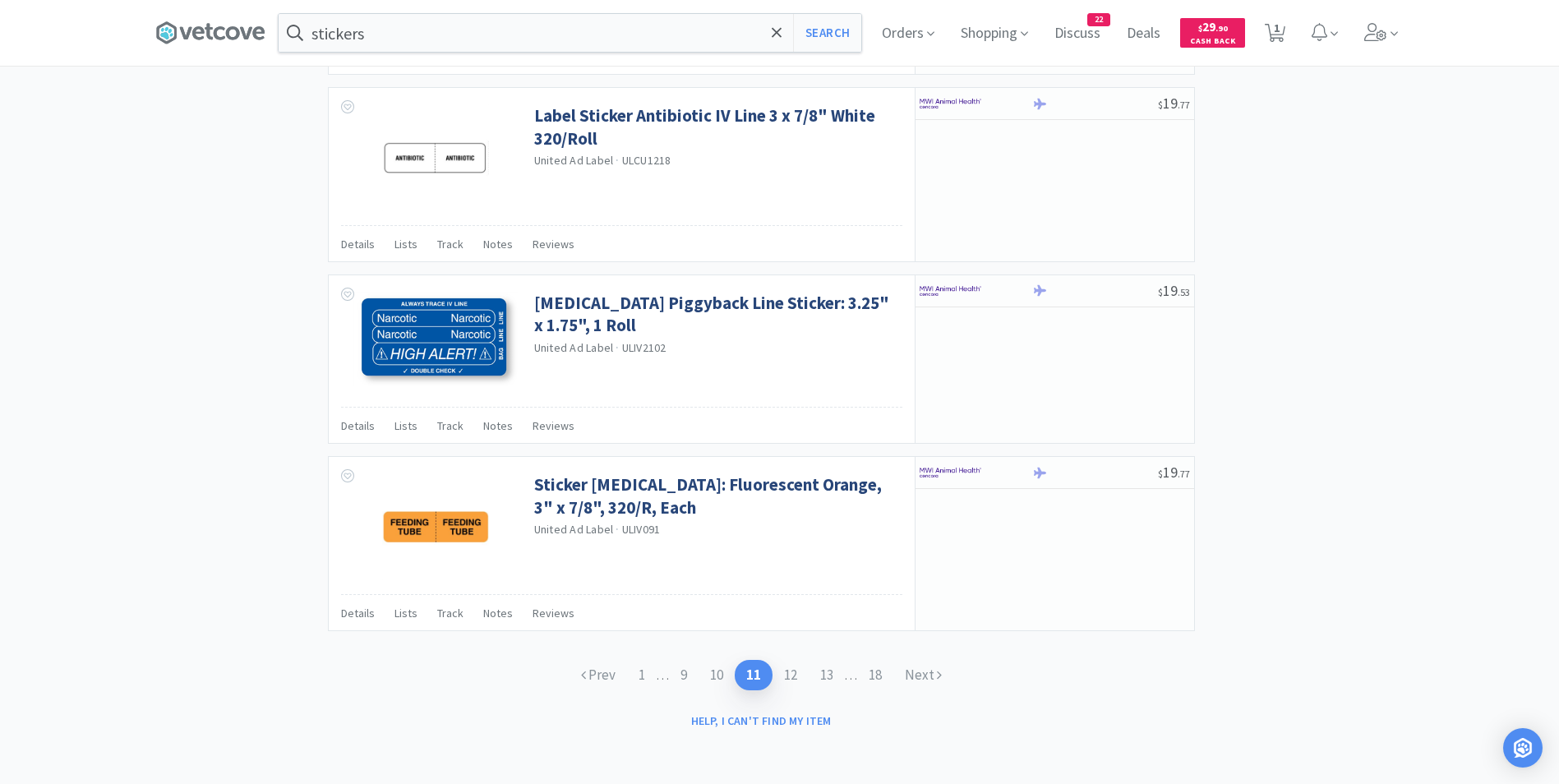
click at [788, 676] on link "12" at bounding box center [790, 675] width 36 height 31
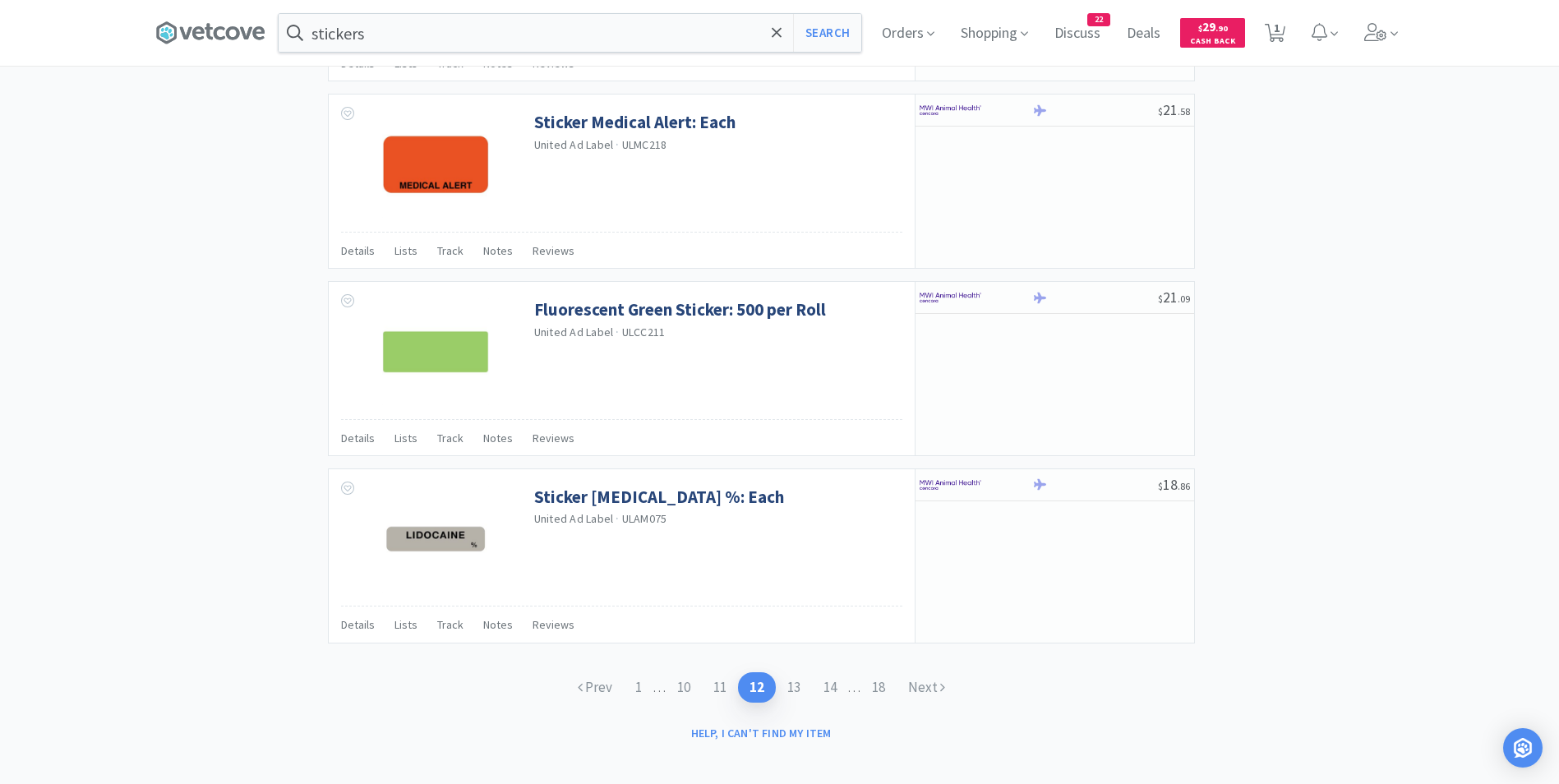
scroll to position [2295, 0]
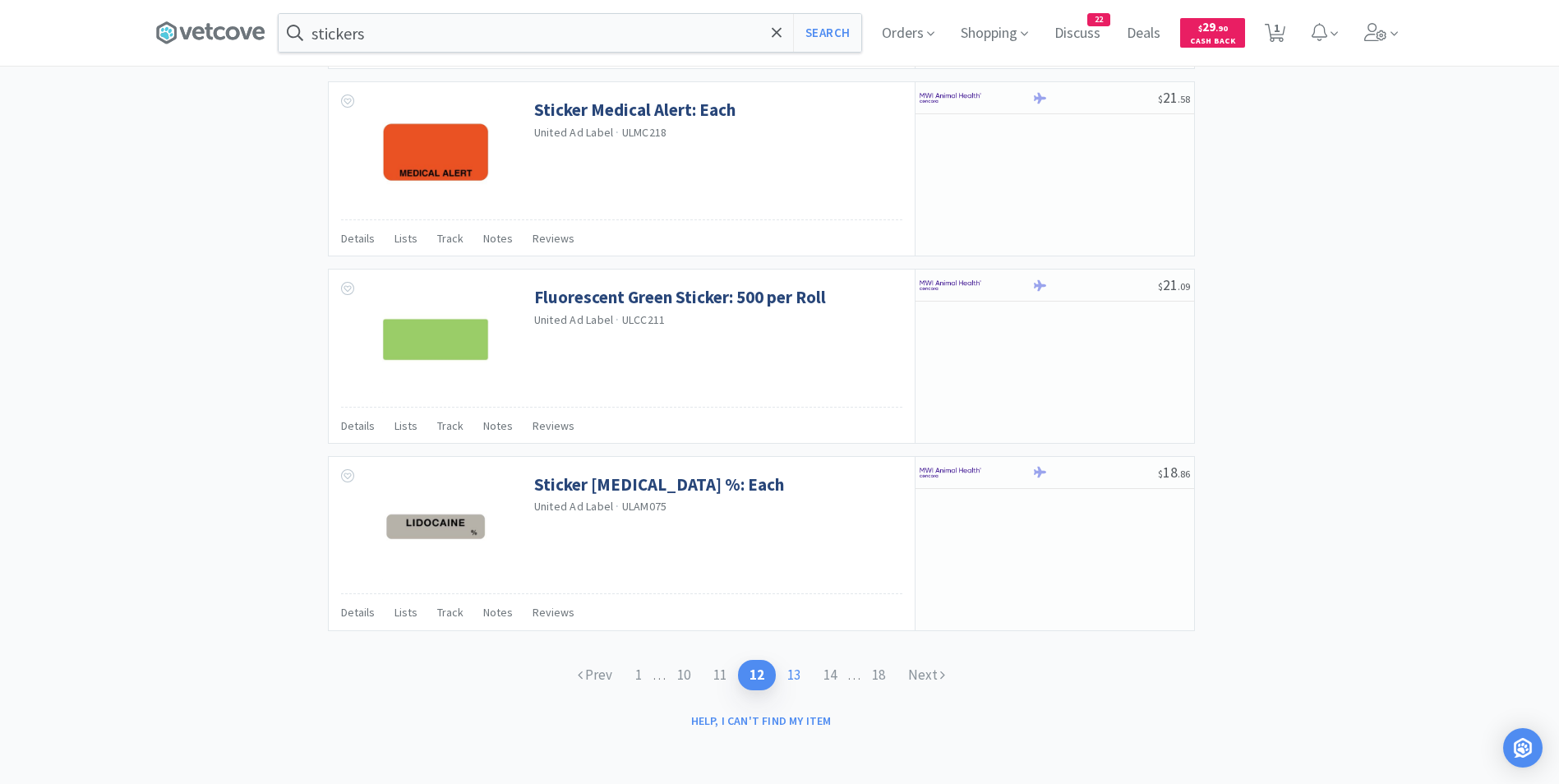
click at [795, 682] on link "13" at bounding box center [793, 675] width 36 height 31
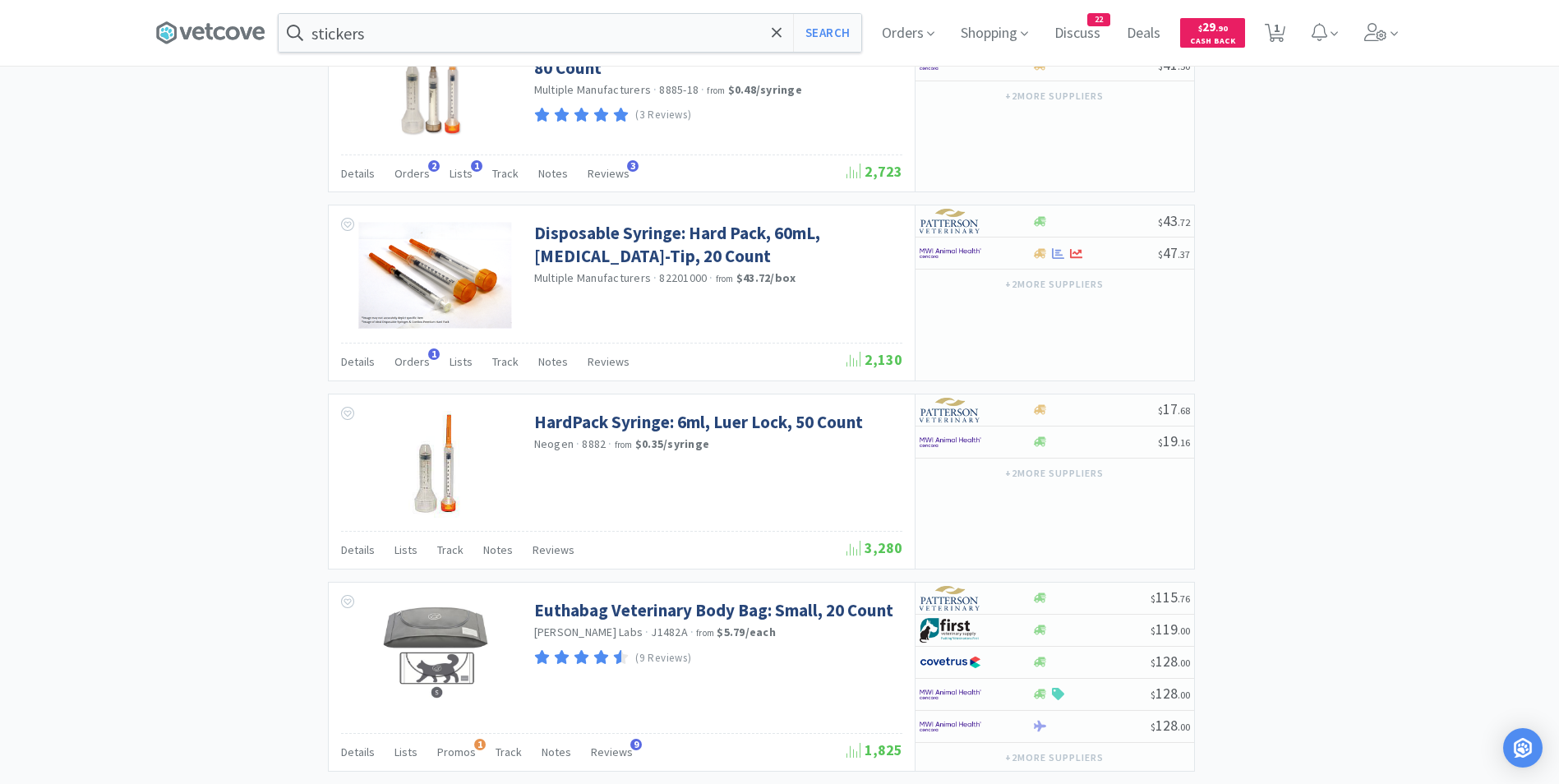
scroll to position [2335, 0]
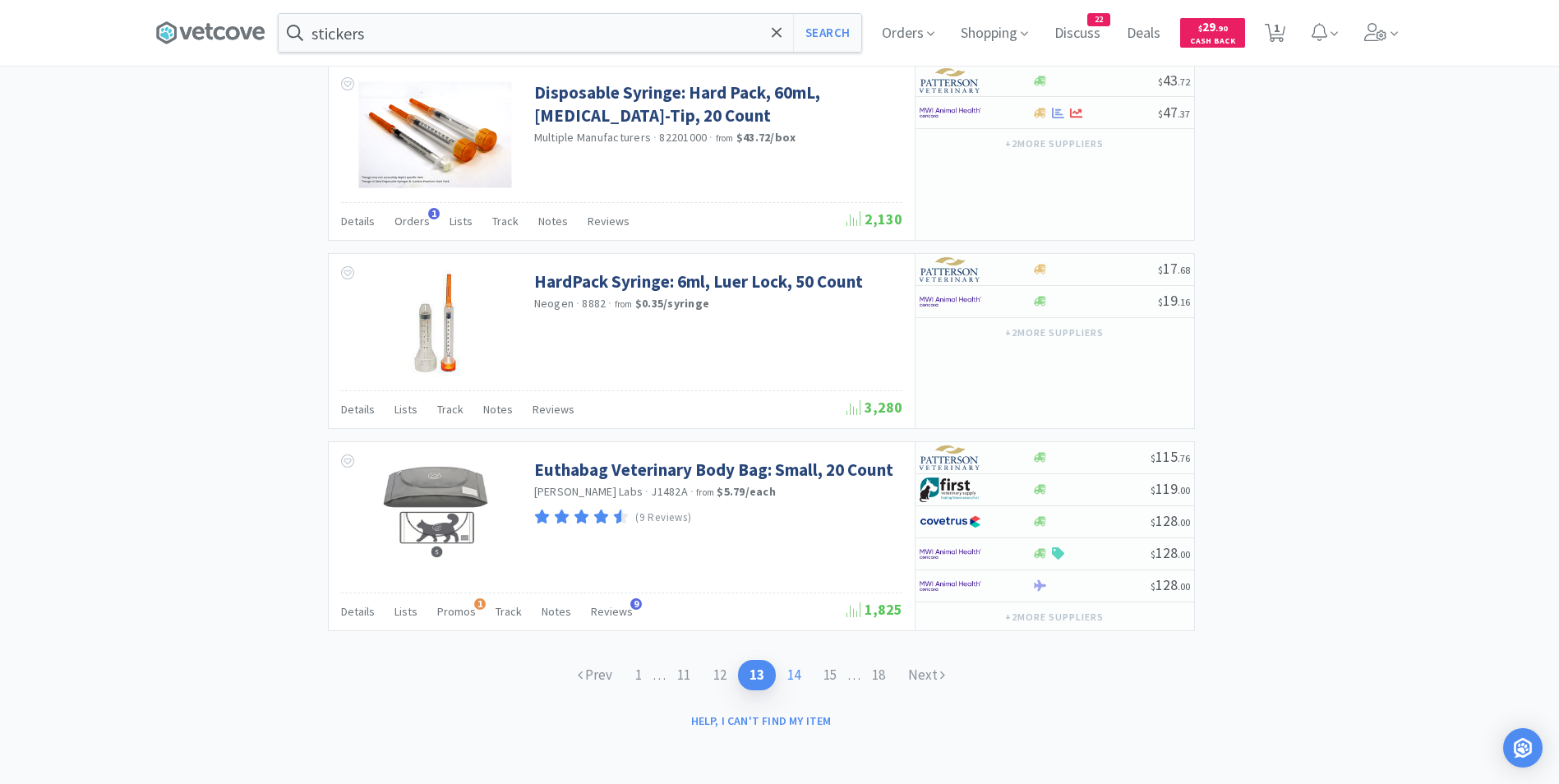
click at [795, 674] on link "14" at bounding box center [793, 675] width 36 height 31
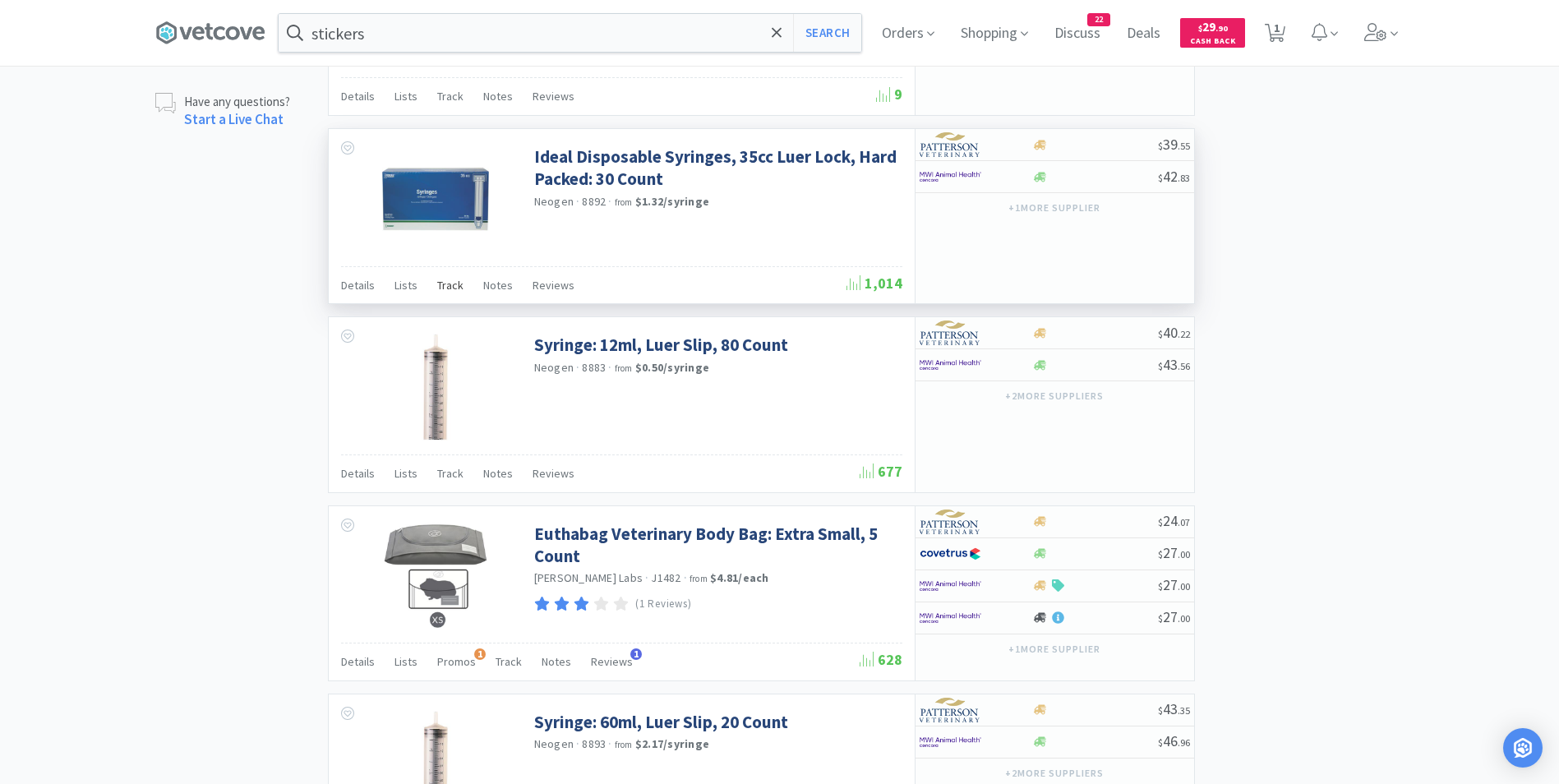
scroll to position [1360, 0]
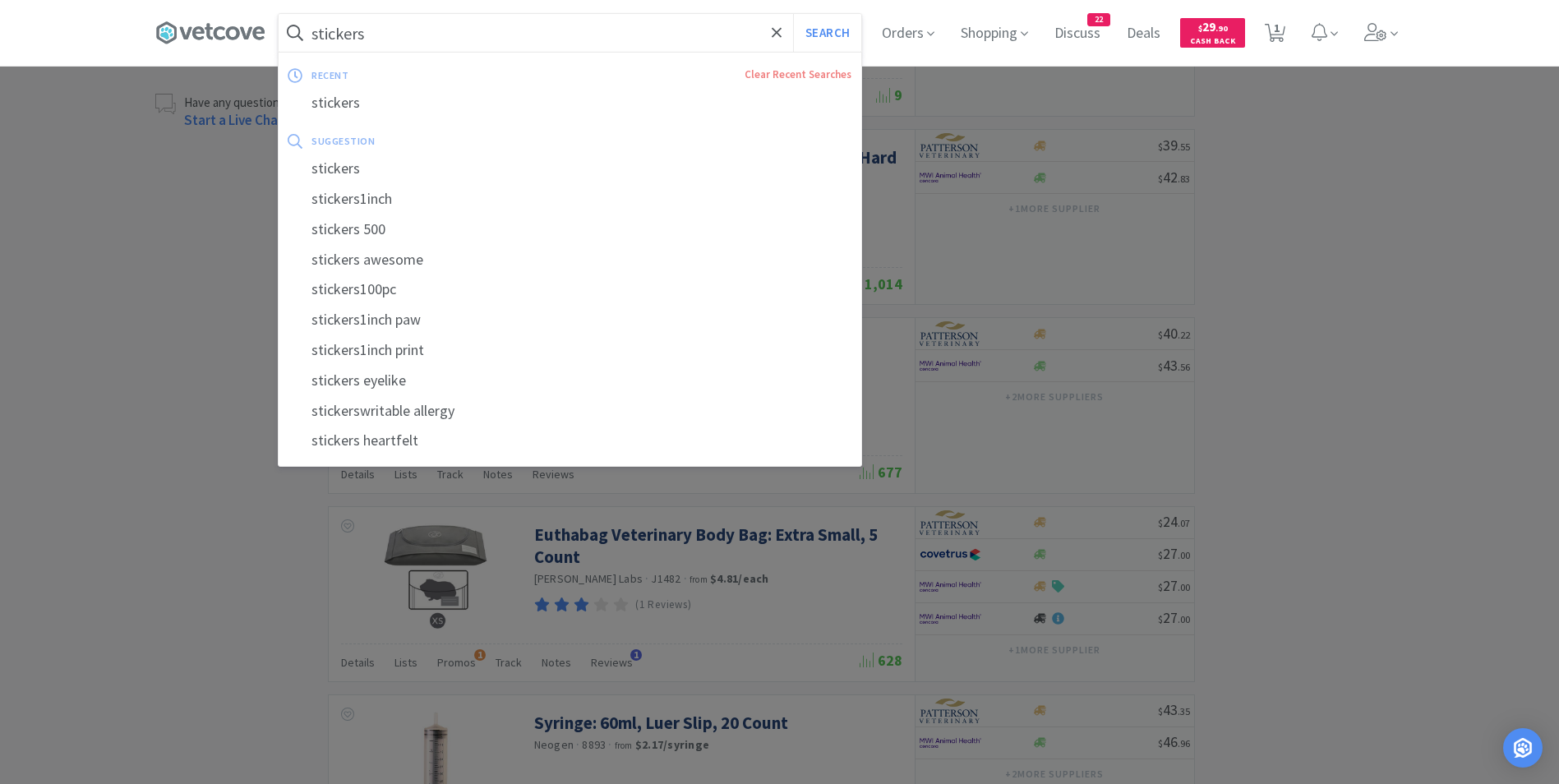
click at [320, 37] on input "stickers" at bounding box center [569, 32] width 583 height 38
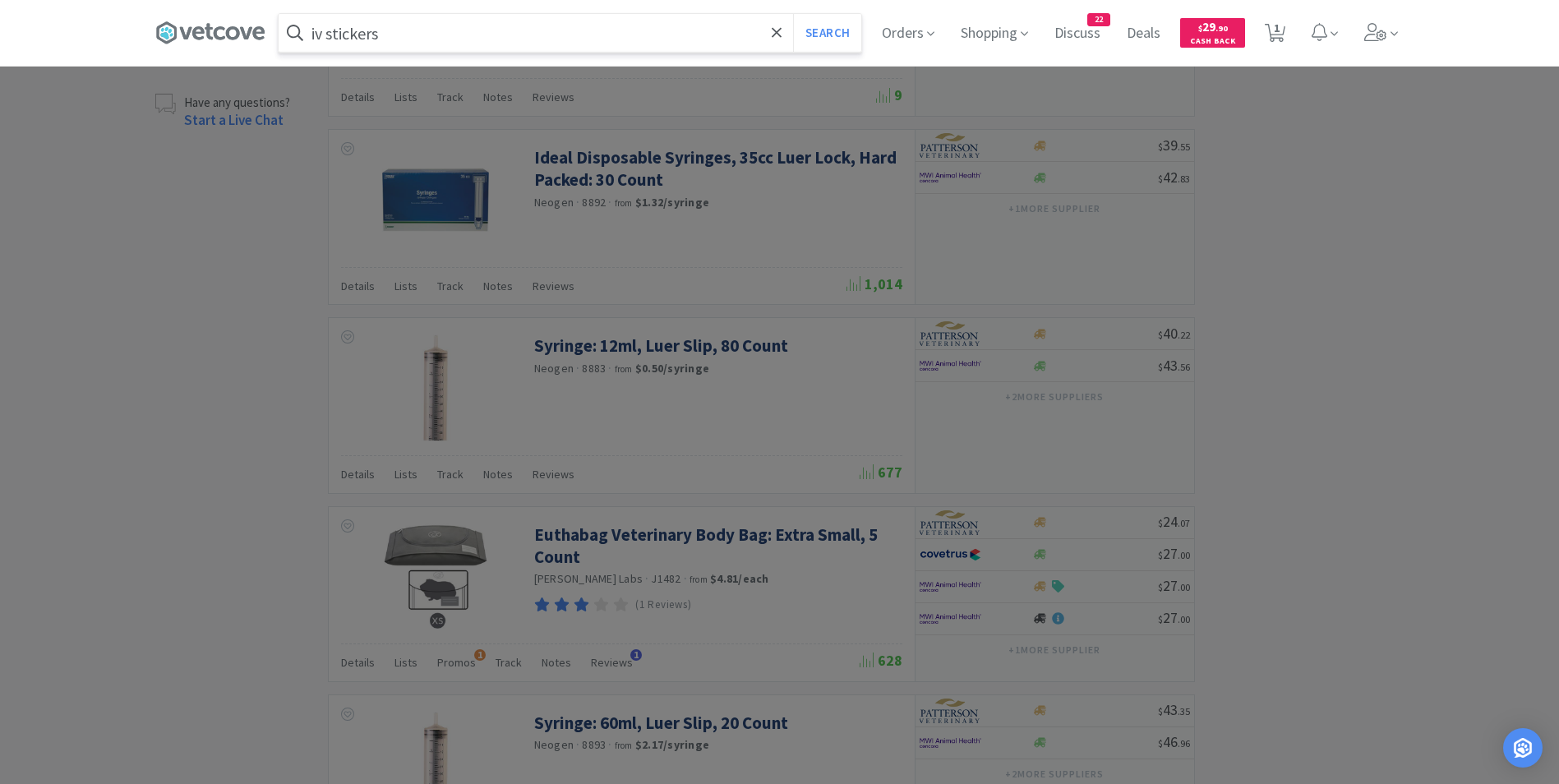
type input "iv stickers"
click at [793, 14] on button "Search" at bounding box center [827, 32] width 68 height 38
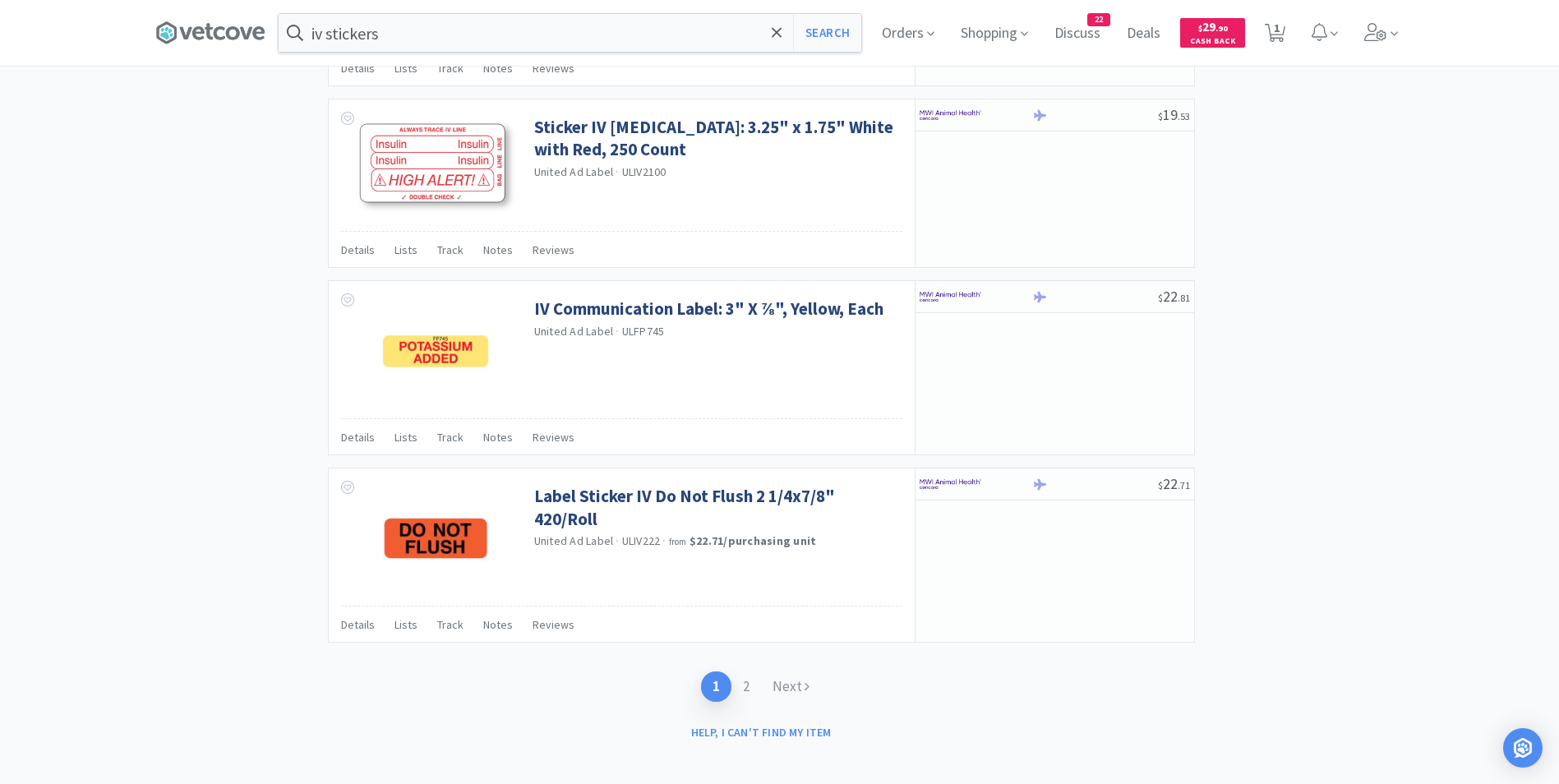
scroll to position [2285, 0]
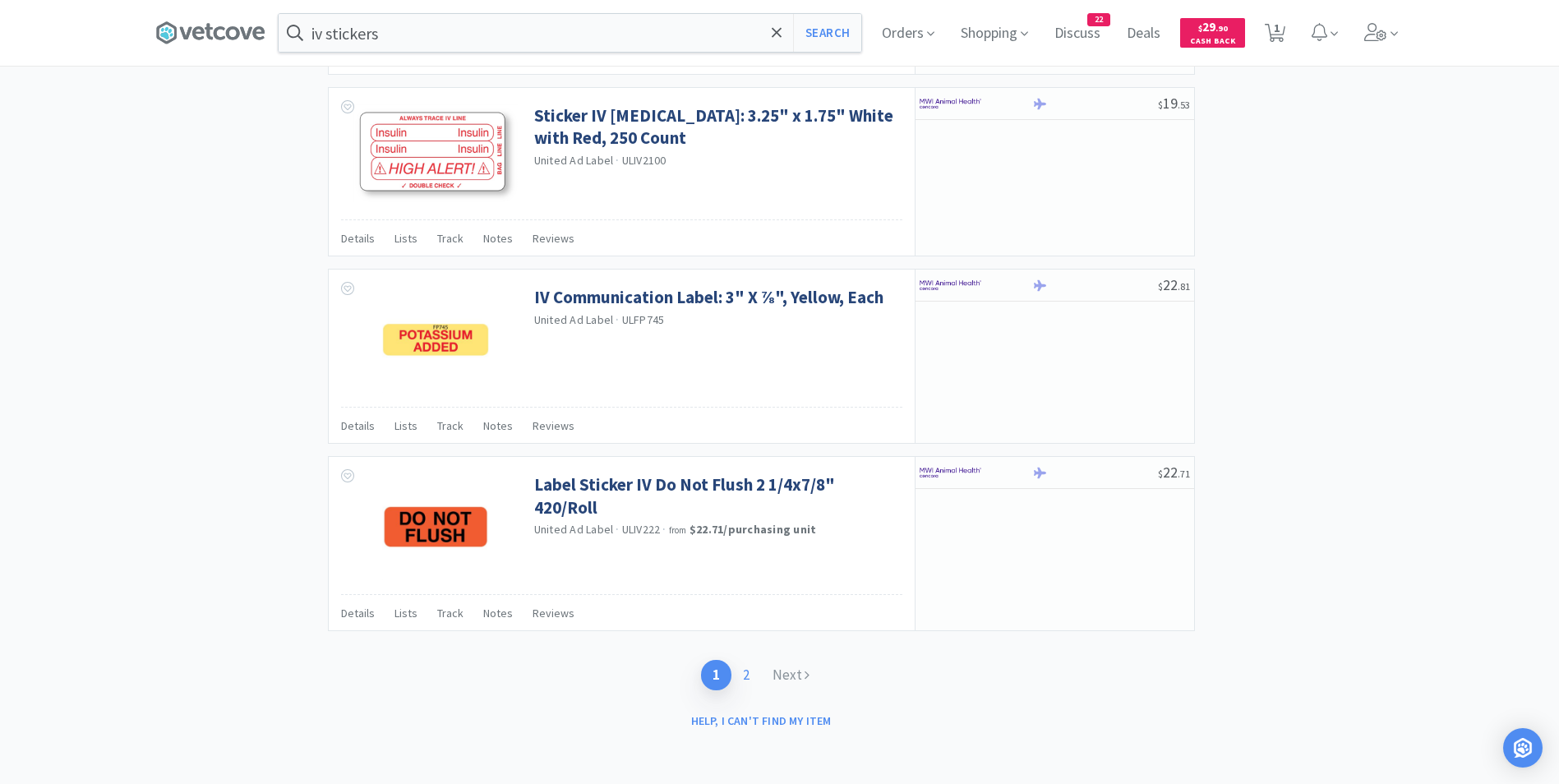
click at [749, 674] on link "2" at bounding box center [746, 675] width 30 height 31
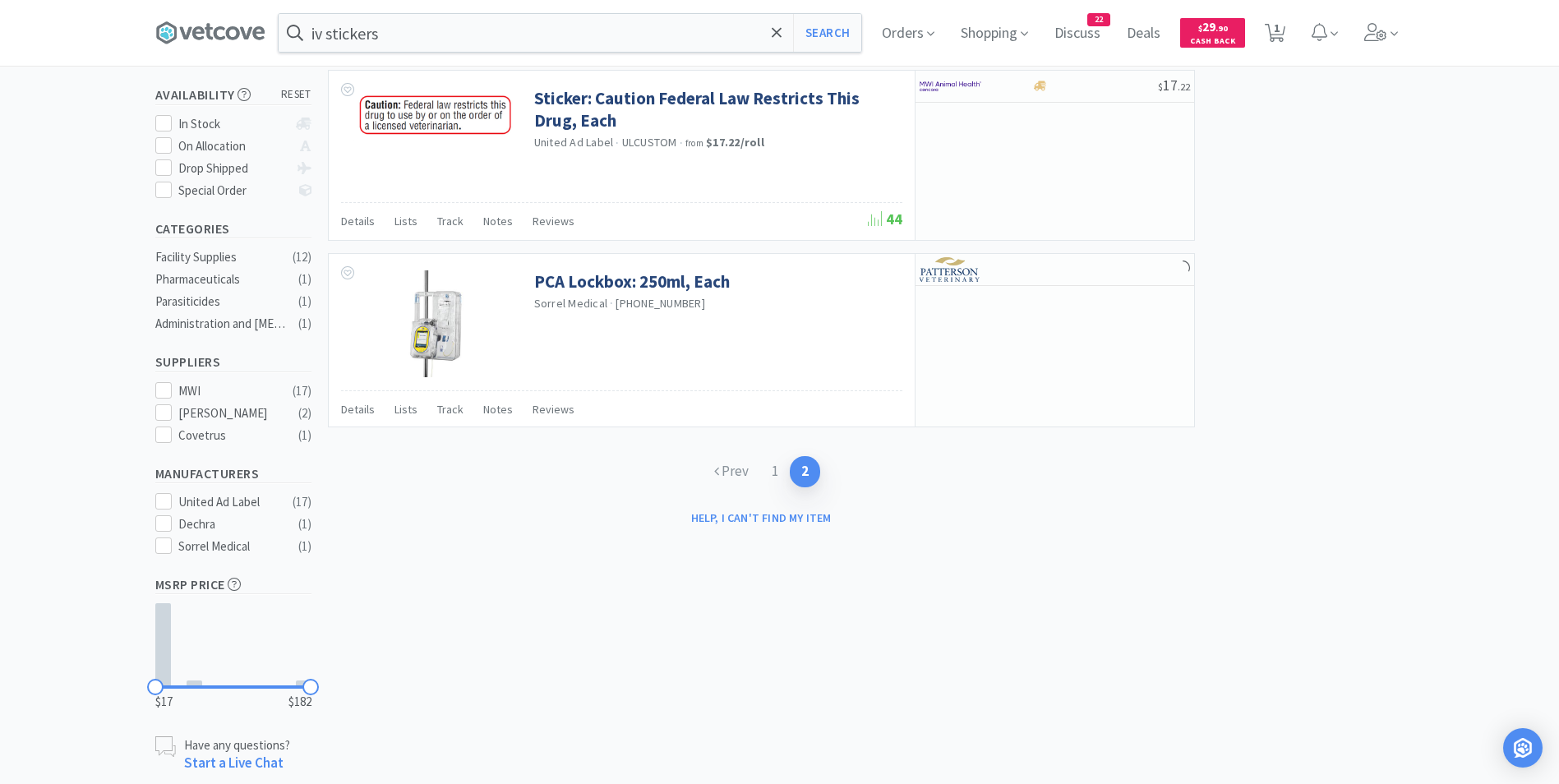
scroll to position [305, 0]
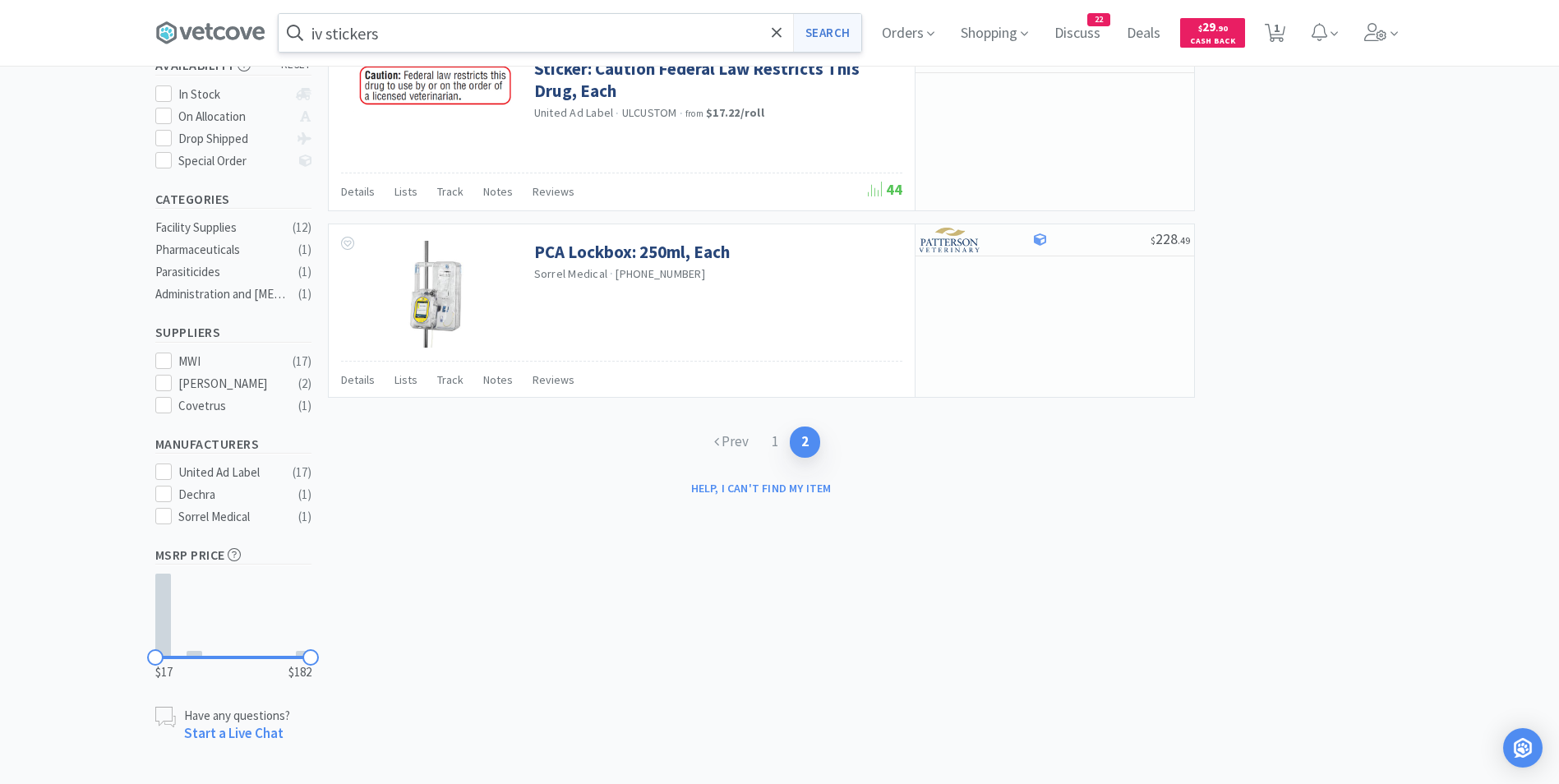
click at [809, 29] on button "Search" at bounding box center [827, 32] width 68 height 38
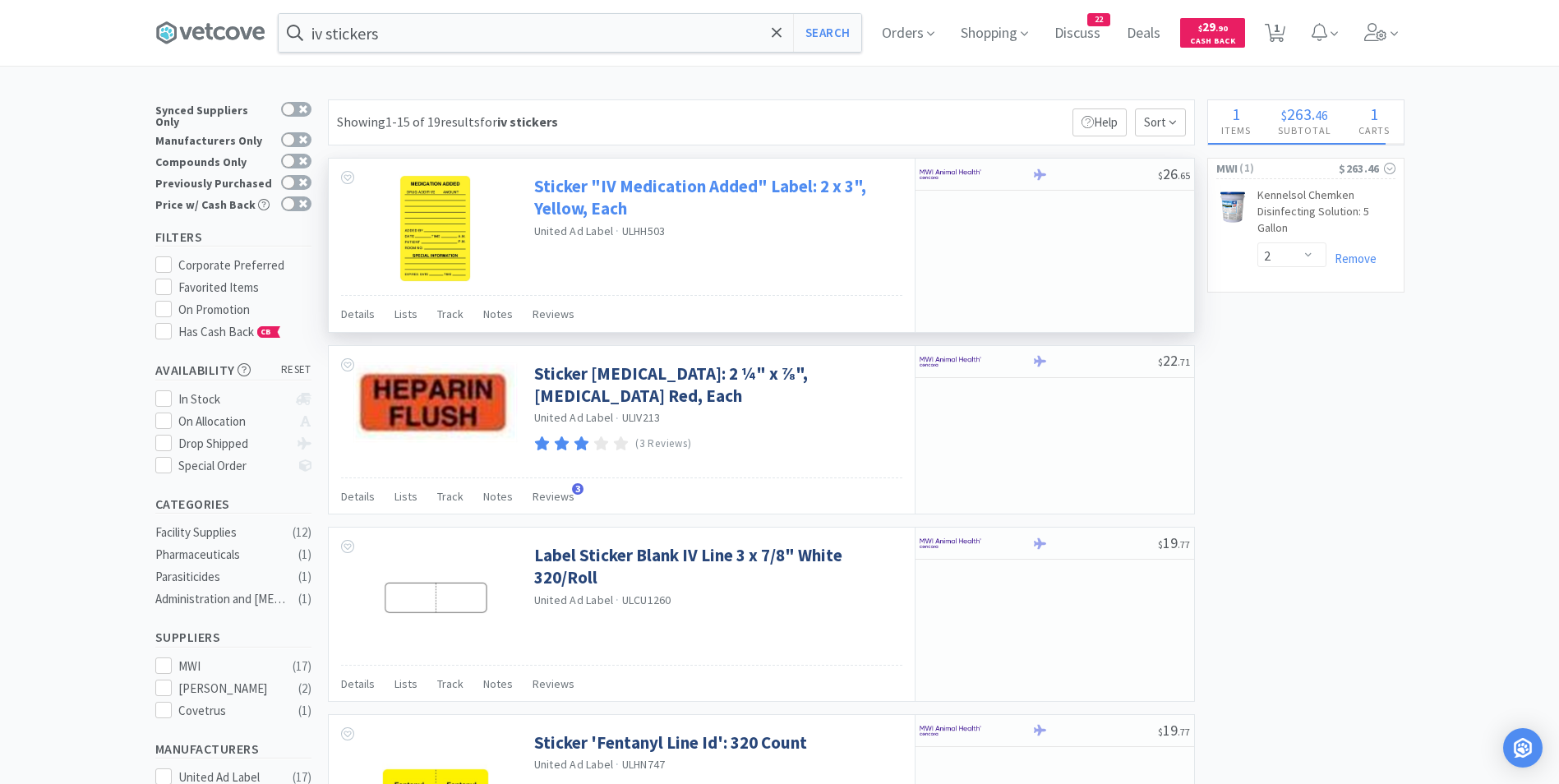
click at [674, 184] on link "Sticker "IV Medication Added" Label: 2 x 3", Yellow, Each" at bounding box center [716, 197] width 364 height 45
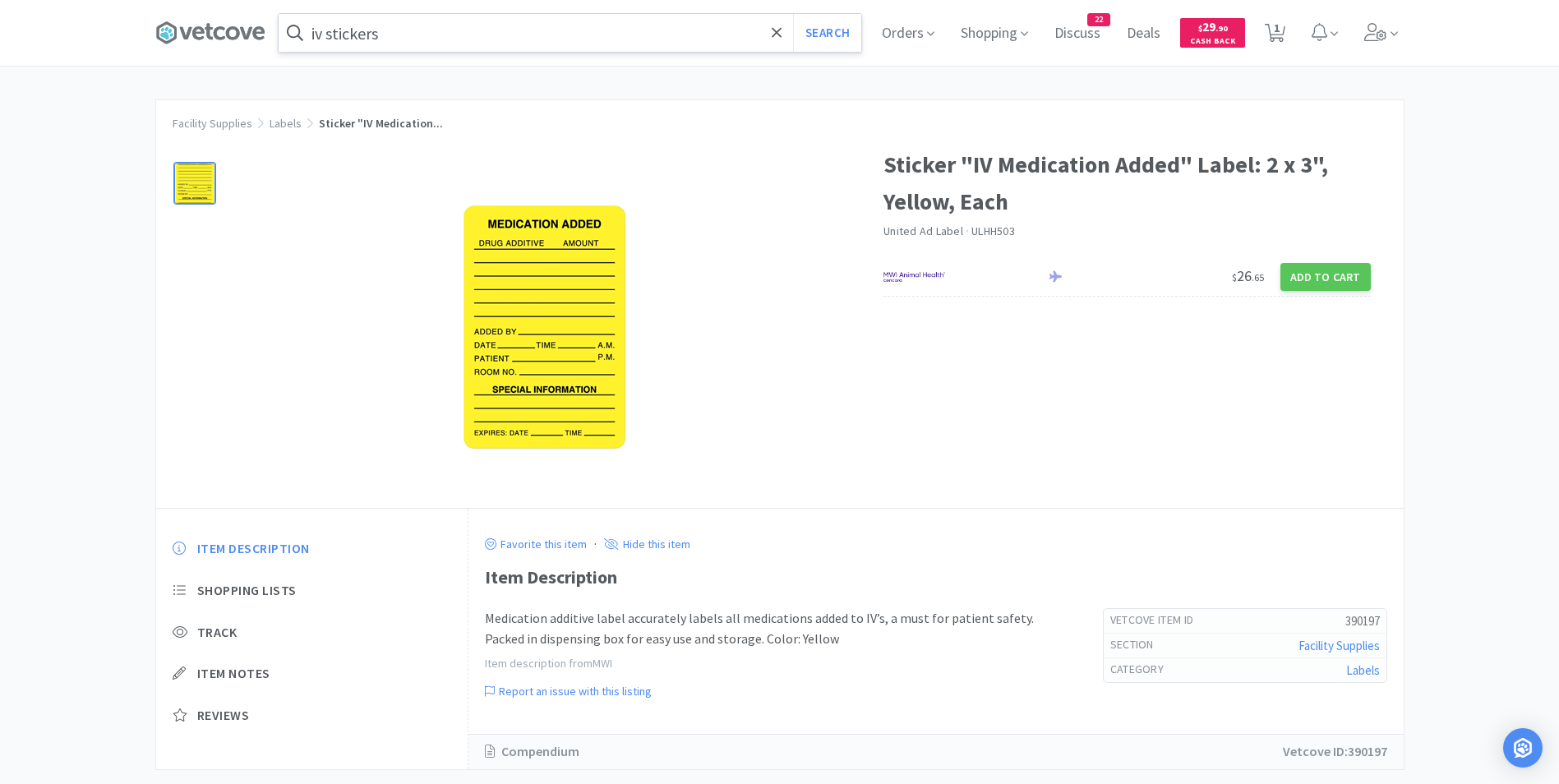
click at [399, 28] on input "iv stickers" at bounding box center [569, 32] width 583 height 38
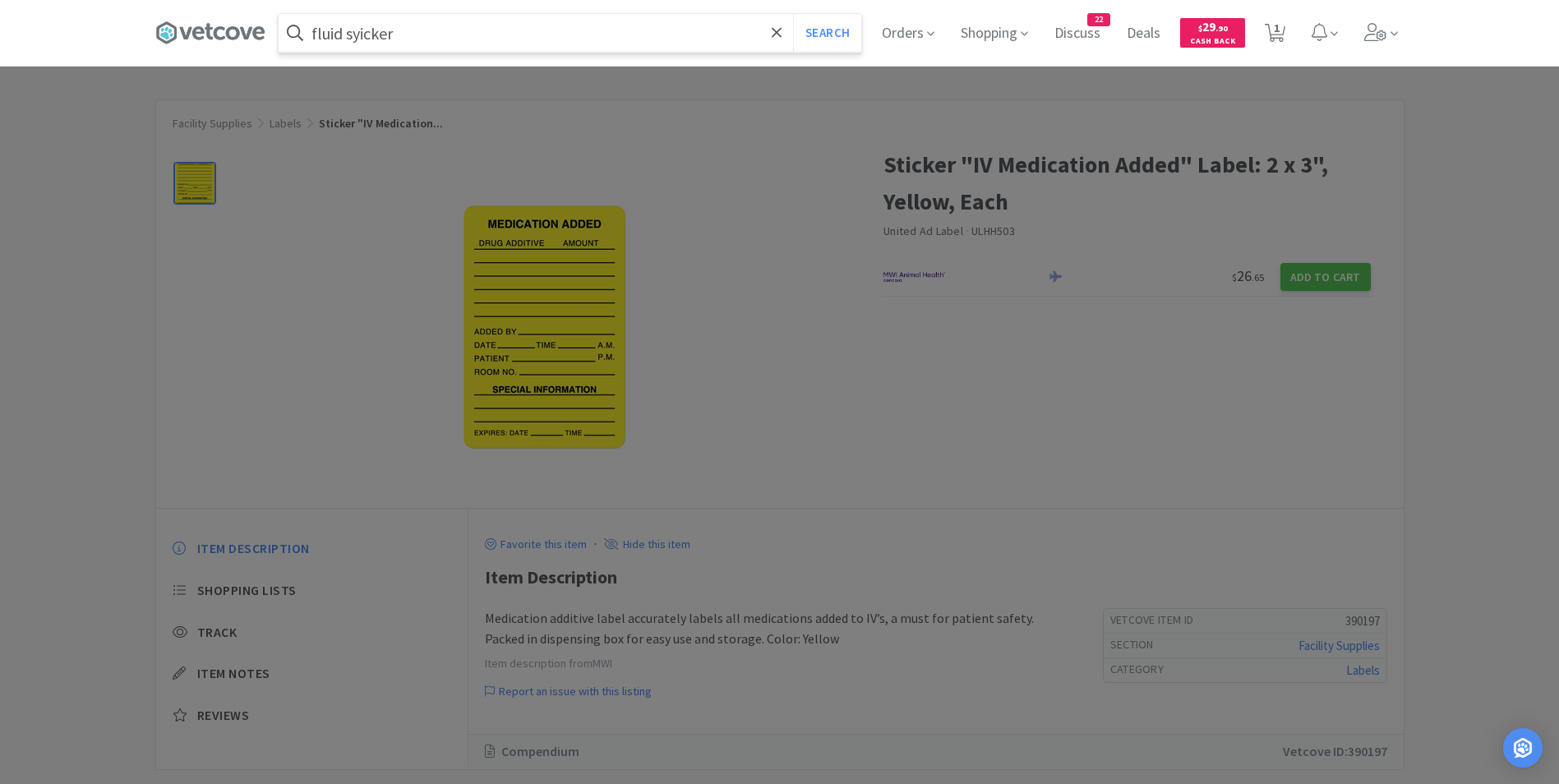
type input "fluid syicker"
click at [793, 14] on button "Search" at bounding box center [827, 32] width 68 height 38
select select "2"
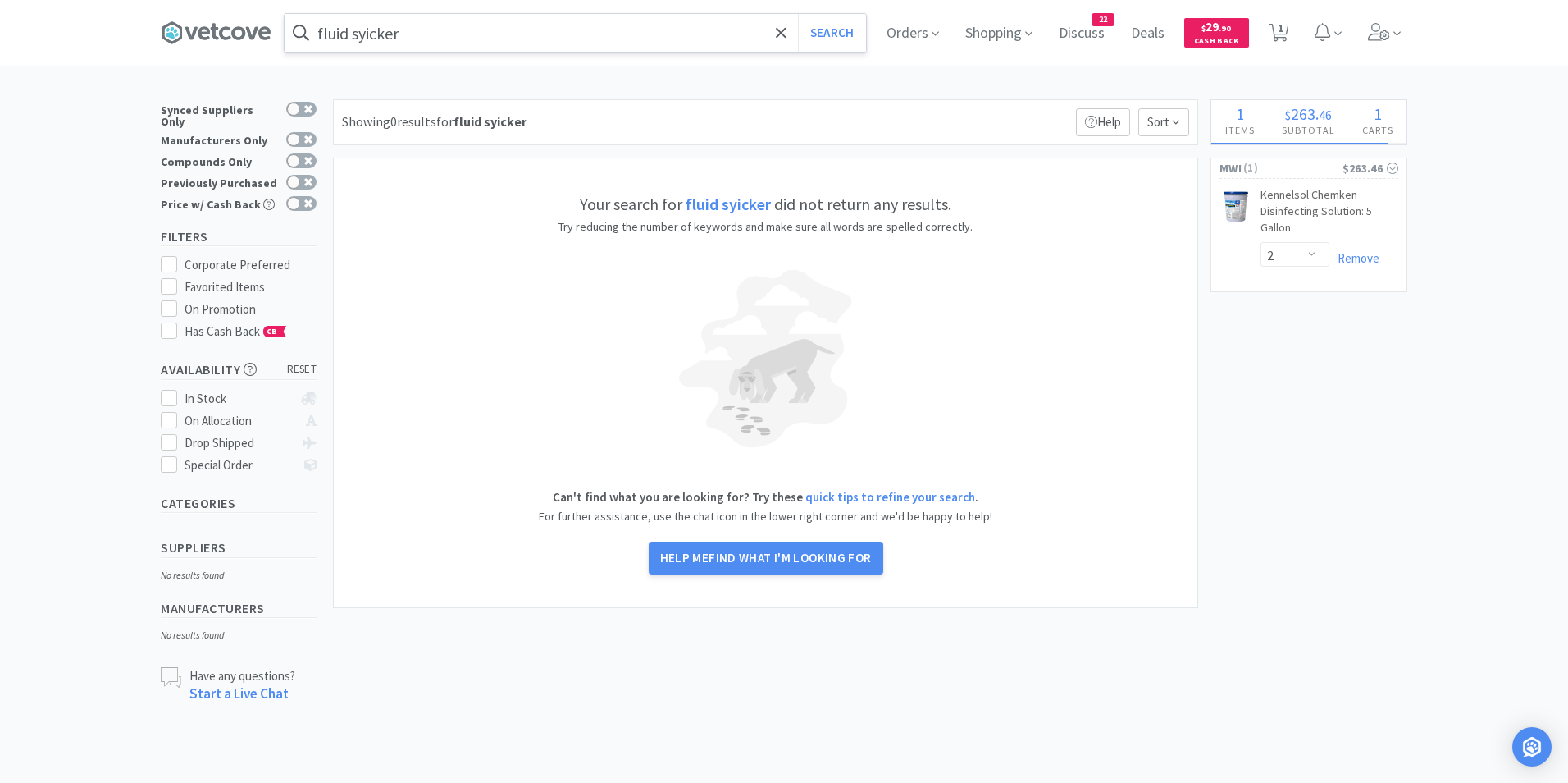
click at [411, 31] on input "fluid syicker" at bounding box center [574, 32] width 581 height 37
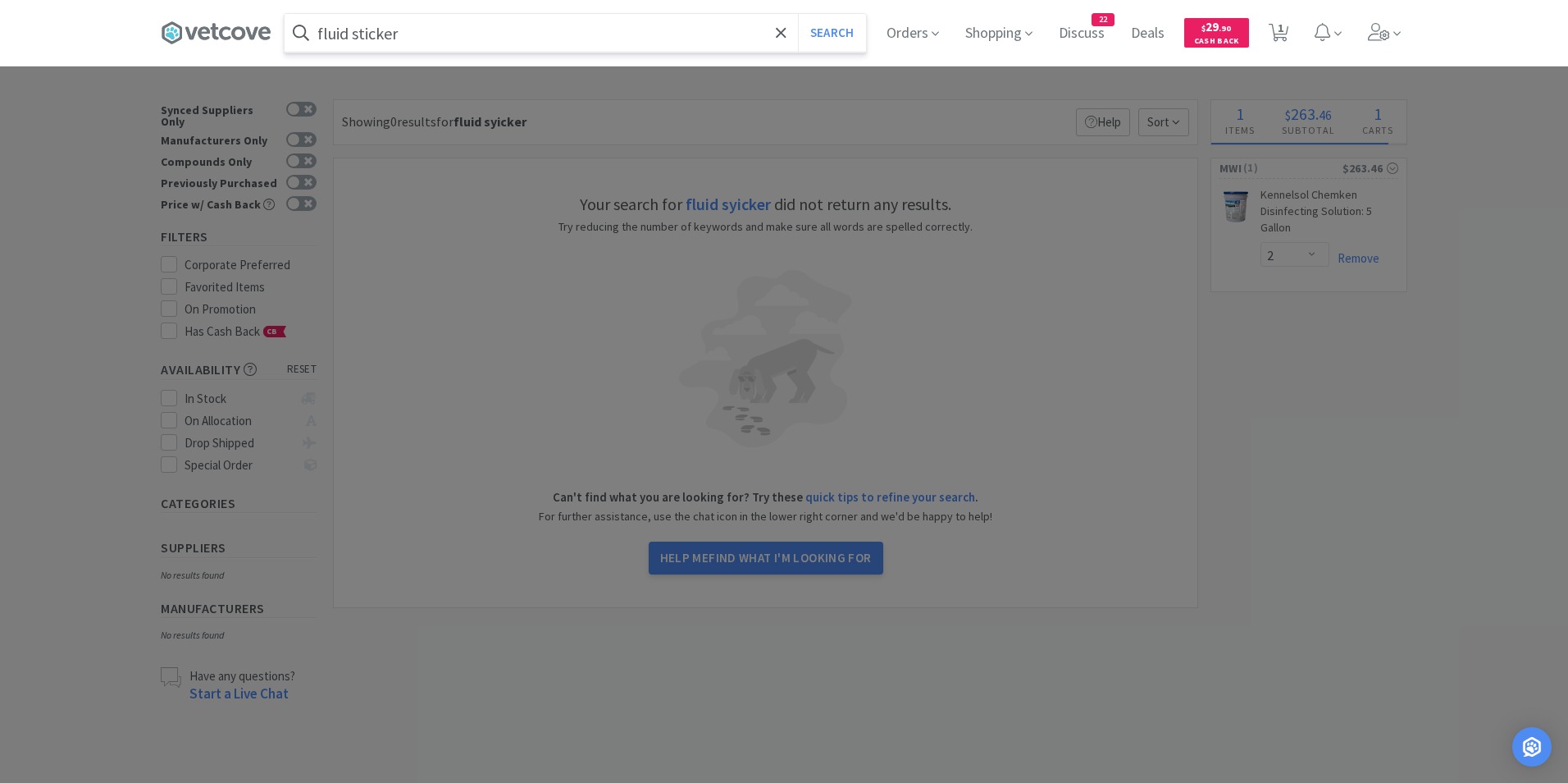
type input "fluid sticker"
click at [798, 14] on button "Search" at bounding box center [832, 32] width 68 height 37
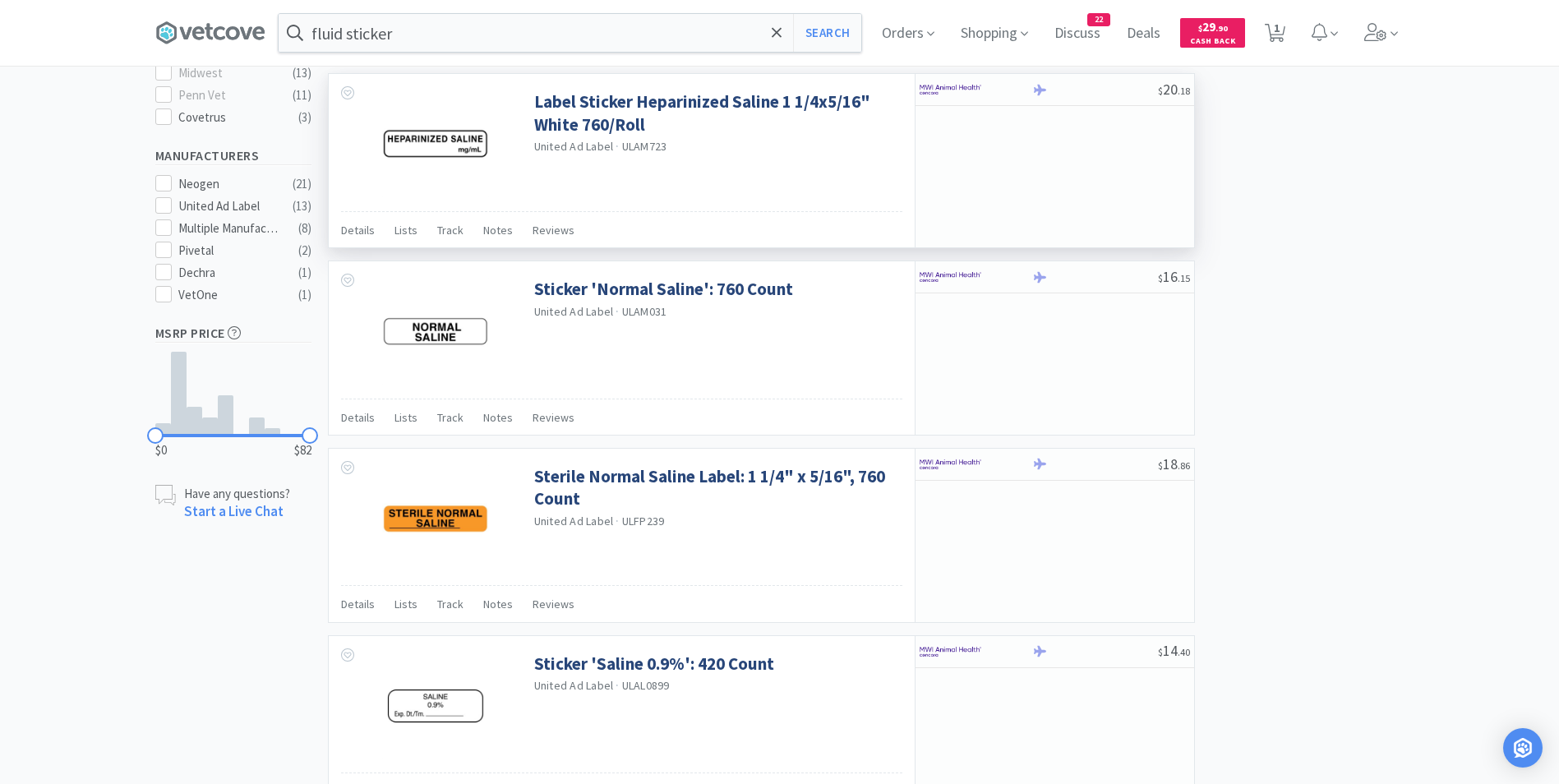
scroll to position [634, 0]
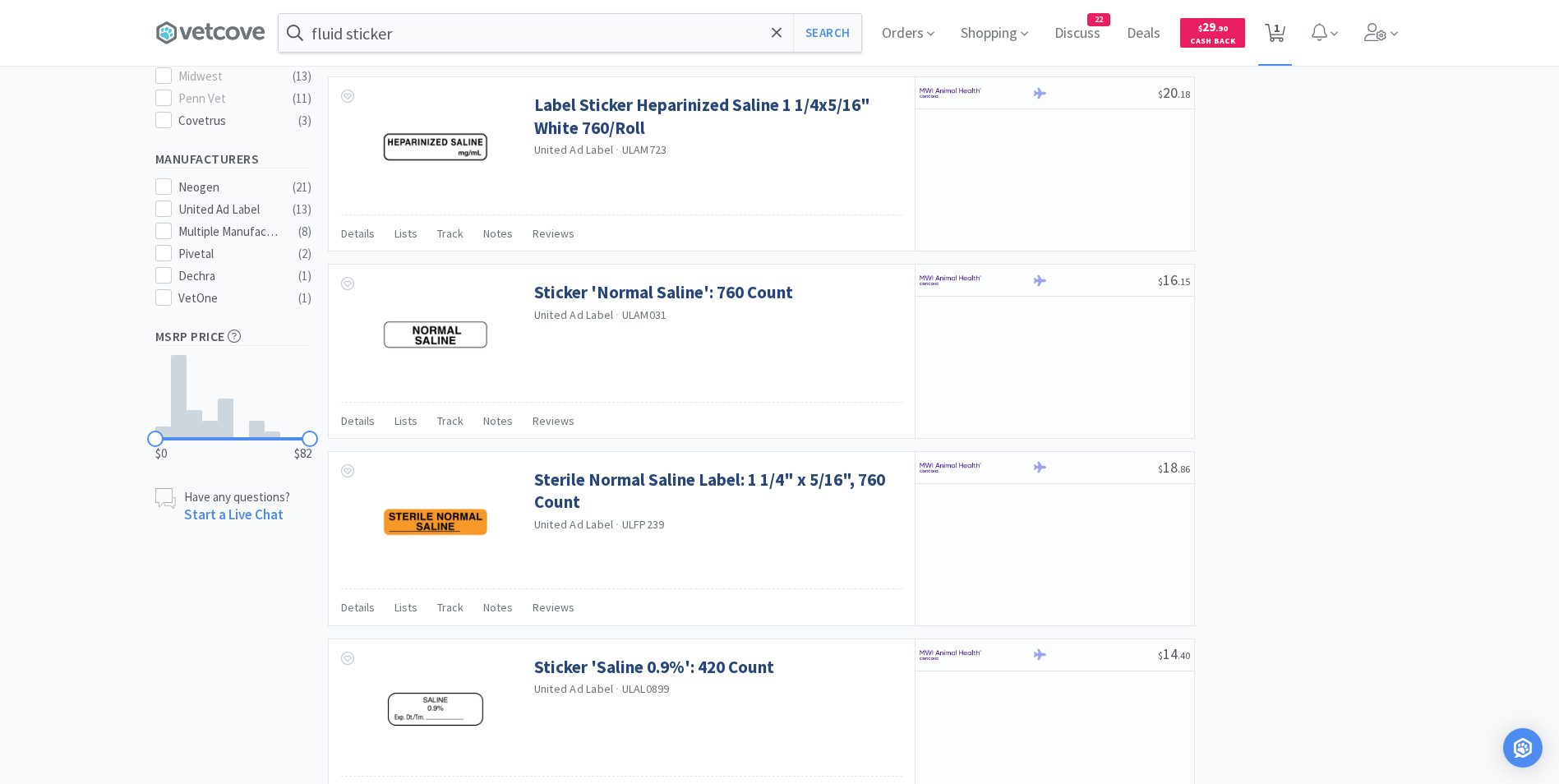
click at [1276, 26] on icon at bounding box center [1275, 32] width 21 height 18
select select "2"
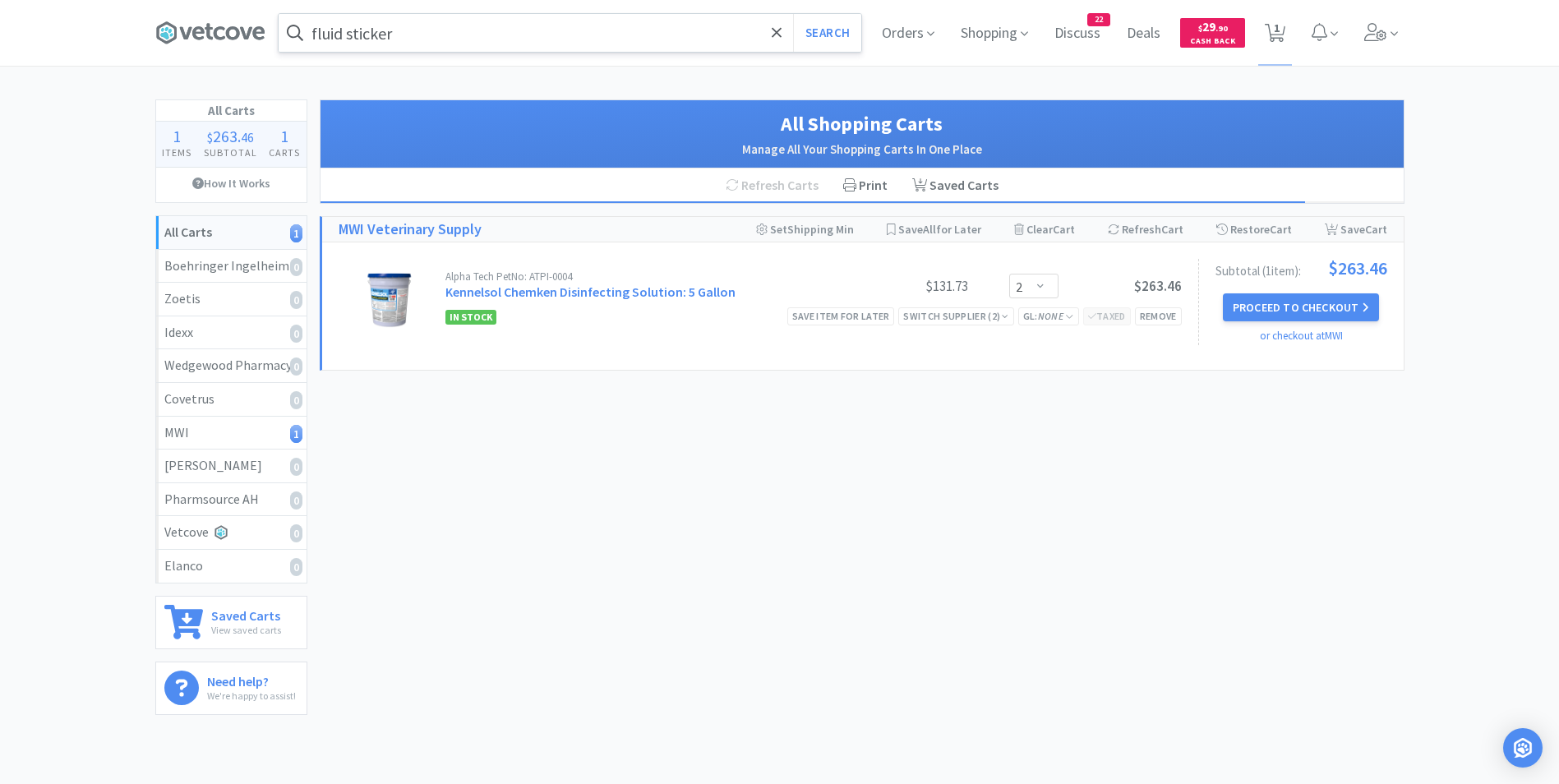
click at [412, 36] on input "fluid sticker" at bounding box center [569, 32] width 583 height 38
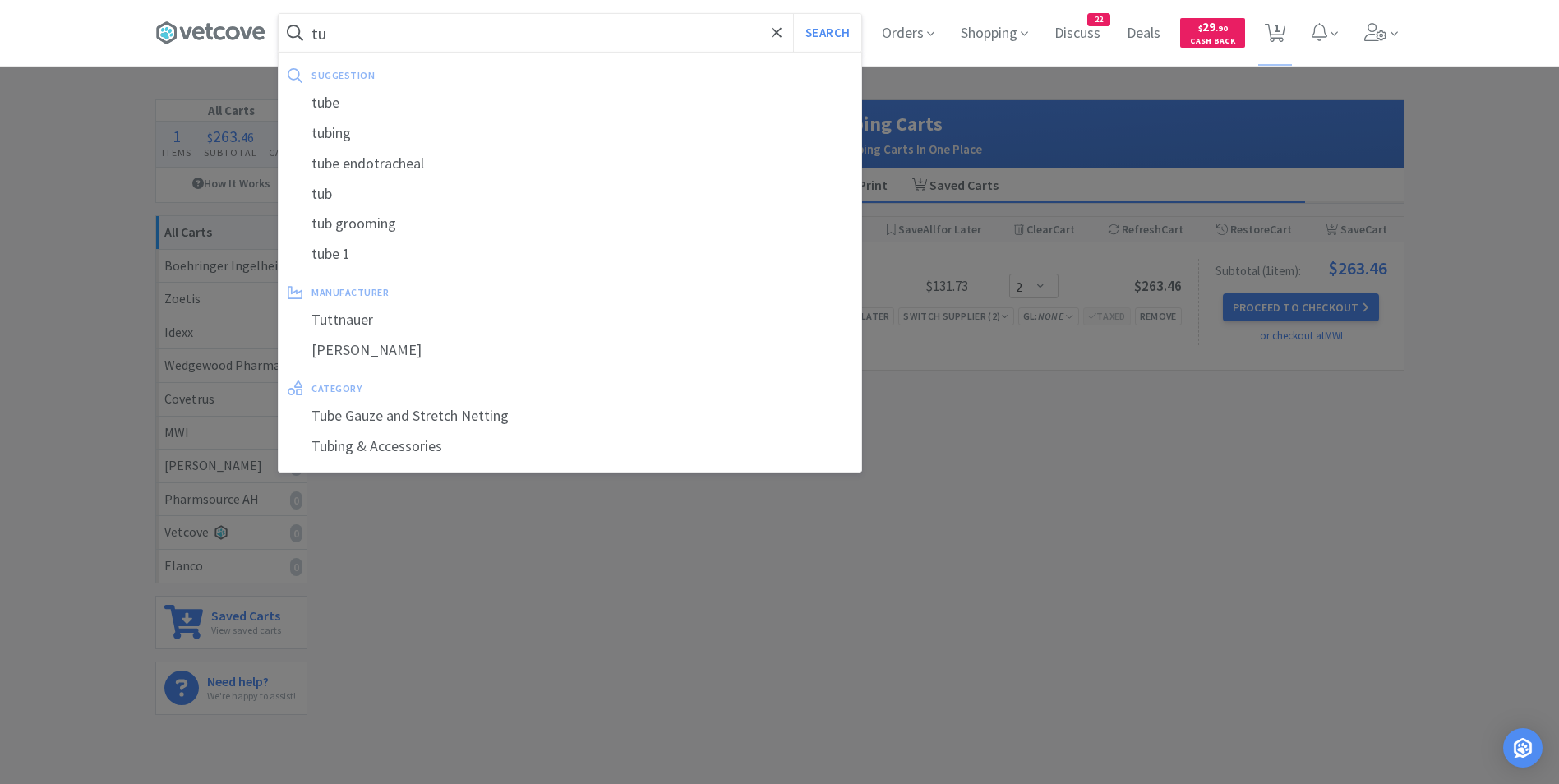
type input "t"
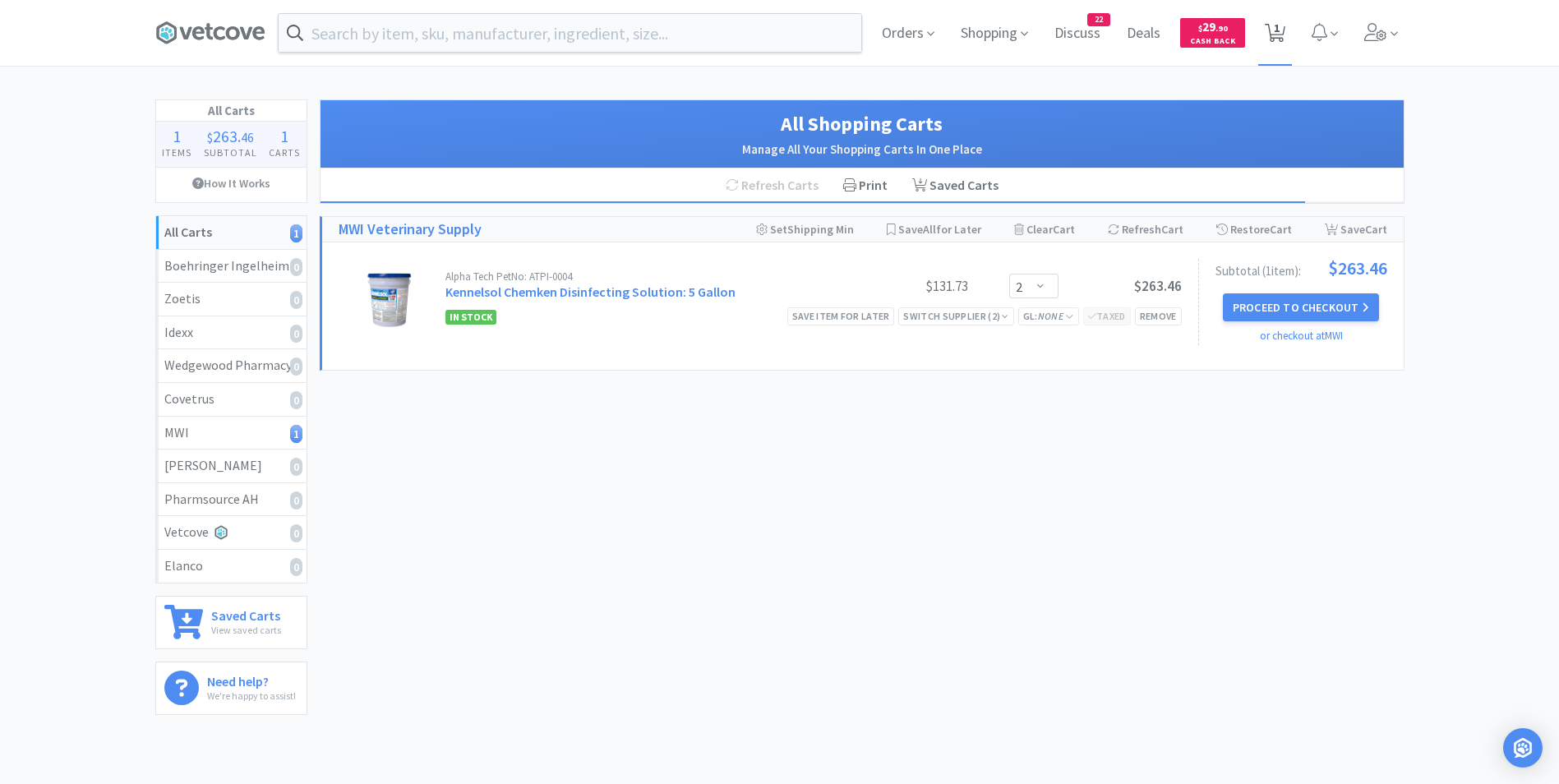
click at [1273, 33] on span "1" at bounding box center [1276, 27] width 6 height 65
click at [1319, 312] on button "Proceed to Checkout" at bounding box center [1300, 307] width 156 height 28
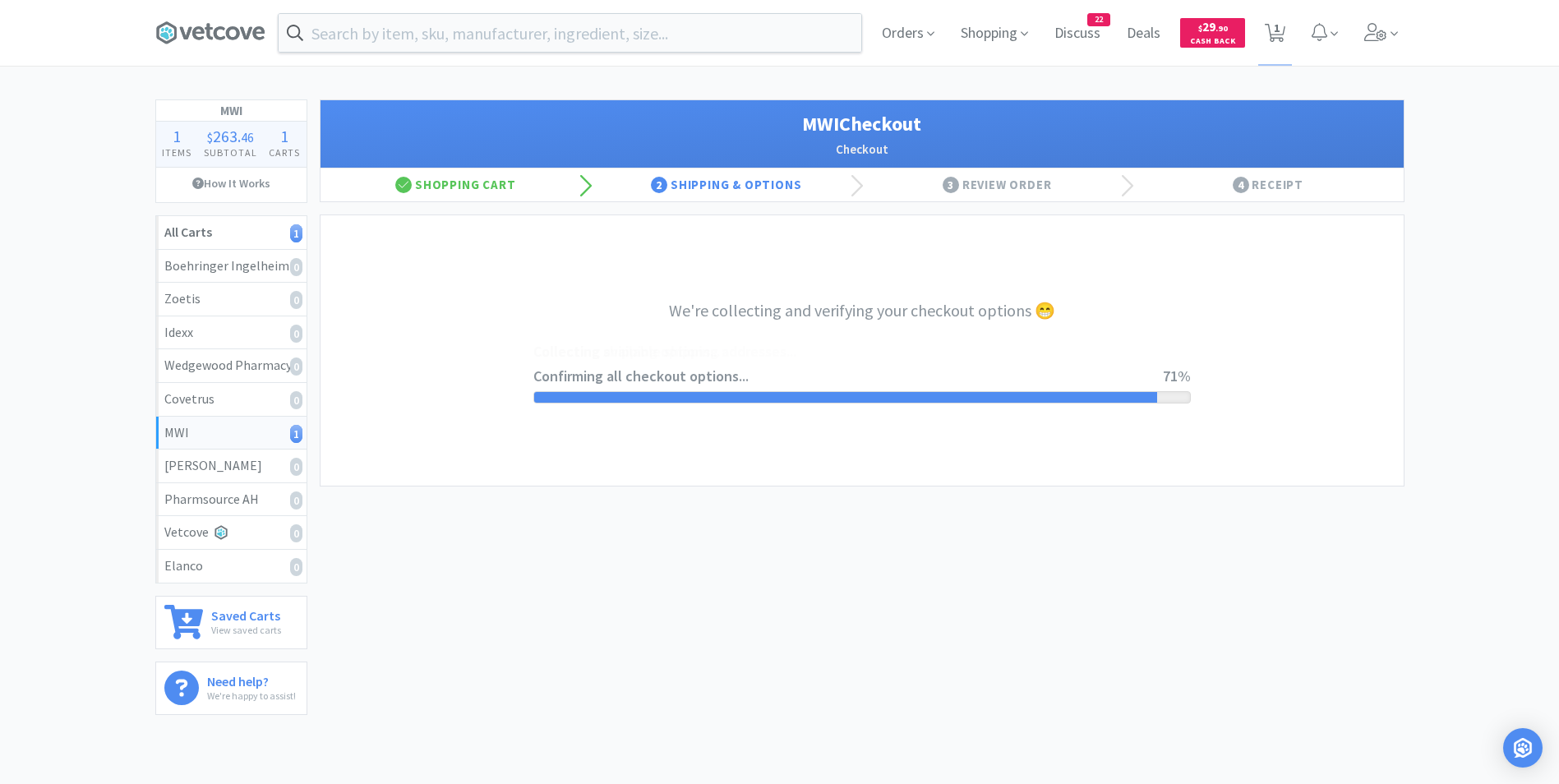
select select "STD_"
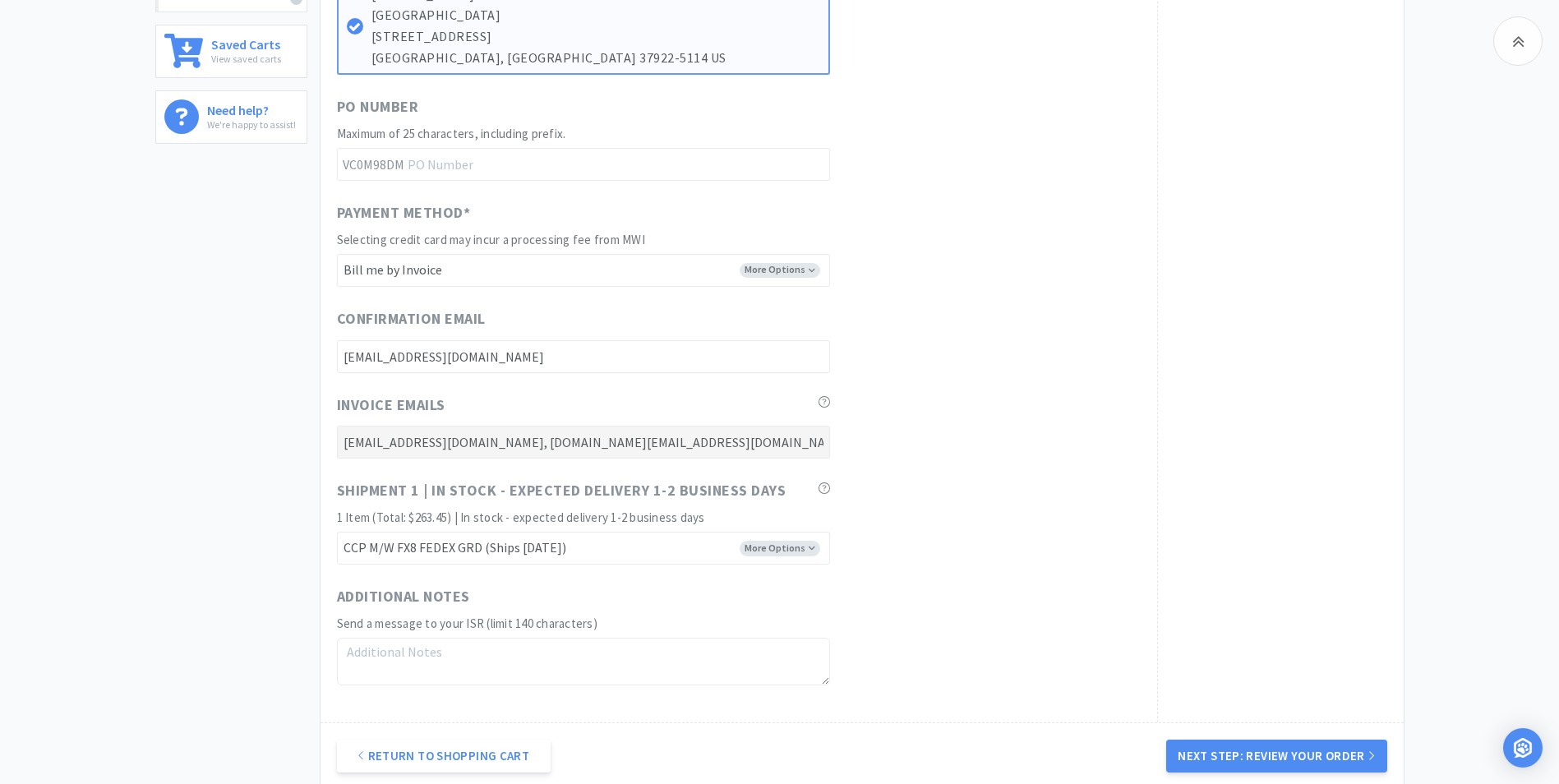
scroll to position [745, 0]
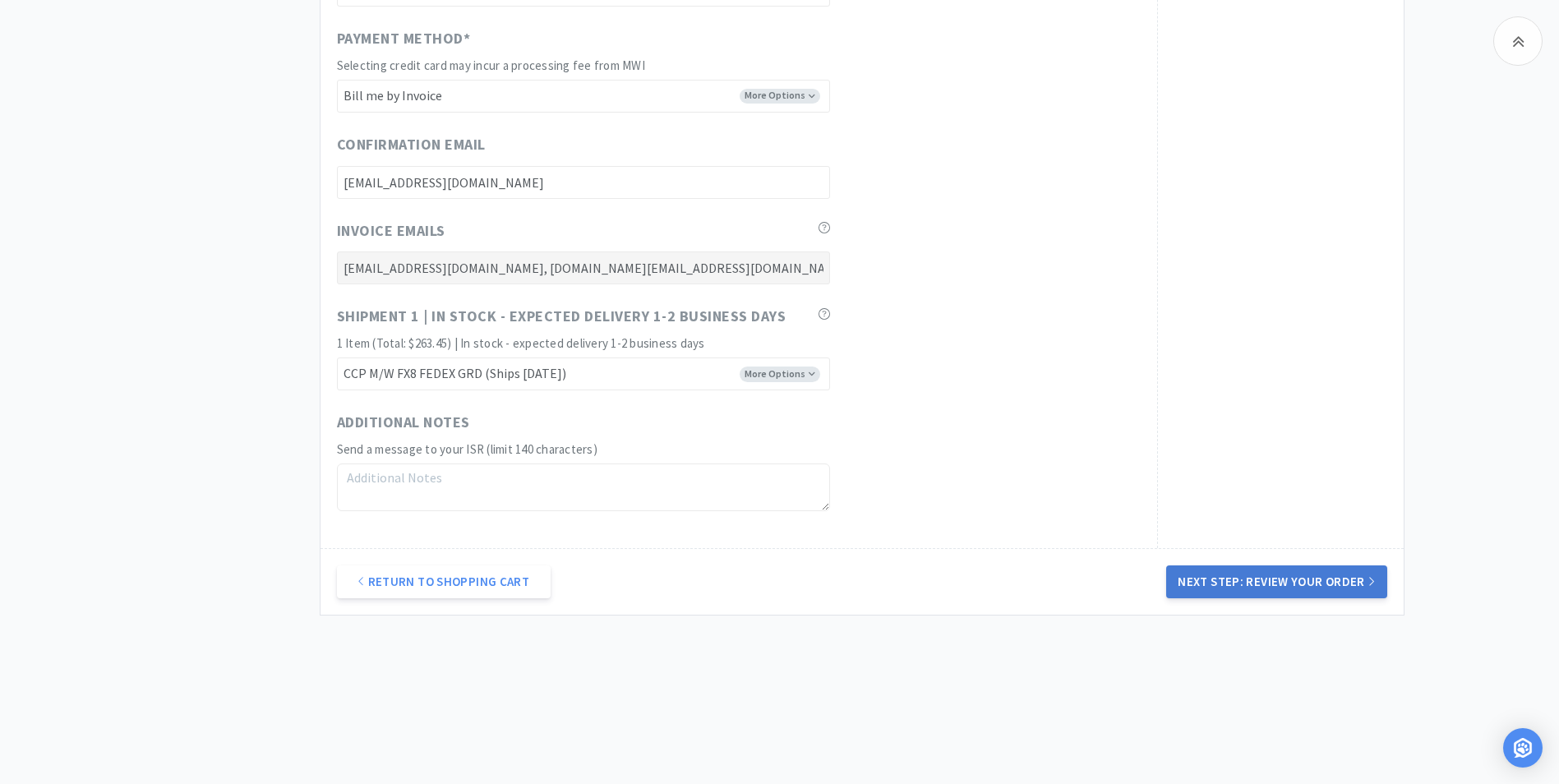
click at [1280, 592] on button "Next Step: Review Your Order" at bounding box center [1276, 581] width 220 height 33
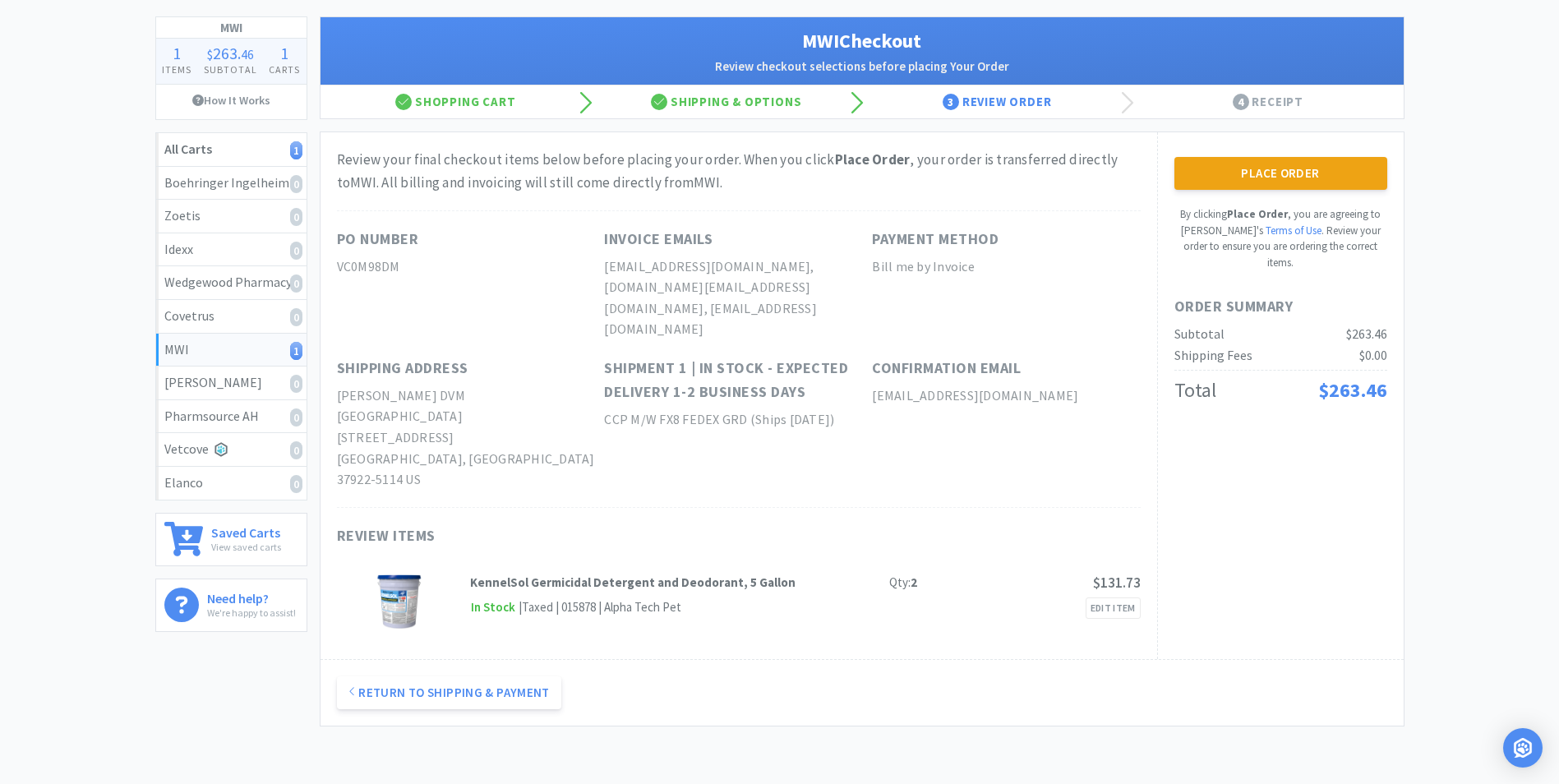
scroll to position [0, 0]
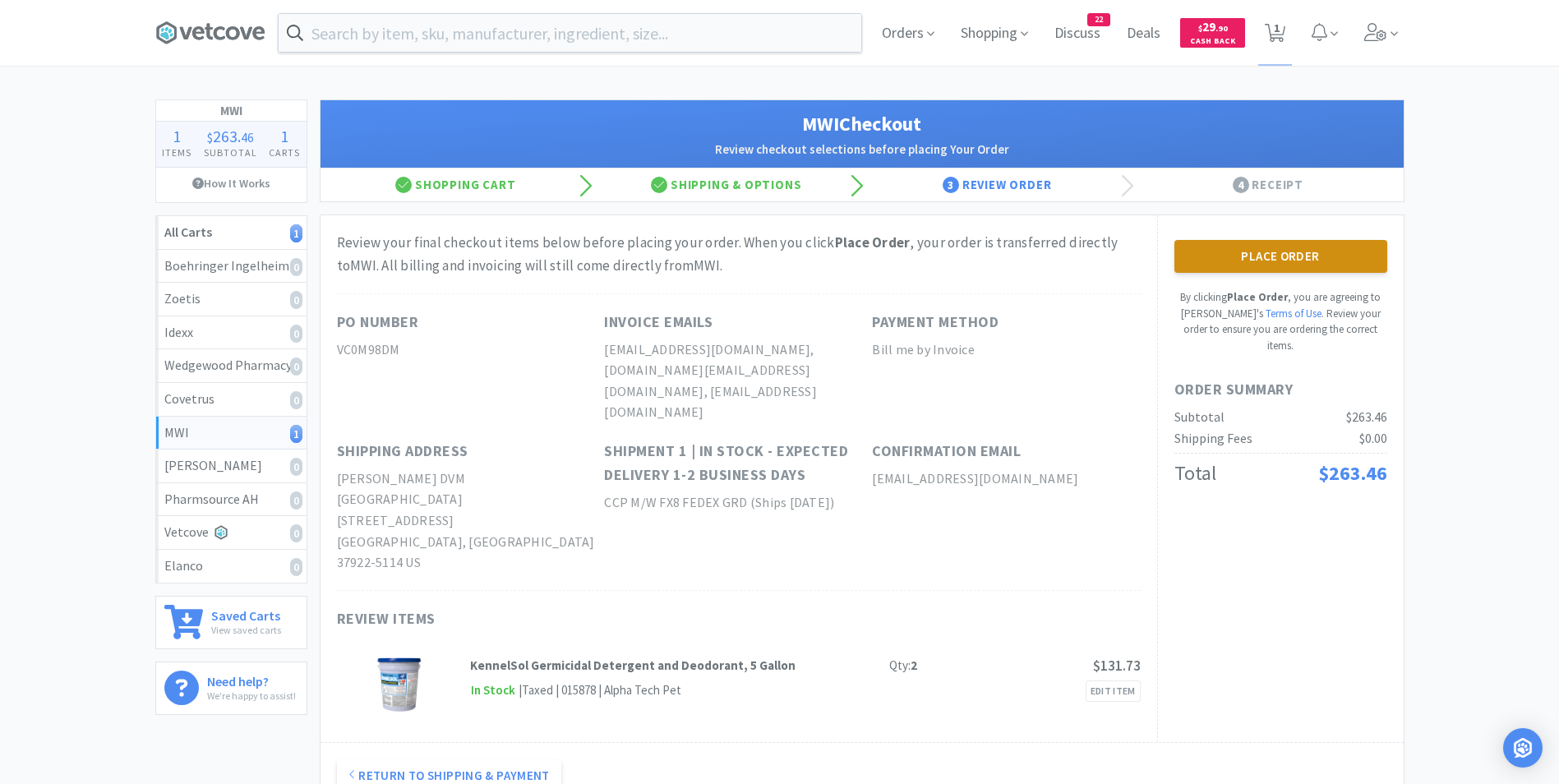
click at [1302, 255] on button "Place Order" at bounding box center [1280, 257] width 213 height 33
